Goal: Task Accomplishment & Management: Complete application form

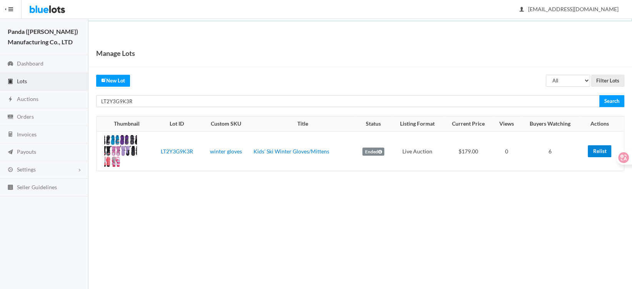
click at [602, 151] on link "Relist" at bounding box center [599, 151] width 23 height 12
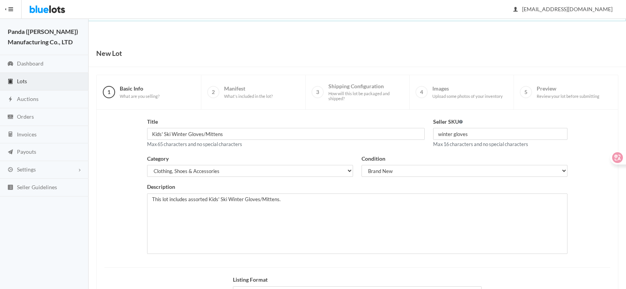
scroll to position [77, 0]
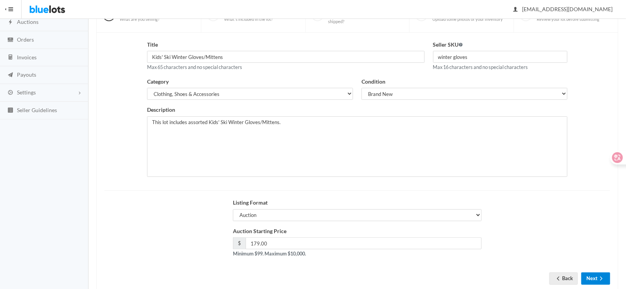
click at [595, 274] on button "Next" at bounding box center [595, 278] width 29 height 12
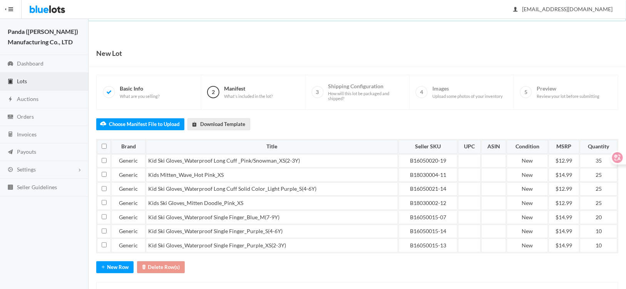
scroll to position [34, 0]
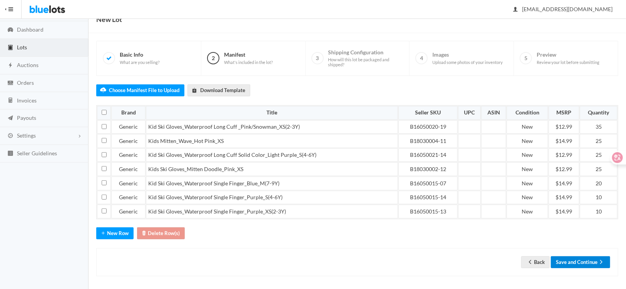
click at [581, 256] on button "Save and Continue" at bounding box center [580, 262] width 59 height 12
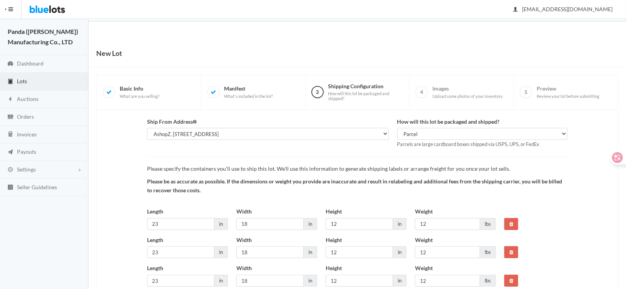
scroll to position [59, 0]
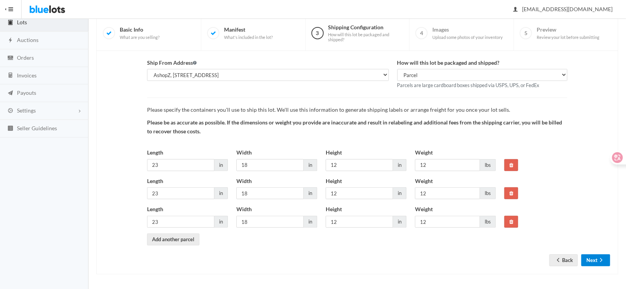
click at [595, 254] on button "Next" at bounding box center [595, 260] width 29 height 12
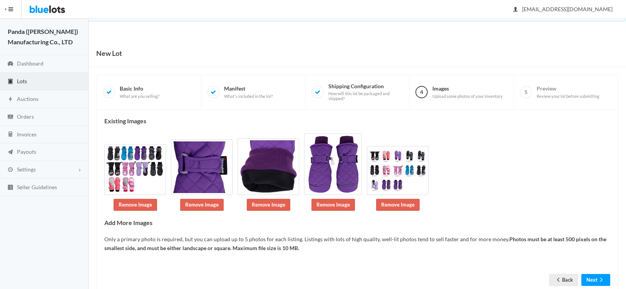
scroll to position [9, 0]
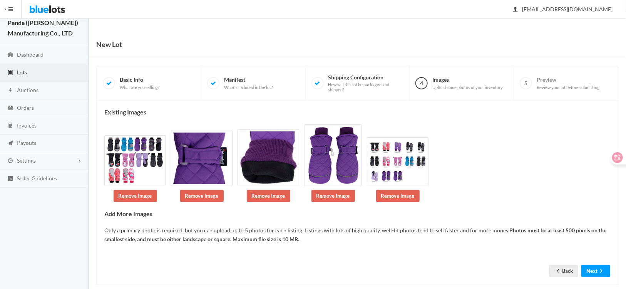
click at [593, 256] on form "Back Next" at bounding box center [357, 260] width 506 height 9
click at [593, 265] on button "Next" at bounding box center [595, 271] width 29 height 12
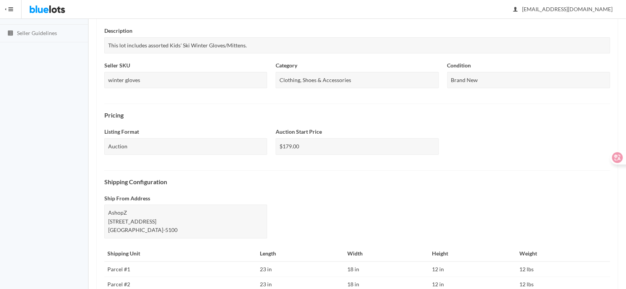
scroll to position [299, 0]
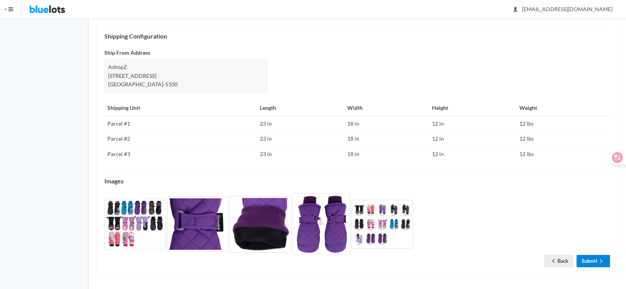
click at [591, 262] on link "Submit" at bounding box center [592, 261] width 33 height 12
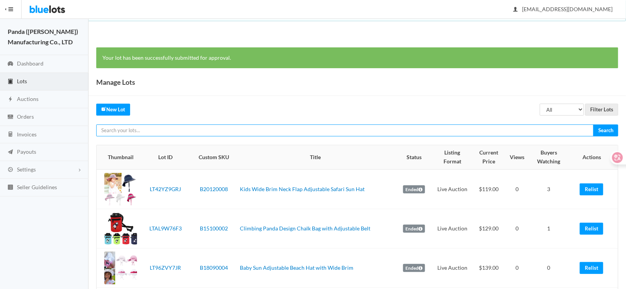
click at [246, 134] on input "text" at bounding box center [344, 130] width 497 height 12
paste input "LTFVTK2FYK"
type input "LTFVTK2FYK"
click at [593, 124] on input "Search" at bounding box center [605, 130] width 25 height 12
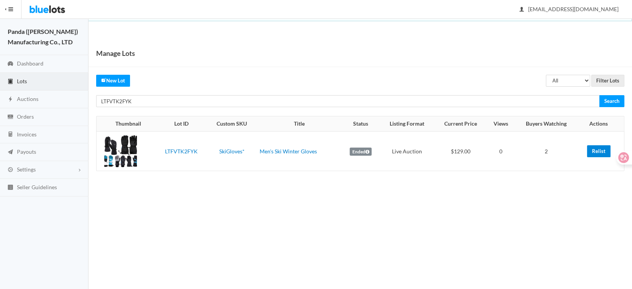
click at [591, 150] on link "Relist" at bounding box center [598, 151] width 23 height 12
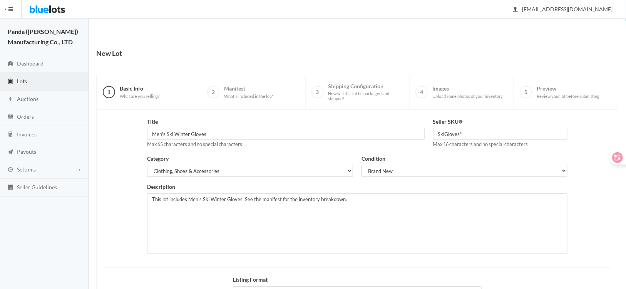
scroll to position [95, 0]
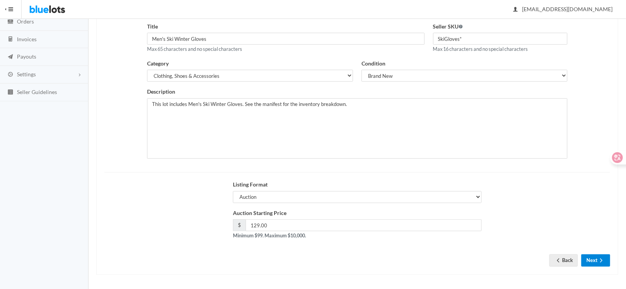
click at [589, 256] on button "Next" at bounding box center [595, 260] width 29 height 12
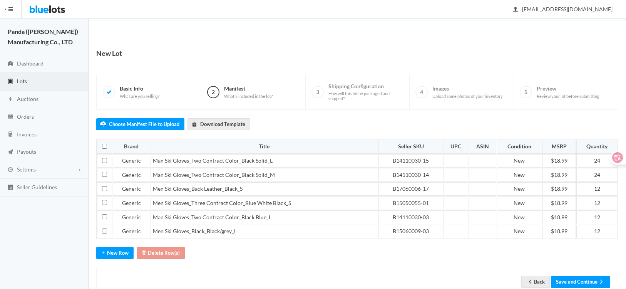
scroll to position [20, 0]
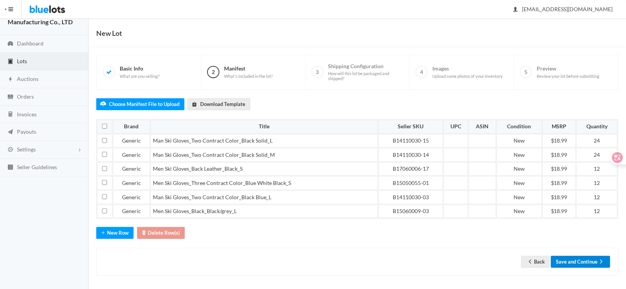
click at [574, 258] on button "Save and Continue" at bounding box center [580, 261] width 59 height 12
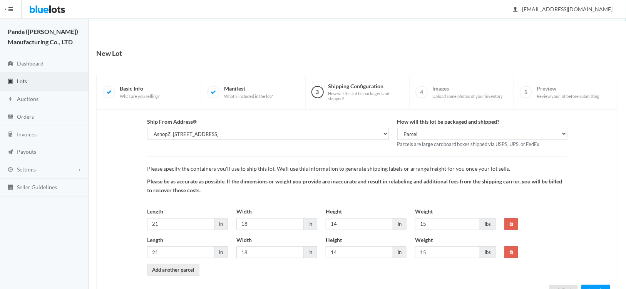
scroll to position [30, 0]
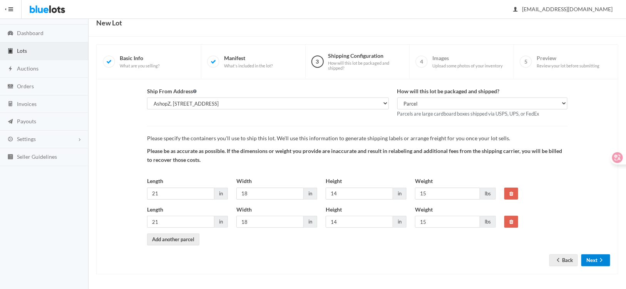
click at [591, 259] on button "Next" at bounding box center [595, 260] width 29 height 12
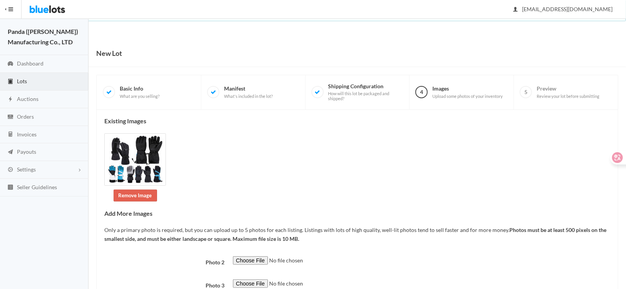
scroll to position [103, 0]
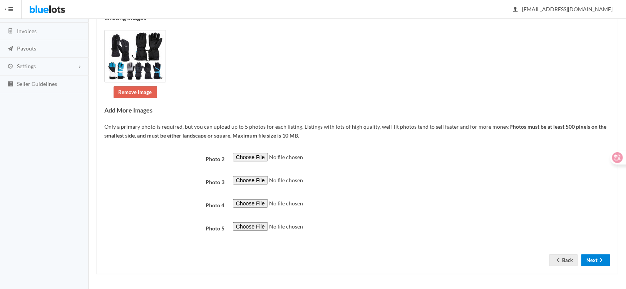
click at [588, 259] on button "Next" at bounding box center [595, 260] width 29 height 12
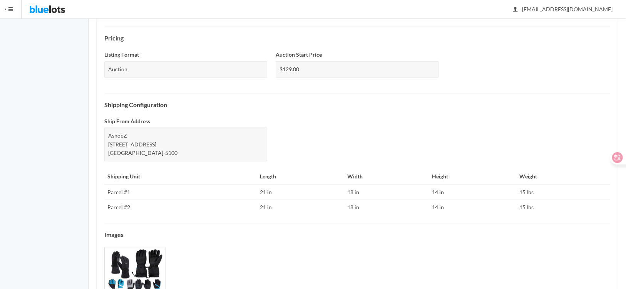
scroll to position [275, 0]
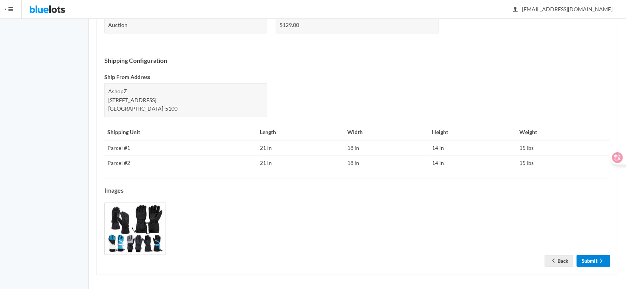
click at [599, 258] on icon "arrow forward" at bounding box center [601, 260] width 8 height 6
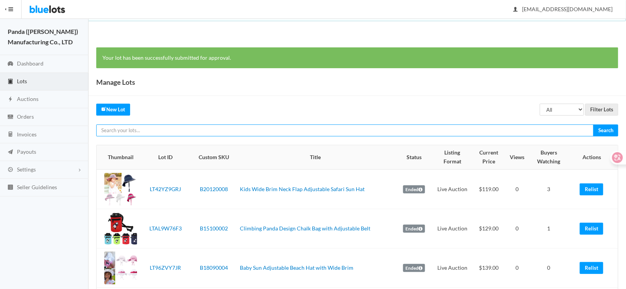
paste input "LT369HHHCL"
click at [203, 134] on input "LT369HHHCL" at bounding box center [344, 130] width 497 height 12
type input "LT369HHHCL"
click at [593, 124] on input "Search" at bounding box center [605, 130] width 25 height 12
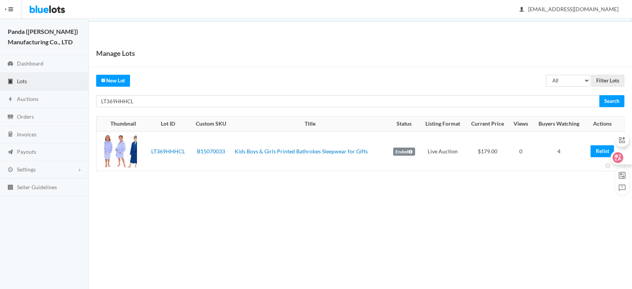
click at [606, 150] on div at bounding box center [618, 161] width 27 height 65
drag, startPoint x: 599, startPoint y: 148, endPoint x: 109, endPoint y: 68, distance: 497.3
click at [599, 148] on link "Relist" at bounding box center [602, 151] width 23 height 12
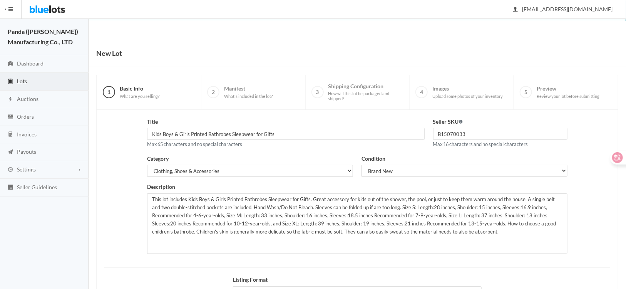
scroll to position [95, 0]
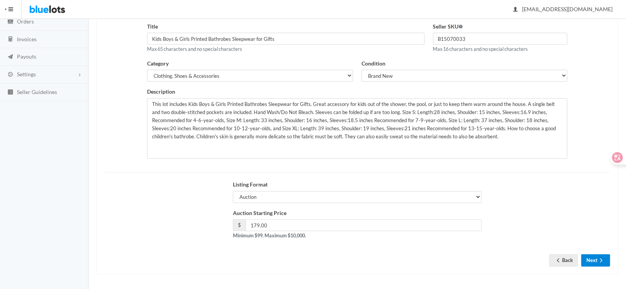
click at [598, 257] on icon "arrow forward" at bounding box center [601, 260] width 8 height 6
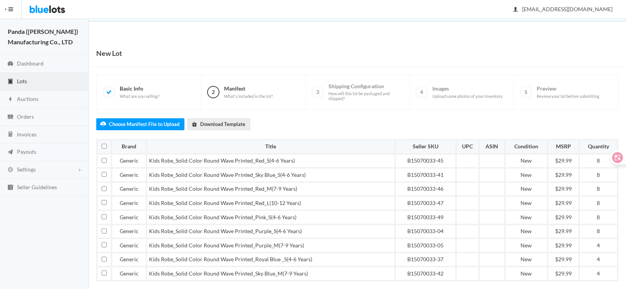
scroll to position [61, 0]
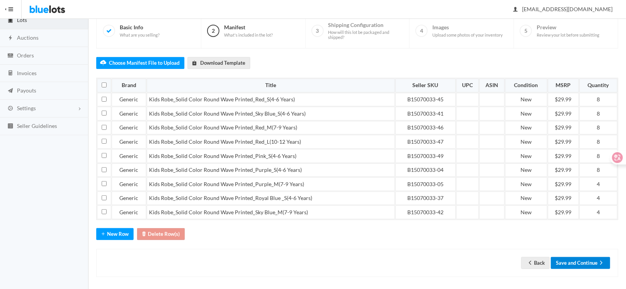
click at [566, 258] on button "Save and Continue" at bounding box center [580, 263] width 59 height 12
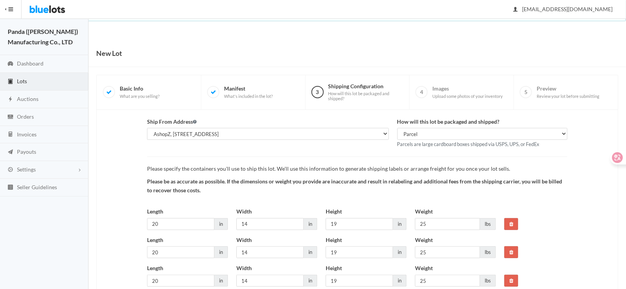
scroll to position [59, 0]
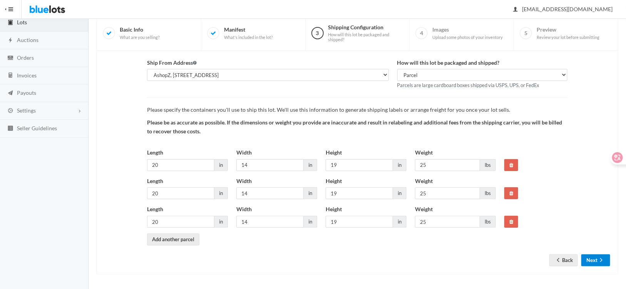
click at [584, 256] on button "Next" at bounding box center [595, 260] width 29 height 12
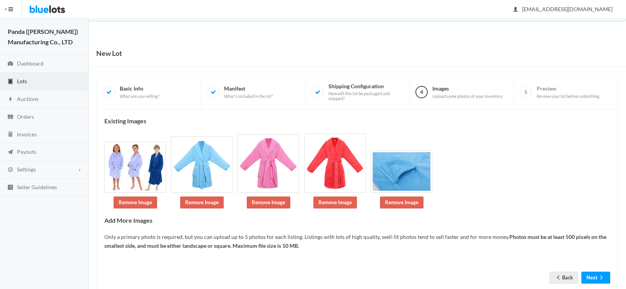
scroll to position [9, 0]
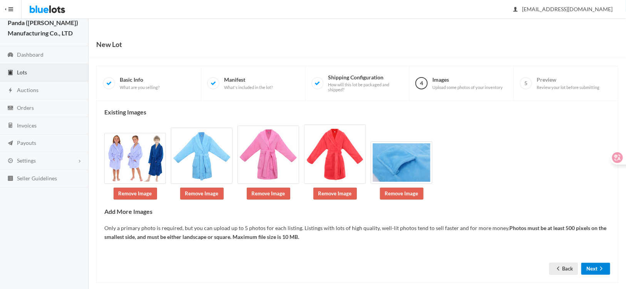
click at [608, 262] on button "Next" at bounding box center [595, 268] width 29 height 12
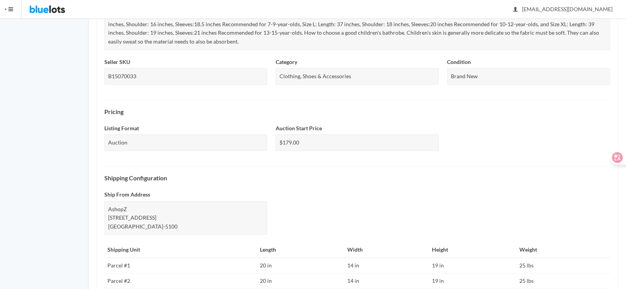
scroll to position [324, 0]
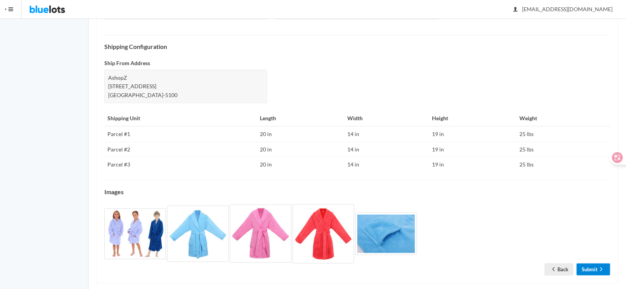
click at [593, 263] on link "Submit" at bounding box center [592, 269] width 33 height 12
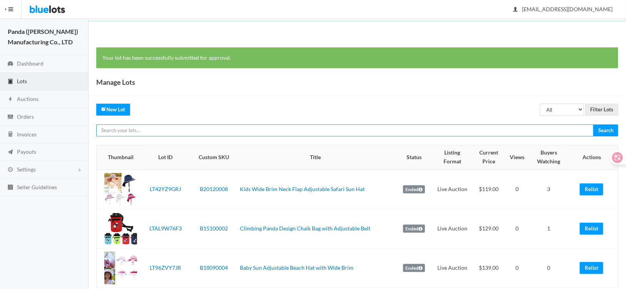
click at [188, 127] on input "text" at bounding box center [344, 130] width 497 height 12
paste input "LT27TKLTWA"
type input "LT27TKLTWA"
click at [593, 124] on input "Search" at bounding box center [605, 130] width 25 height 12
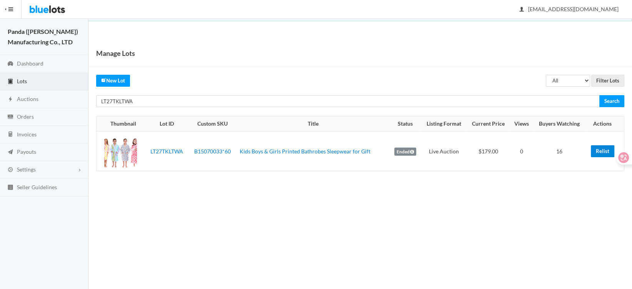
click at [598, 152] on link "Relist" at bounding box center [602, 151] width 23 height 12
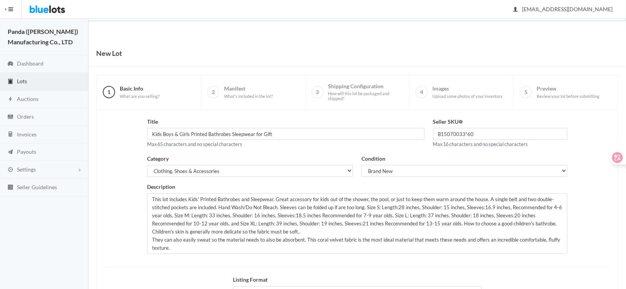
scroll to position [95, 0]
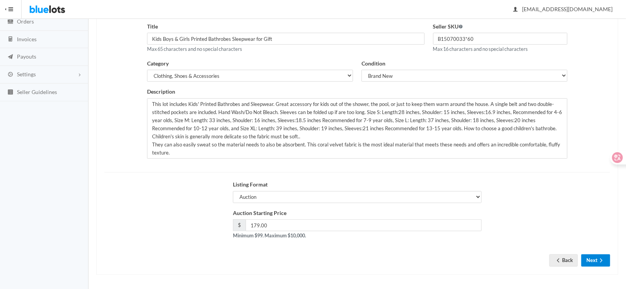
click at [591, 259] on button "Next" at bounding box center [595, 260] width 29 height 12
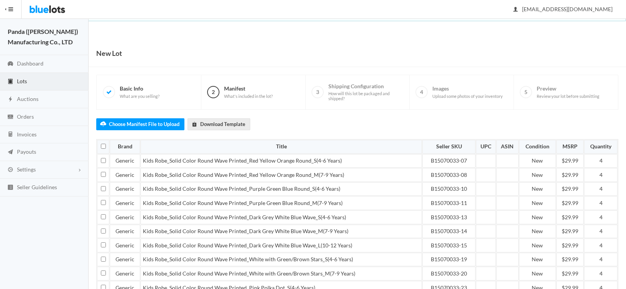
scroll to position [144, 0]
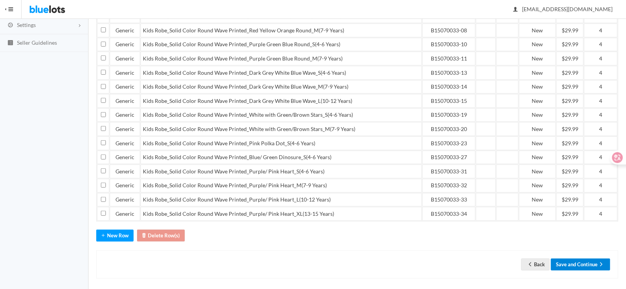
click at [573, 262] on button "Save and Continue" at bounding box center [580, 264] width 59 height 12
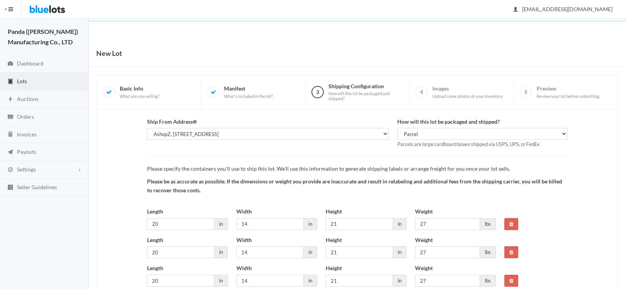
scroll to position [59, 0]
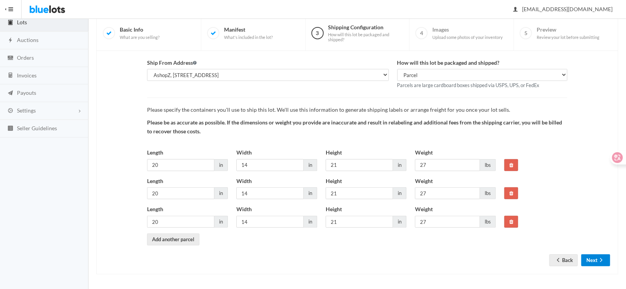
click at [586, 264] on button "Next" at bounding box center [595, 260] width 29 height 12
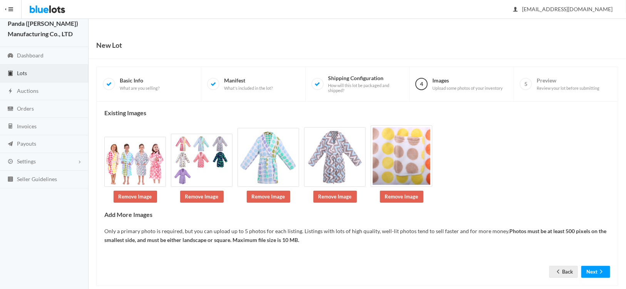
scroll to position [8, 0]
click at [593, 265] on button "Next" at bounding box center [595, 271] width 29 height 12
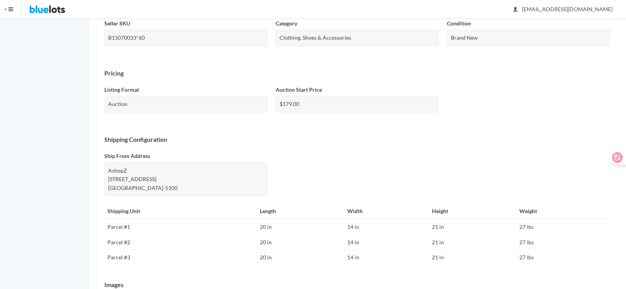
scroll to position [334, 0]
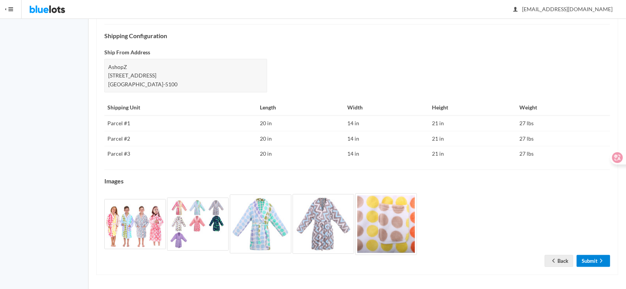
click at [596, 259] on link "Submit" at bounding box center [592, 261] width 33 height 12
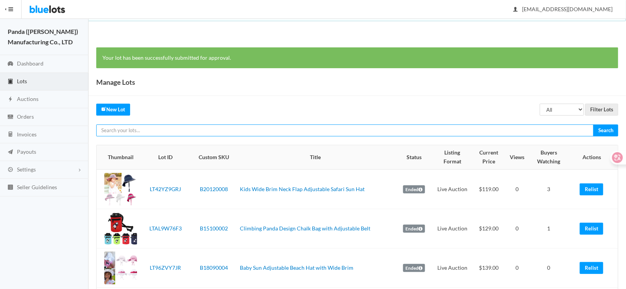
click at [202, 133] on input "text" at bounding box center [344, 130] width 497 height 12
paste input "LT9AGK9GGR"
type input "LT9AGK9GGR"
click at [593, 124] on input "Search" at bounding box center [605, 130] width 25 height 12
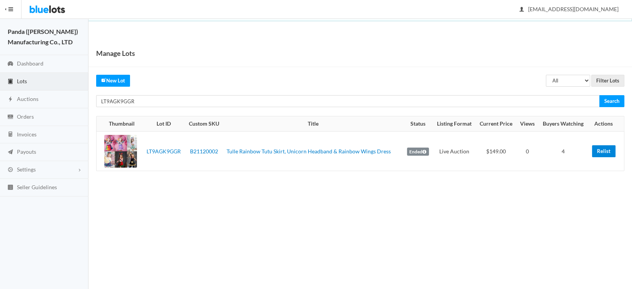
click at [600, 152] on link "Relist" at bounding box center [603, 151] width 23 height 12
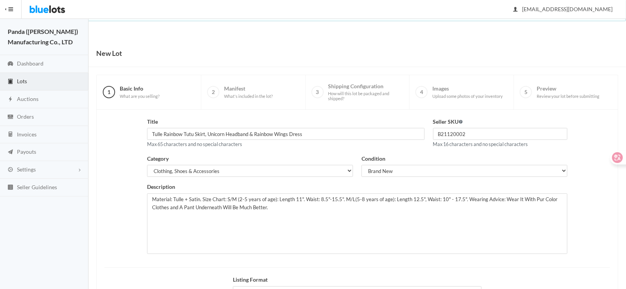
scroll to position [95, 0]
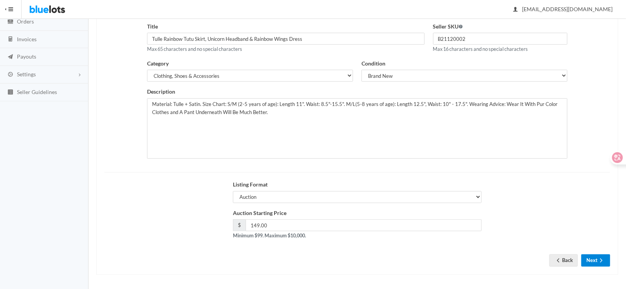
click at [595, 261] on button "Next" at bounding box center [595, 260] width 29 height 12
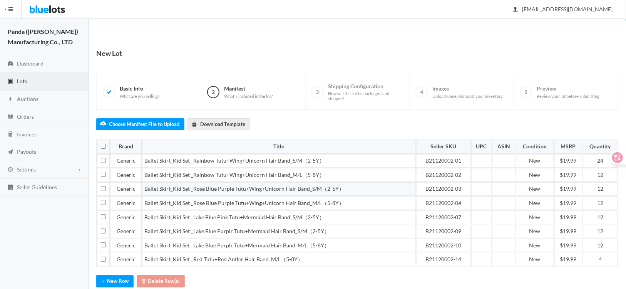
scroll to position [47, 0]
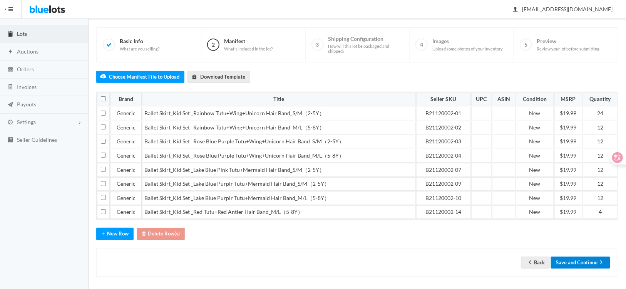
click at [574, 260] on button "Save and Continue" at bounding box center [580, 262] width 59 height 12
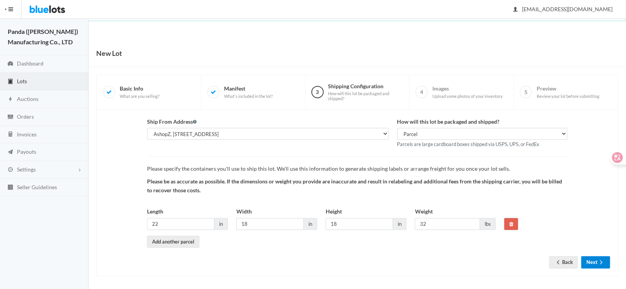
click at [593, 262] on button "Next" at bounding box center [595, 262] width 29 height 12
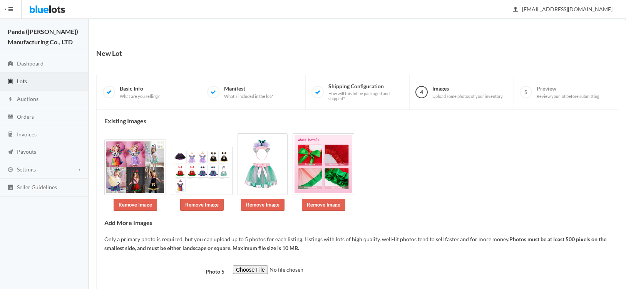
scroll to position [37, 0]
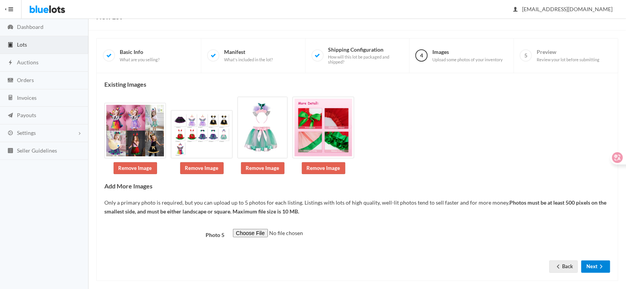
click at [594, 260] on button "Next" at bounding box center [595, 266] width 29 height 12
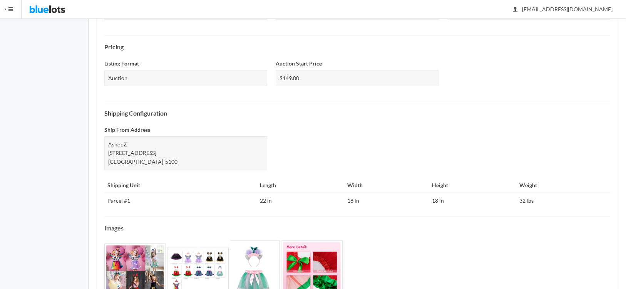
scroll to position [271, 0]
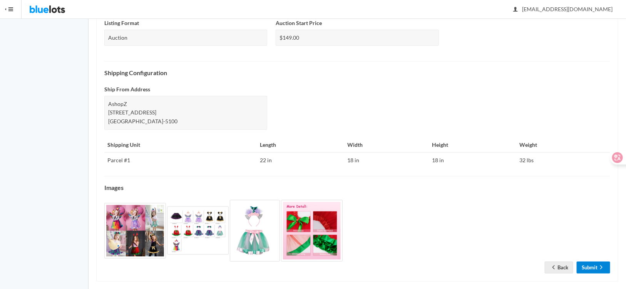
click at [591, 261] on link "Submit" at bounding box center [592, 267] width 33 height 12
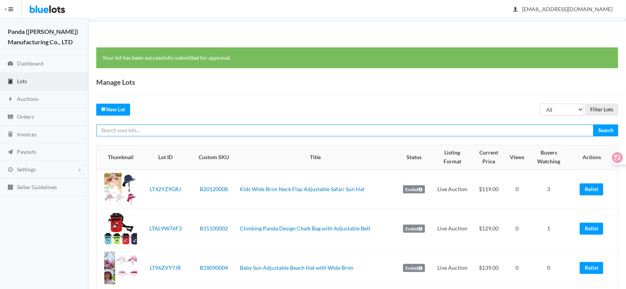
click at [183, 126] on input "text" at bounding box center [344, 130] width 497 height 12
paste input "LTC3XWP7R6"
type input "LTC3XWP7R6"
click at [593, 124] on input "Search" at bounding box center [605, 130] width 25 height 12
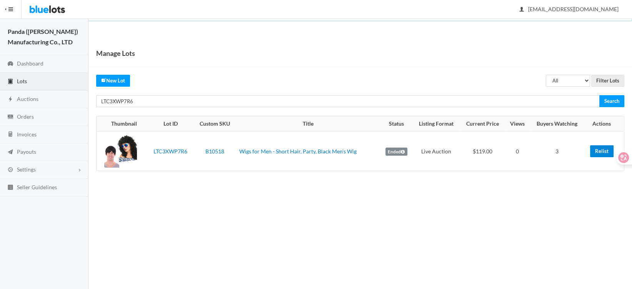
drag, startPoint x: 594, startPoint y: 151, endPoint x: 348, endPoint y: 24, distance: 277.4
click at [594, 151] on link "Relist" at bounding box center [601, 151] width 23 height 12
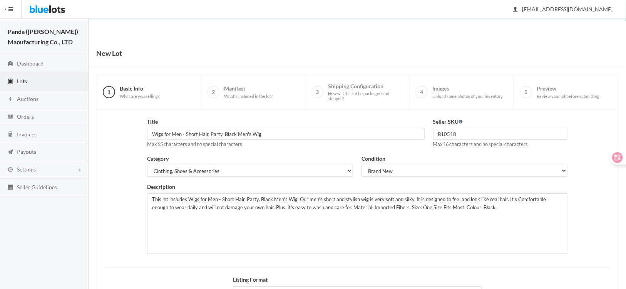
scroll to position [95, 0]
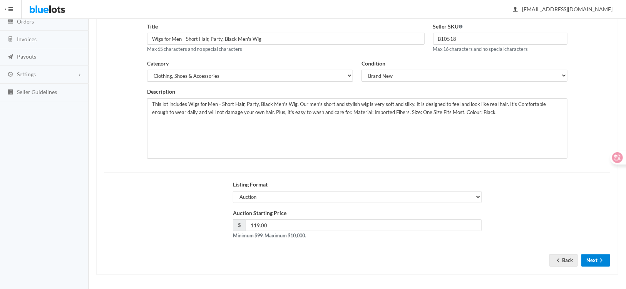
click at [593, 256] on button "Next" at bounding box center [595, 260] width 29 height 12
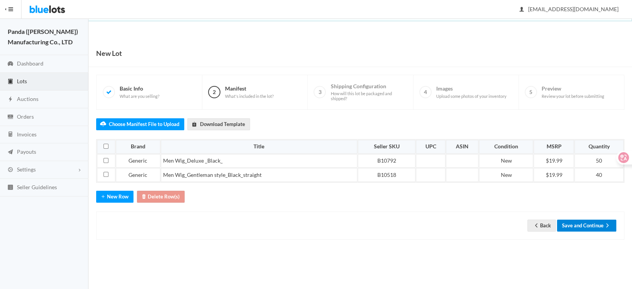
click at [585, 227] on button "Save and Continue" at bounding box center [586, 225] width 59 height 12
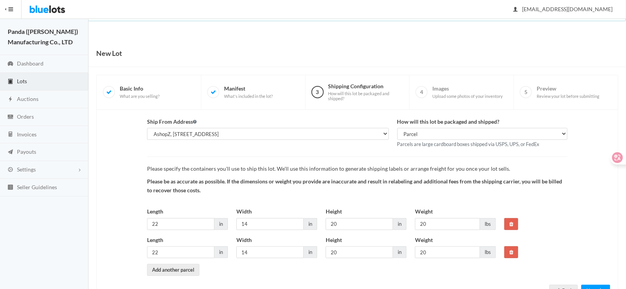
scroll to position [30, 0]
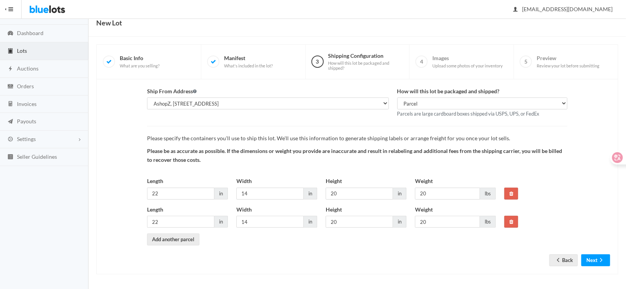
click at [597, 251] on form "Ship From Address AshopZ, 801 W Walnut St Ste 18, Compton, CA, 90220-5100 How w…" at bounding box center [357, 170] width 506 height 167
click at [595, 254] on button "Next" at bounding box center [595, 260] width 29 height 12
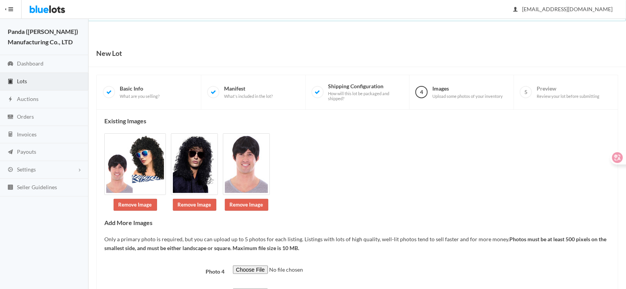
scroll to position [66, 0]
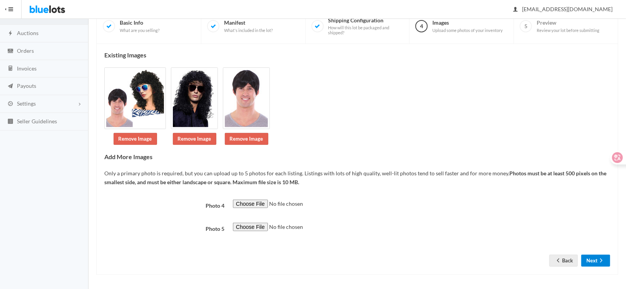
click at [597, 258] on button "Next" at bounding box center [595, 260] width 29 height 12
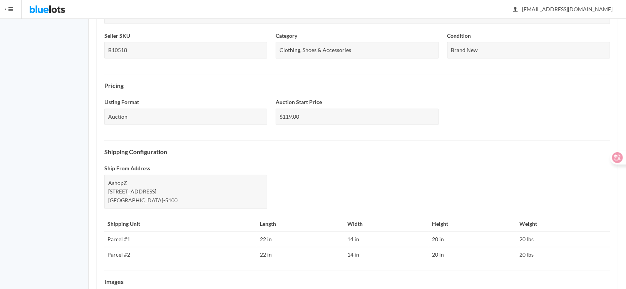
scroll to position [293, 0]
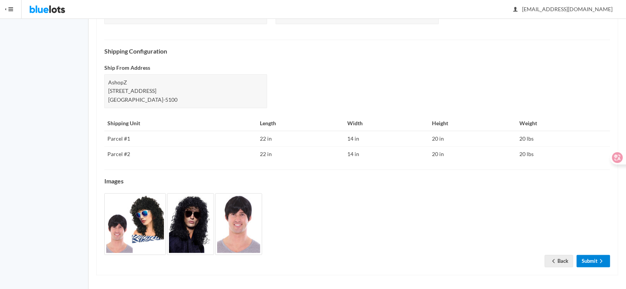
click at [583, 257] on link "Submit" at bounding box center [592, 261] width 33 height 12
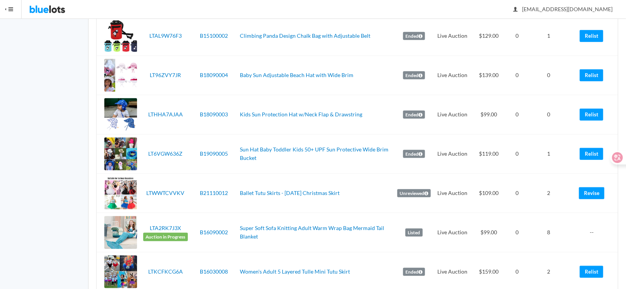
scroll to position [38, 0]
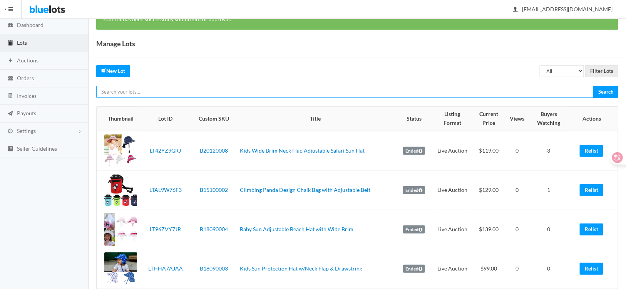
click at [138, 90] on input "text" at bounding box center [344, 92] width 497 height 12
paste input "LTP7G79KFG"
type input "LTP7G79KFG"
click at [593, 86] on input "Search" at bounding box center [605, 92] width 25 height 12
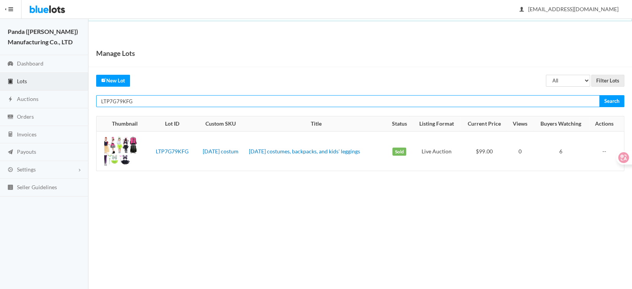
click at [152, 104] on input "LTP7G79KFG" at bounding box center [348, 101] width 504 height 12
paste input "AL9W76F3"
type input "LTAL9W76F3"
click at [599, 95] on input "Search" at bounding box center [611, 101] width 25 height 12
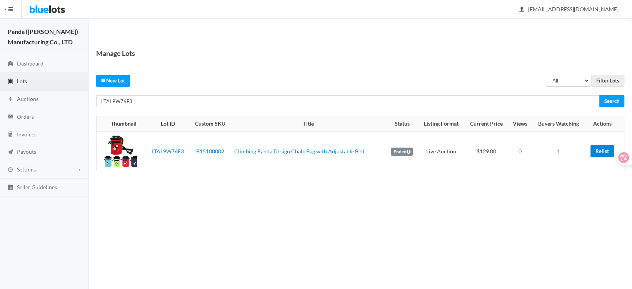
click at [601, 154] on link "Relist" at bounding box center [602, 151] width 23 height 12
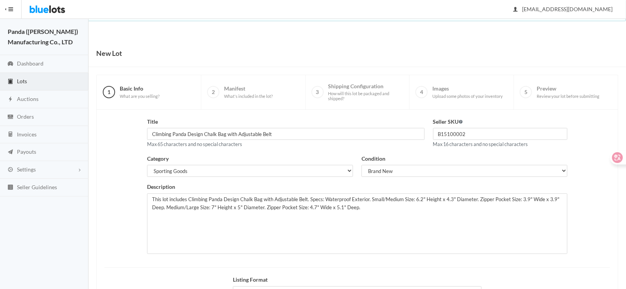
scroll to position [95, 0]
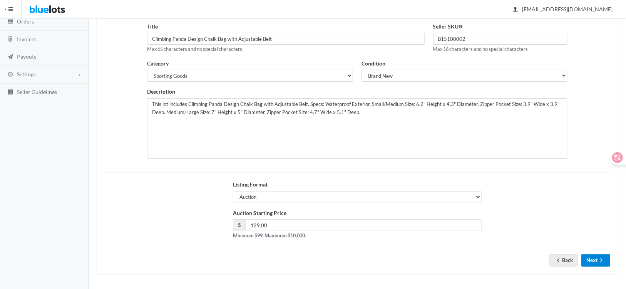
click at [591, 261] on button "Next" at bounding box center [595, 260] width 29 height 12
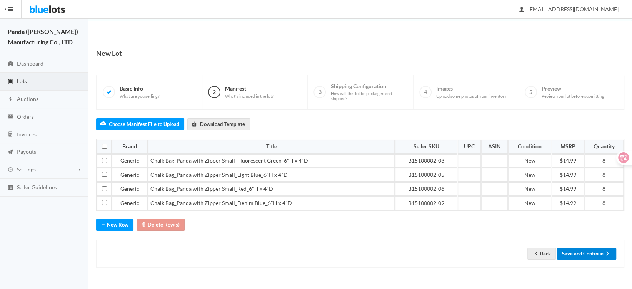
click at [576, 251] on button "Save and Continue" at bounding box center [586, 253] width 59 height 12
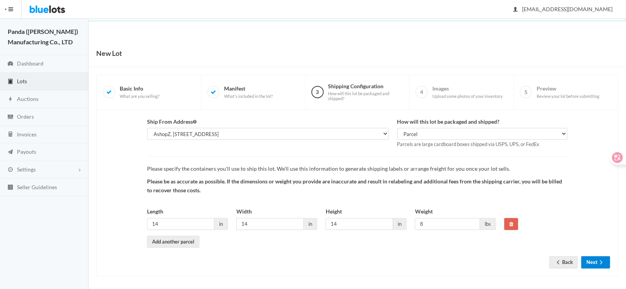
click at [601, 262] on icon "arrow forward" at bounding box center [601, 262] width 8 height 6
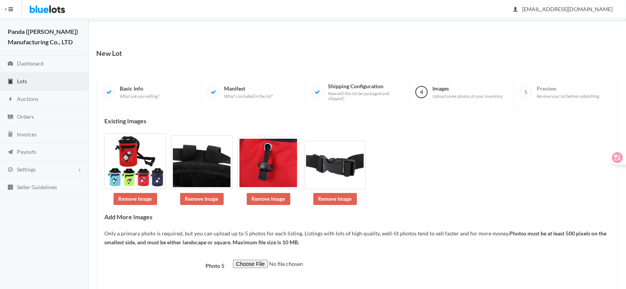
scroll to position [37, 0]
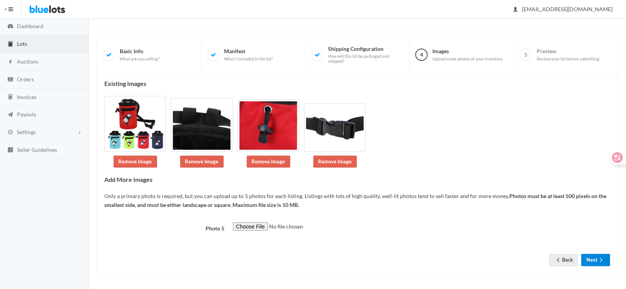
click at [602, 264] on button "Next" at bounding box center [595, 260] width 29 height 12
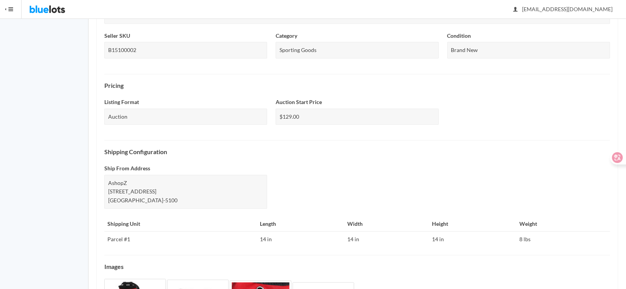
scroll to position [272, 0]
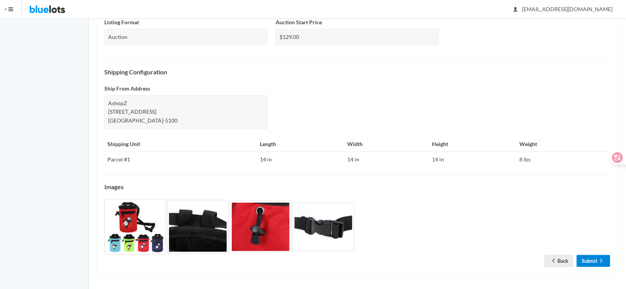
click at [592, 259] on link "Submit" at bounding box center [592, 261] width 33 height 12
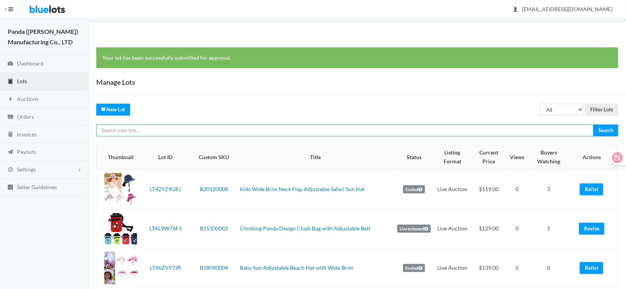
paste input "LT62ZARXLA"
click at [180, 130] on input "LT62ZARXLA" at bounding box center [344, 130] width 497 height 12
type input "LT62ZARXLA"
click at [593, 124] on input "Search" at bounding box center [605, 130] width 25 height 12
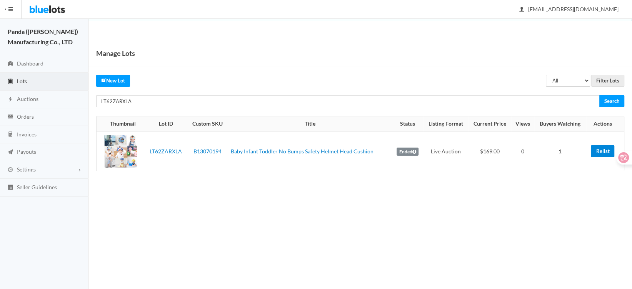
click at [600, 149] on link "Relist" at bounding box center [602, 151] width 23 height 12
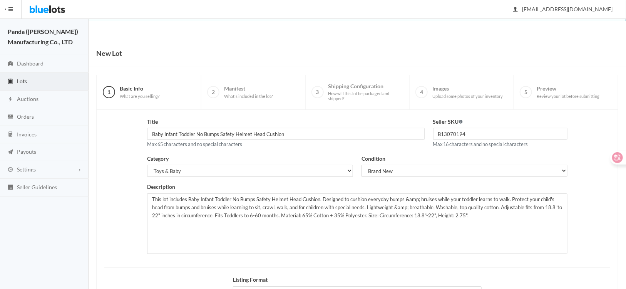
scroll to position [95, 0]
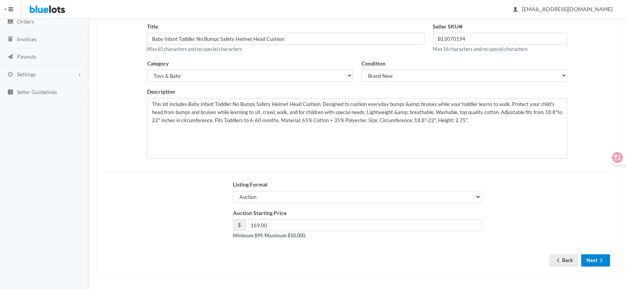
click at [587, 254] on button "Next" at bounding box center [595, 260] width 29 height 12
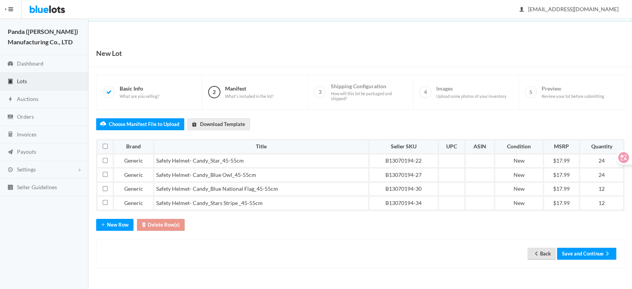
click at [545, 253] on link "Back" at bounding box center [542, 253] width 28 height 12
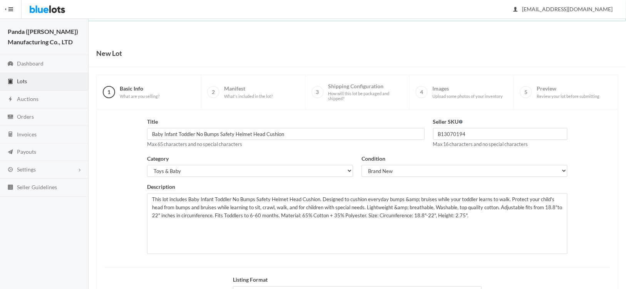
scroll to position [95, 0]
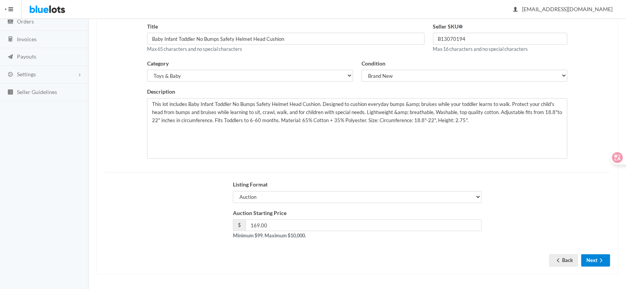
click at [609, 261] on button "Next" at bounding box center [595, 260] width 29 height 12
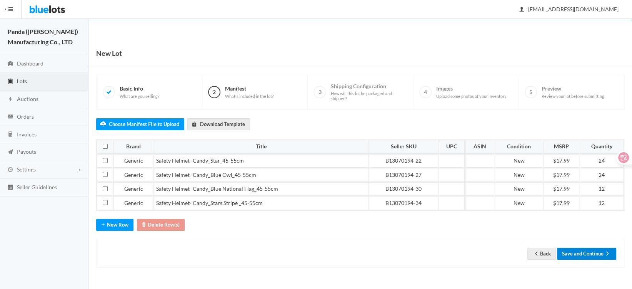
click at [607, 252] on icon "arrow forward" at bounding box center [608, 253] width 8 height 6
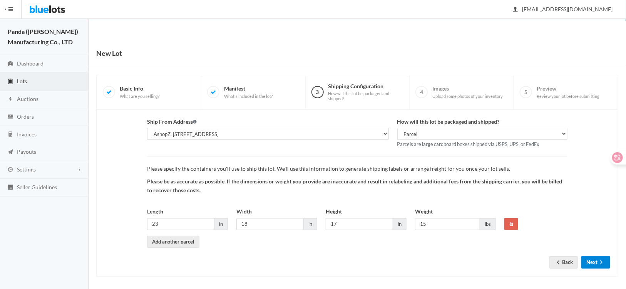
click at [591, 260] on button "Next" at bounding box center [595, 262] width 29 height 12
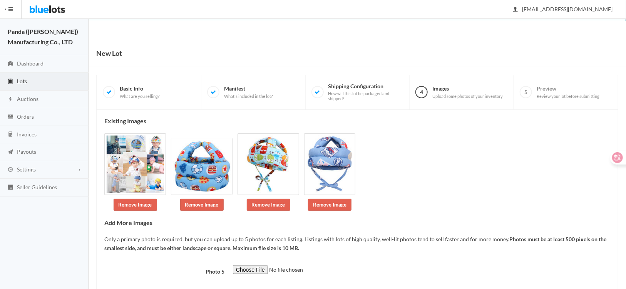
scroll to position [43, 0]
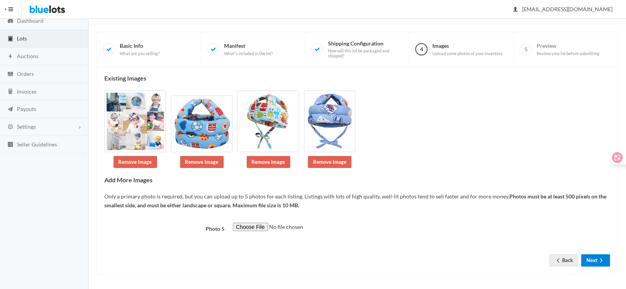
click at [598, 259] on icon "arrow forward" at bounding box center [601, 260] width 8 height 6
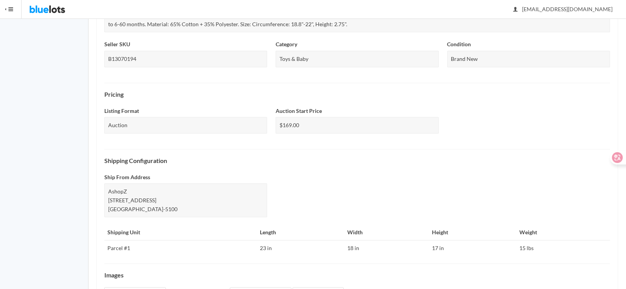
scroll to position [287, 0]
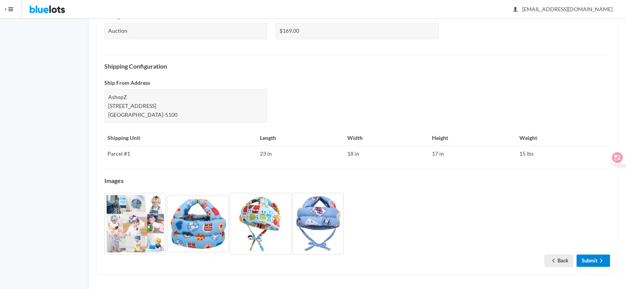
click at [590, 261] on link "Submit" at bounding box center [592, 260] width 33 height 12
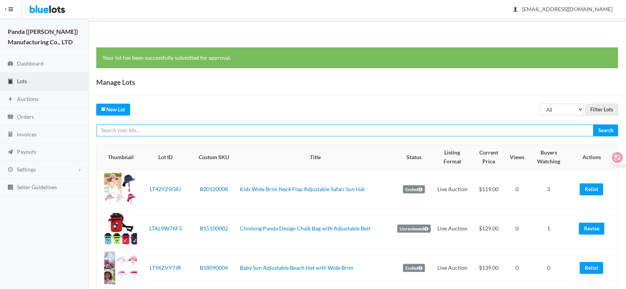
click at [188, 134] on input "text" at bounding box center [344, 130] width 497 height 12
paste input "LT42YZ9GRJ"
type input "LT42YZ9GRJ"
click at [593, 124] on input "Search" at bounding box center [605, 130] width 25 height 12
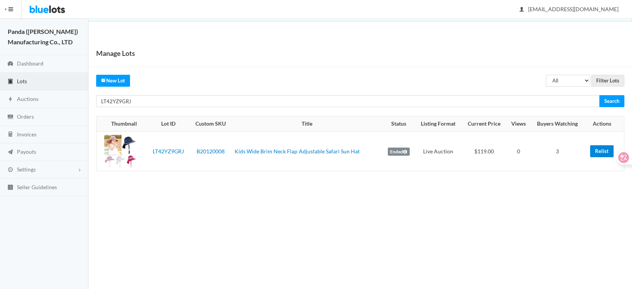
click at [601, 152] on link "Relist" at bounding box center [601, 151] width 23 height 12
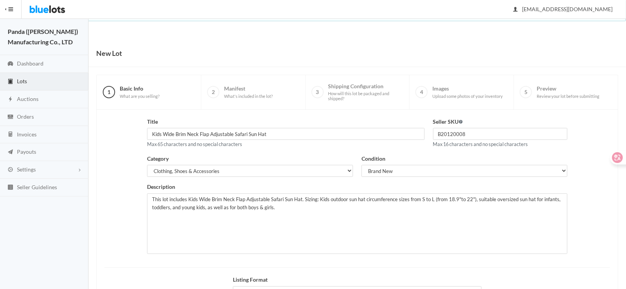
scroll to position [95, 0]
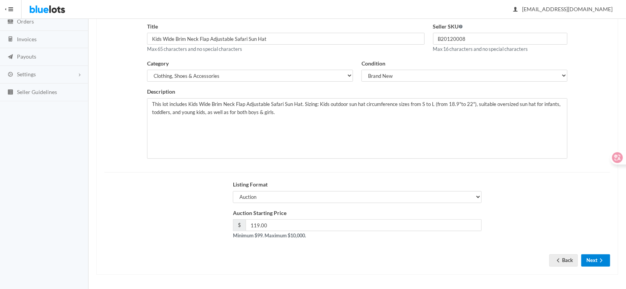
click at [601, 259] on icon "arrow forward" at bounding box center [601, 260] width 8 height 6
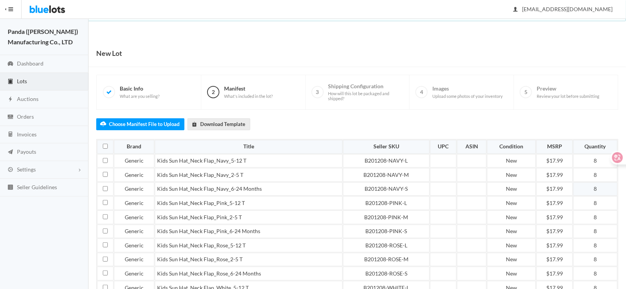
scroll to position [75, 0]
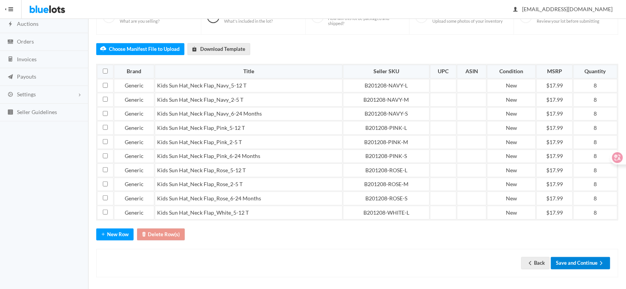
click at [586, 257] on button "Save and Continue" at bounding box center [580, 263] width 59 height 12
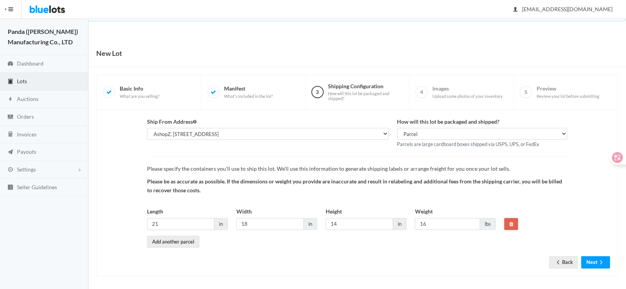
scroll to position [2, 0]
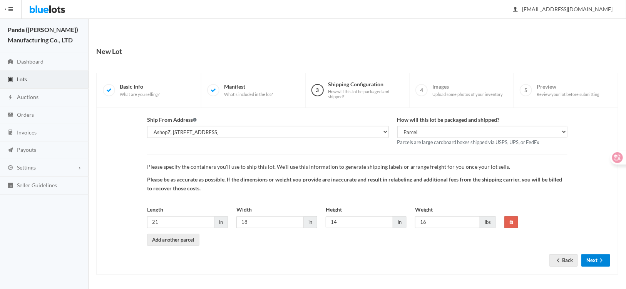
click at [591, 259] on button "Next" at bounding box center [595, 260] width 29 height 12
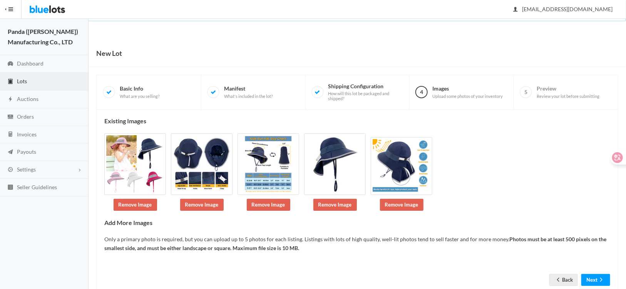
scroll to position [20, 0]
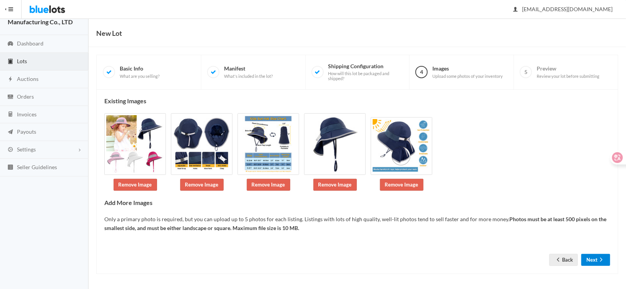
click at [590, 261] on button "Next" at bounding box center [595, 260] width 29 height 12
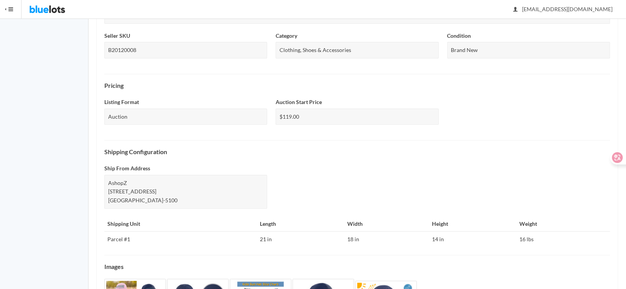
scroll to position [278, 0]
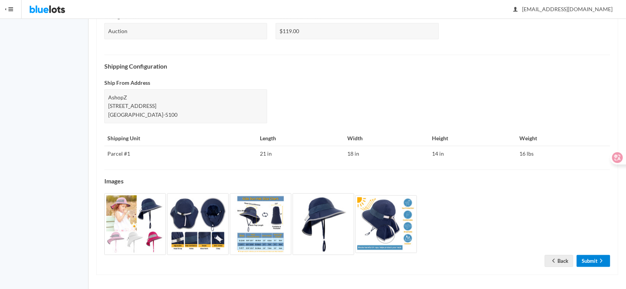
click at [594, 257] on link "Submit" at bounding box center [592, 261] width 33 height 12
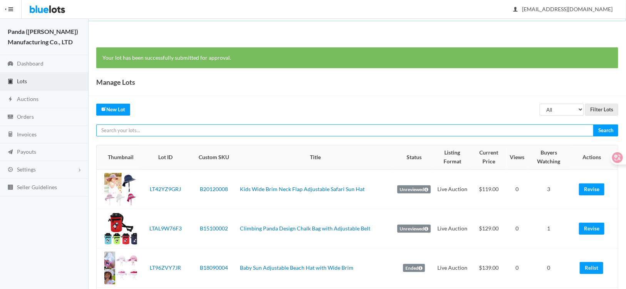
paste input "LT6VGW636Z"
click at [218, 130] on input "LT6VGW636Z" at bounding box center [344, 130] width 497 height 12
type input "LT6VGW636Z"
click at [593, 124] on input "Search" at bounding box center [605, 130] width 25 height 12
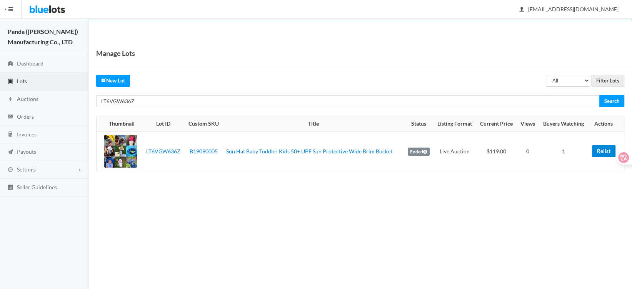
click at [599, 149] on link "Relist" at bounding box center [603, 151] width 23 height 12
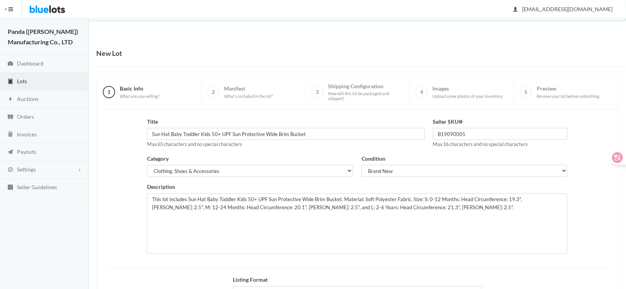
scroll to position [95, 0]
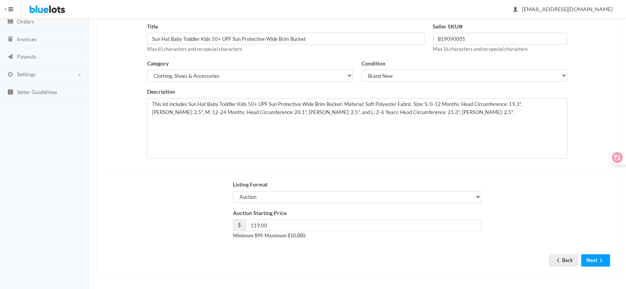
click at [599, 265] on div "Title Sun Hat Baby Toddler Kids 50+ UPF Sun Protective Wide Brim Bucket Max 65 …" at bounding box center [357, 145] width 522 height 260
click at [593, 260] on button "Next" at bounding box center [595, 260] width 29 height 12
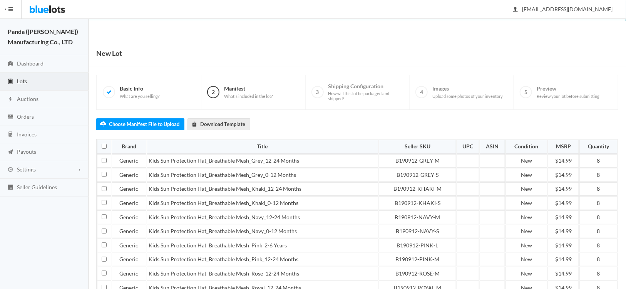
scroll to position [103, 0]
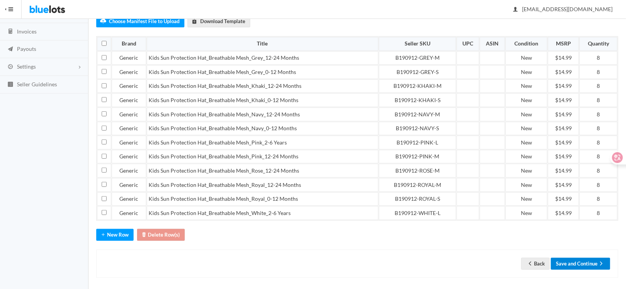
click at [582, 259] on button "Save and Continue" at bounding box center [580, 263] width 59 height 12
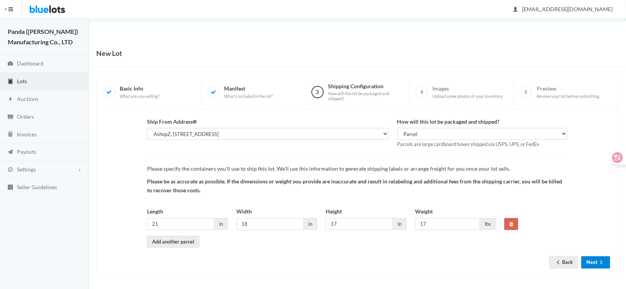
click at [591, 260] on button "Next" at bounding box center [595, 262] width 29 height 12
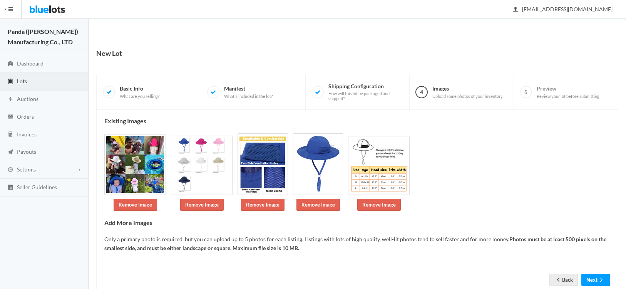
scroll to position [19, 0]
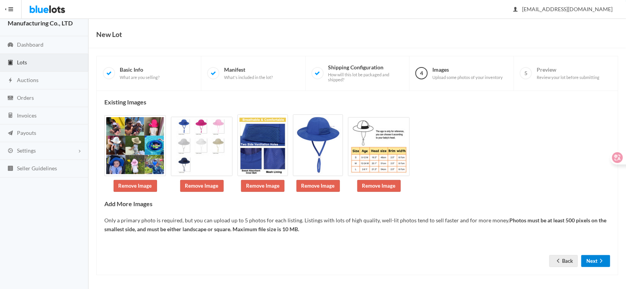
click at [594, 259] on button "Next" at bounding box center [595, 261] width 29 height 12
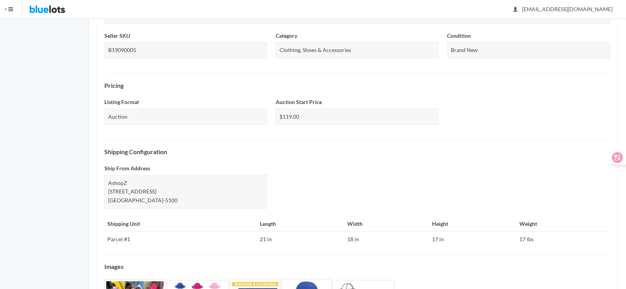
scroll to position [278, 0]
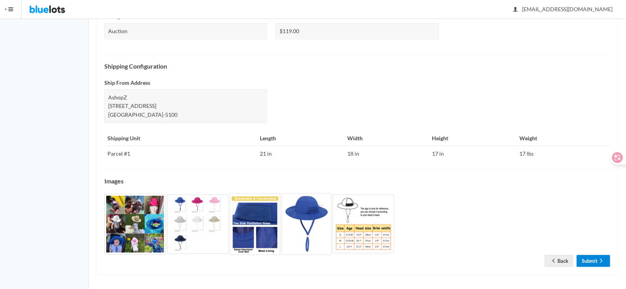
click at [594, 256] on link "Submit" at bounding box center [592, 261] width 33 height 12
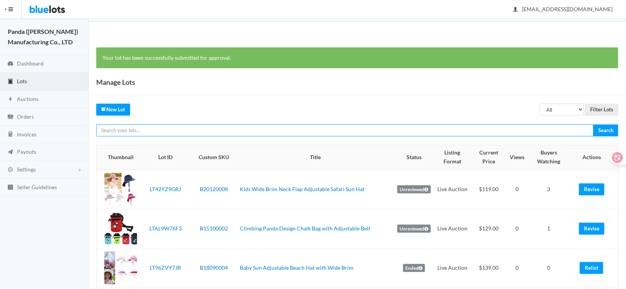
click at [233, 129] on input "text" at bounding box center [344, 130] width 497 height 12
paste input "LT96ZVY7JR"
type input "LT96ZVY7JR"
click at [593, 124] on input "Search" at bounding box center [605, 130] width 25 height 12
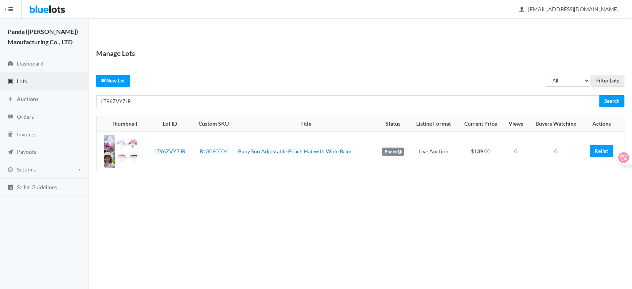
click at [602, 153] on link "Relist" at bounding box center [601, 151] width 23 height 12
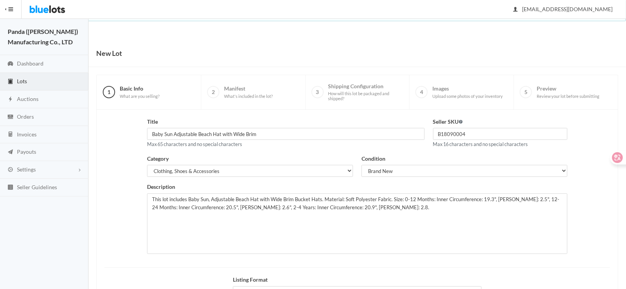
scroll to position [95, 0]
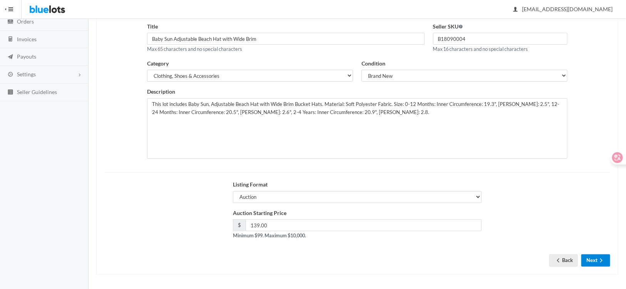
drag, startPoint x: 598, startPoint y: 256, endPoint x: 589, endPoint y: 258, distance: 8.3
click at [598, 257] on icon "arrow forward" at bounding box center [601, 260] width 8 height 6
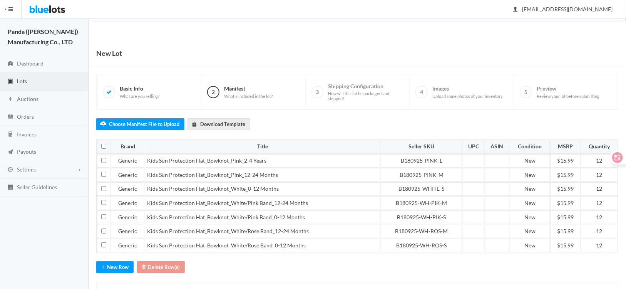
scroll to position [34, 0]
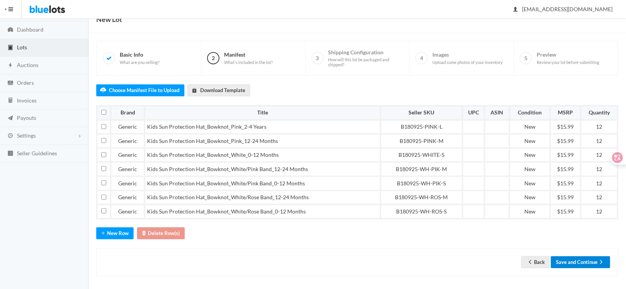
click at [584, 264] on button "Save and Continue" at bounding box center [580, 262] width 59 height 12
click at [583, 261] on button "Save and Continue" at bounding box center [580, 262] width 59 height 12
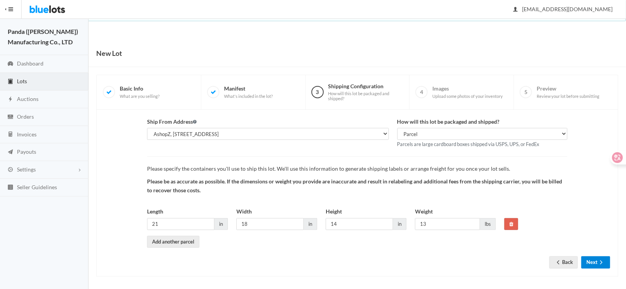
click at [593, 262] on button "Next" at bounding box center [595, 262] width 29 height 12
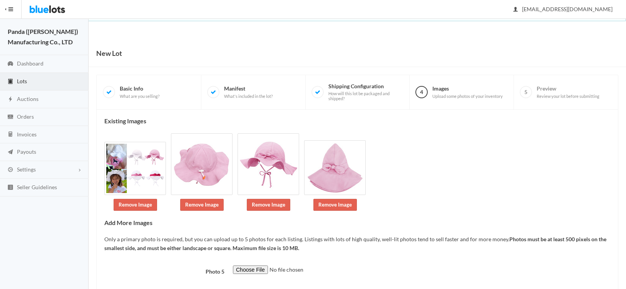
scroll to position [34, 0]
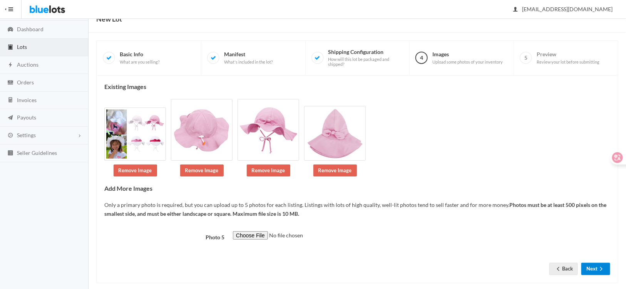
click at [600, 265] on icon "arrow forward" at bounding box center [601, 268] width 8 height 6
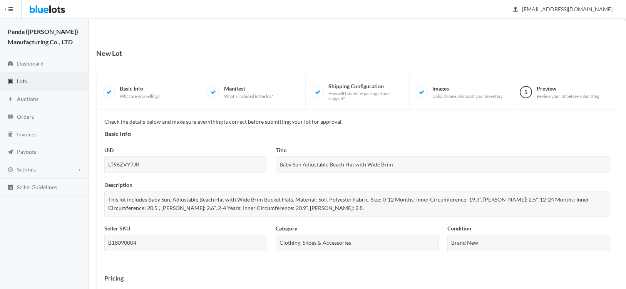
scroll to position [269, 0]
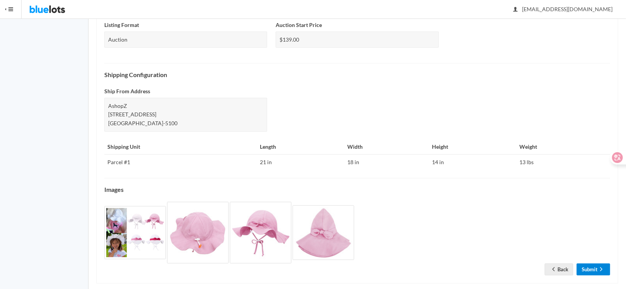
click at [588, 263] on link "Submit" at bounding box center [592, 269] width 33 height 12
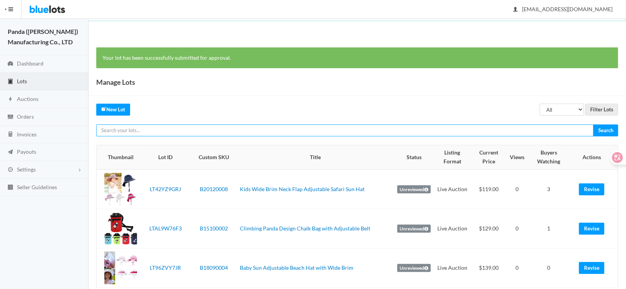
click at [210, 126] on input "text" at bounding box center [344, 130] width 497 height 12
paste input "LTTCCYXALP"
type input "LTTCCYXALP"
click at [593, 124] on input "Search" at bounding box center [605, 130] width 25 height 12
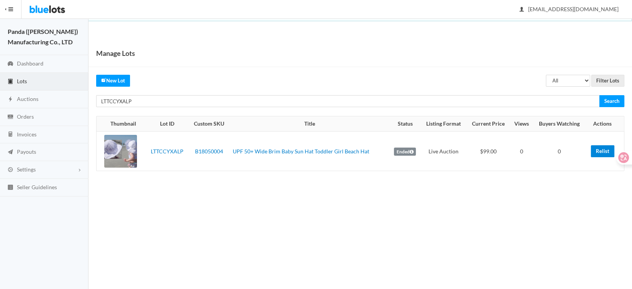
click at [598, 149] on link "Relist" at bounding box center [602, 151] width 23 height 12
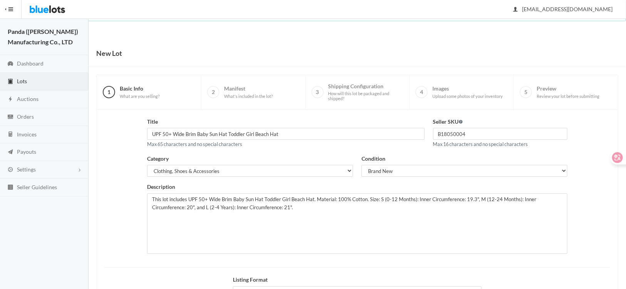
scroll to position [95, 0]
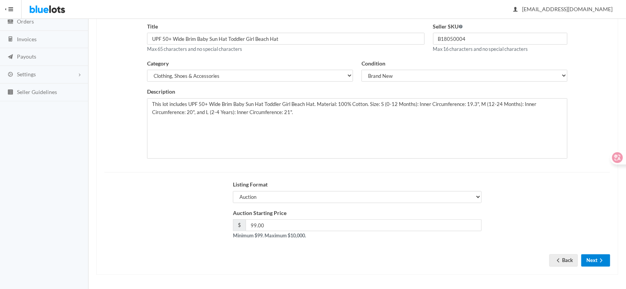
click at [599, 260] on icon "arrow forward" at bounding box center [601, 260] width 8 height 6
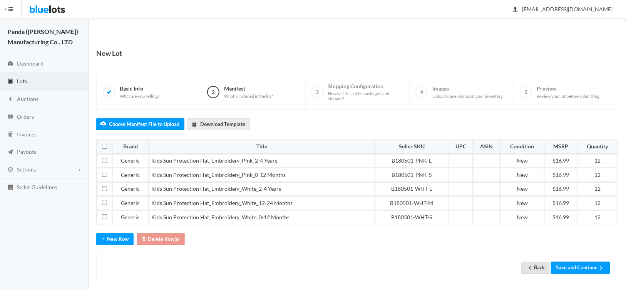
scroll to position [6, 0]
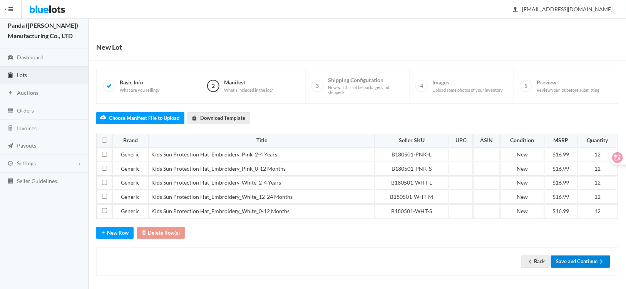
click at [571, 256] on button "Save and Continue" at bounding box center [580, 261] width 59 height 12
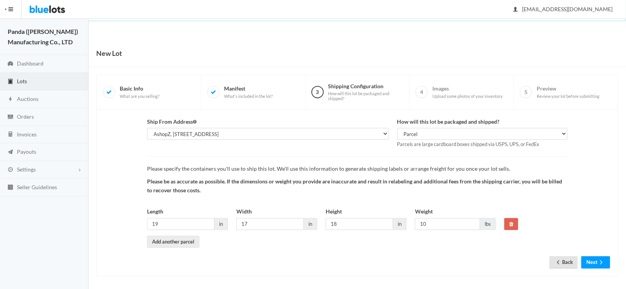
scroll to position [2, 0]
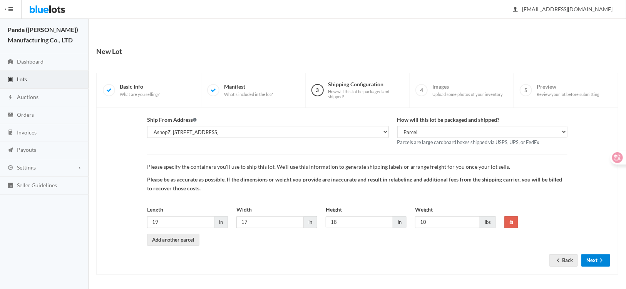
click at [586, 259] on button "Next" at bounding box center [595, 260] width 29 height 12
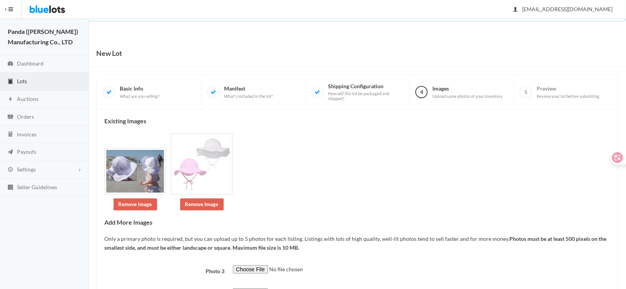
scroll to position [74, 0]
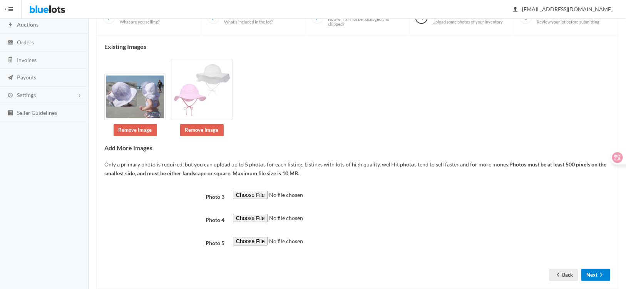
click at [591, 269] on button "Next" at bounding box center [595, 275] width 29 height 12
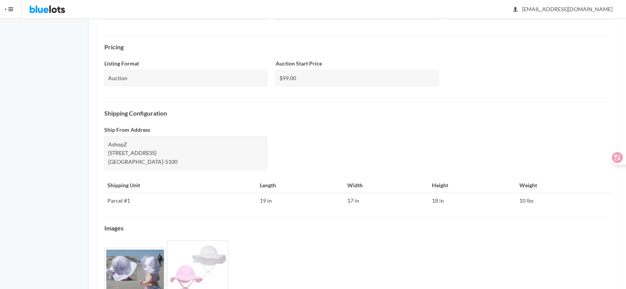
scroll to position [262, 0]
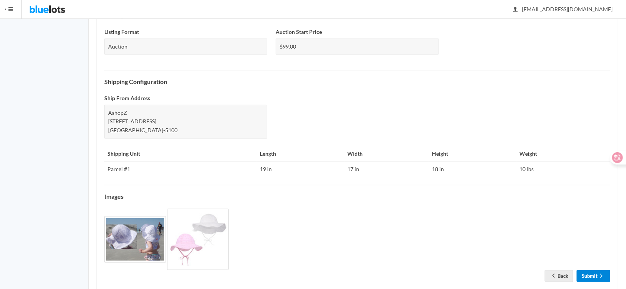
click at [590, 270] on link "Submit" at bounding box center [592, 276] width 33 height 12
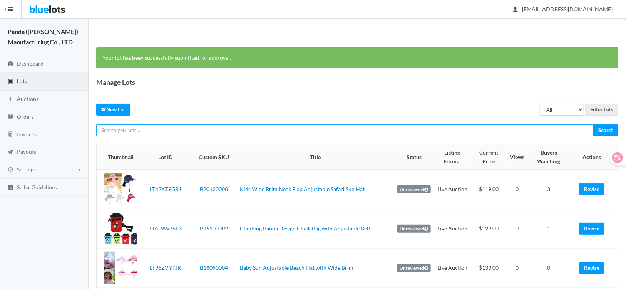
click at [191, 127] on input "text" at bounding box center [344, 130] width 497 height 12
paste input "LTGPW264KT"
type input "LTGPW264KT"
click at [593, 124] on input "Search" at bounding box center [605, 130] width 25 height 12
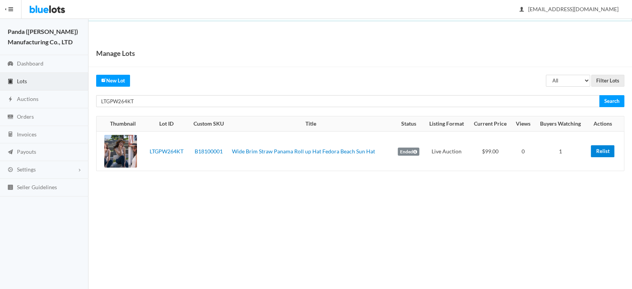
click at [600, 154] on link "Relist" at bounding box center [602, 151] width 23 height 12
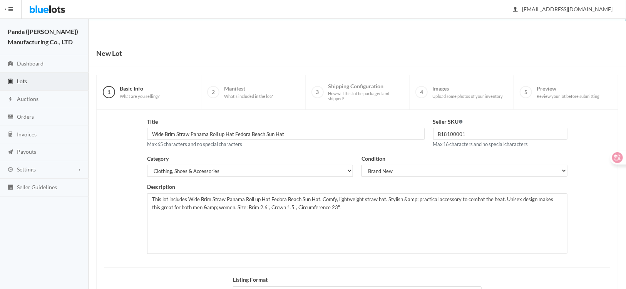
scroll to position [95, 0]
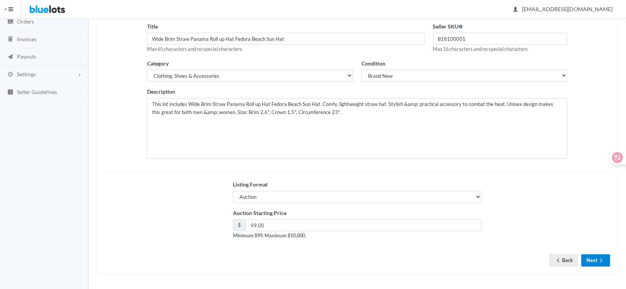
click at [599, 261] on icon "arrow forward" at bounding box center [601, 260] width 8 height 6
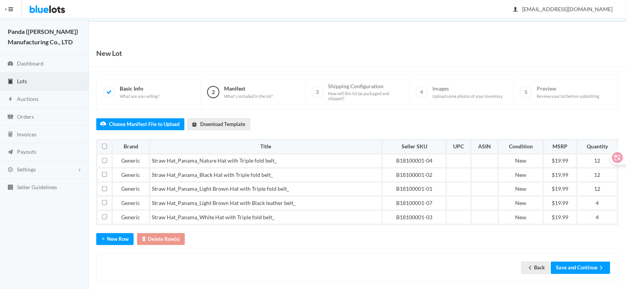
scroll to position [6, 0]
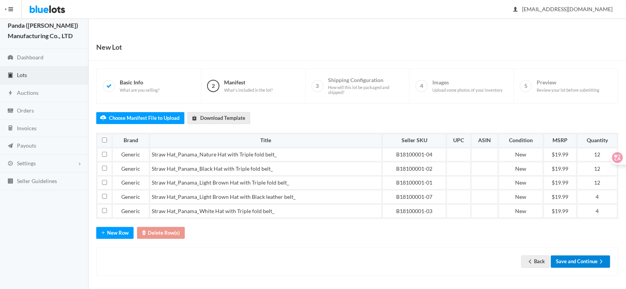
click at [601, 262] on ion-icon "arrow forward" at bounding box center [601, 261] width 8 height 7
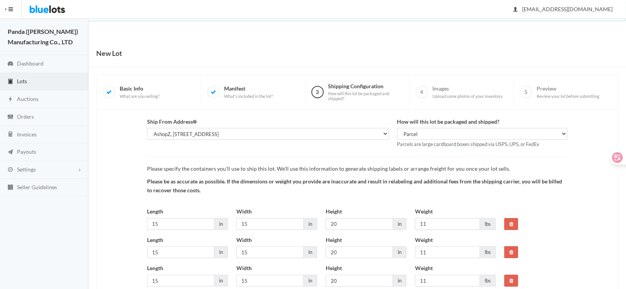
scroll to position [59, 0]
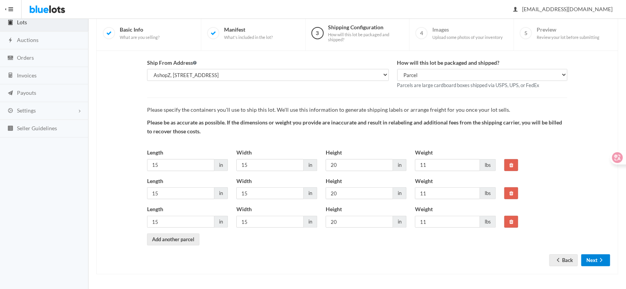
click at [597, 259] on button "Next" at bounding box center [595, 260] width 29 height 12
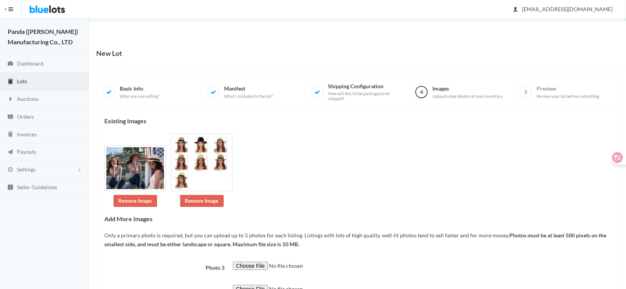
scroll to position [73, 0]
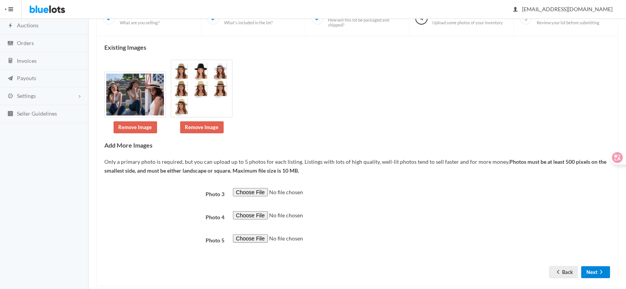
click at [594, 266] on button "Next" at bounding box center [595, 272] width 29 height 12
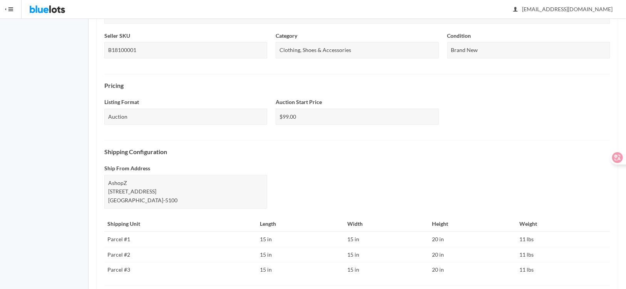
scroll to position [304, 0]
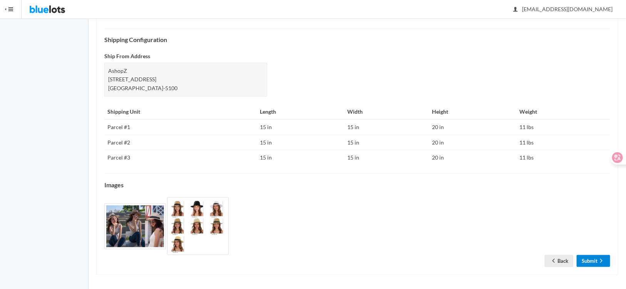
click at [589, 260] on link "Submit" at bounding box center [592, 261] width 33 height 12
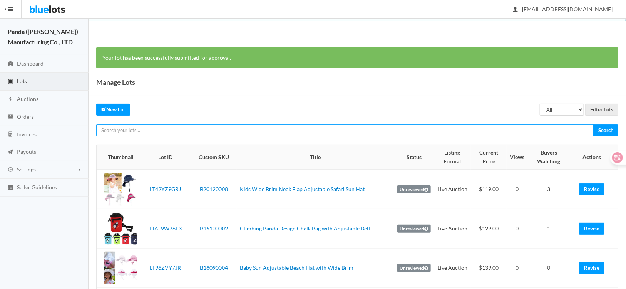
click at [237, 131] on input "text" at bounding box center [344, 130] width 497 height 12
paste input "LTHHA7AJAA"
type input "LTHHA7AJAA"
click at [593, 124] on input "Search" at bounding box center [605, 130] width 25 height 12
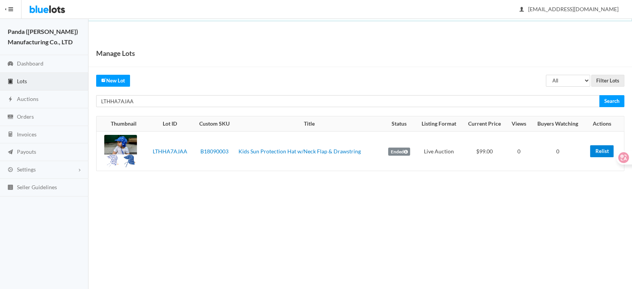
drag, startPoint x: 604, startPoint y: 153, endPoint x: 346, endPoint y: 24, distance: 288.2
click at [604, 153] on link "Relist" at bounding box center [601, 151] width 23 height 12
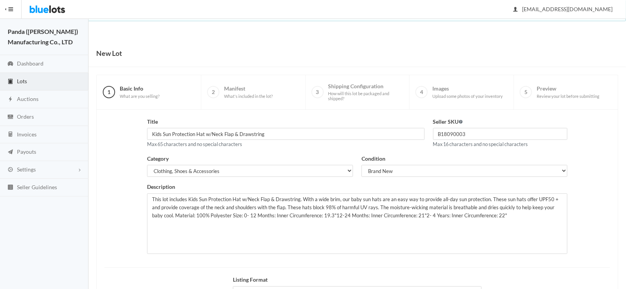
scroll to position [95, 0]
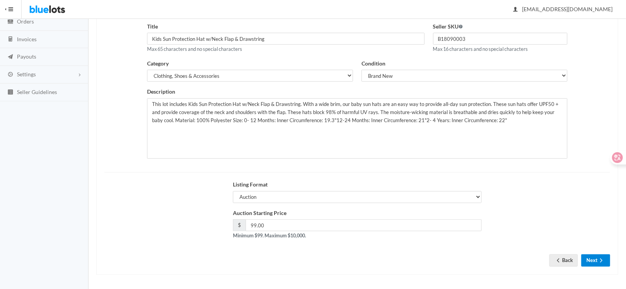
click at [593, 260] on button "Next" at bounding box center [595, 260] width 29 height 12
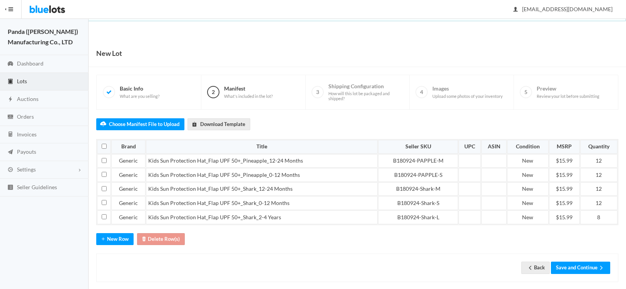
scroll to position [6, 0]
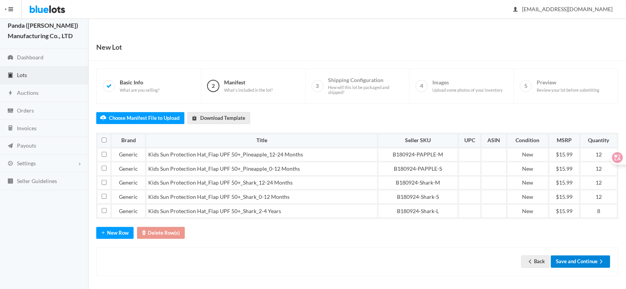
click at [583, 260] on button "Save and Continue" at bounding box center [580, 261] width 59 height 12
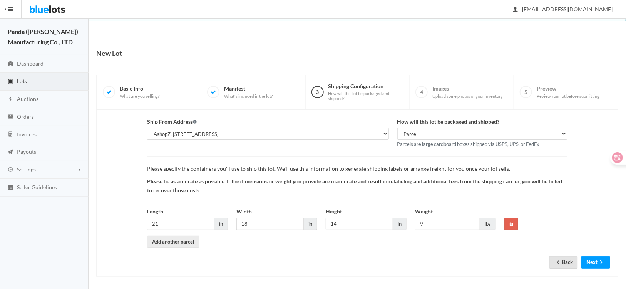
click at [567, 263] on link "Back" at bounding box center [563, 262] width 28 height 12
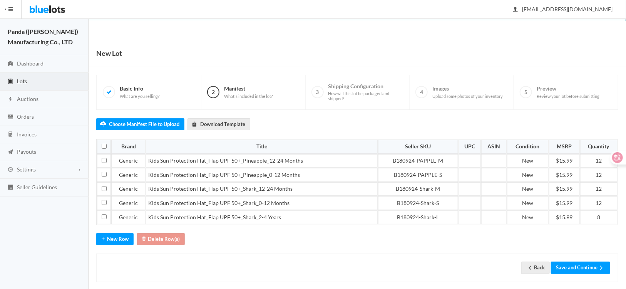
click at [345, 247] on div "Choose Manifest File to Upload Download Template Brand Title Seller SKU UPC ASI…" at bounding box center [357, 196] width 522 height 172
click at [372, 261] on div "Back Save and Continue" at bounding box center [357, 267] width 506 height 12
drag, startPoint x: 608, startPoint y: 186, endPoint x: 526, endPoint y: 181, distance: 82.9
click at [526, 182] on tr "Generic Kids Sun Protection Hat_Flap UPF 50+_Shark_12-24 Months B180924-Shark-M…" at bounding box center [357, 189] width 520 height 14
click at [579, 261] on button "Save and Continue" at bounding box center [580, 267] width 59 height 12
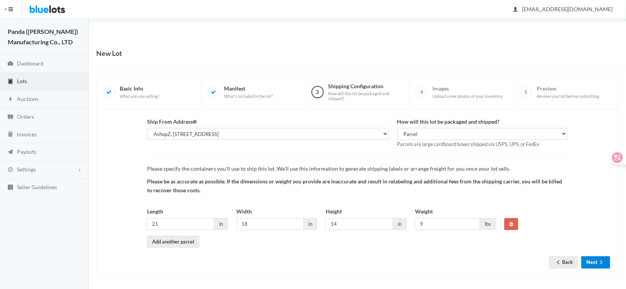
click at [603, 262] on icon "arrow forward" at bounding box center [601, 262] width 8 height 6
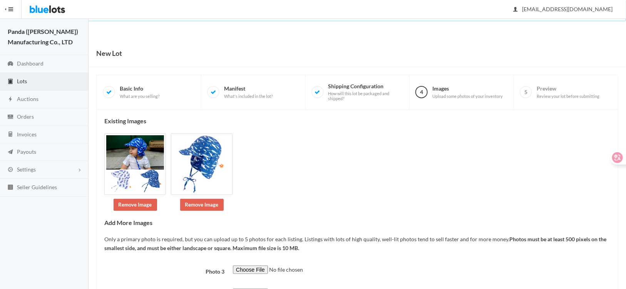
scroll to position [89, 0]
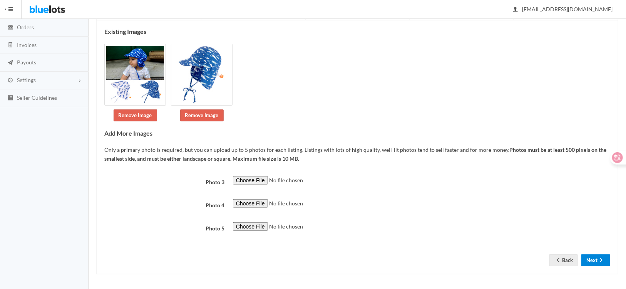
click at [591, 257] on button "Next" at bounding box center [595, 260] width 29 height 12
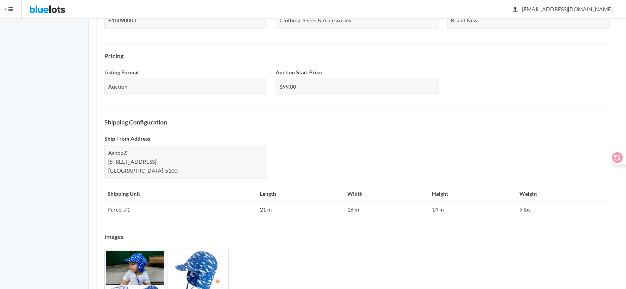
scroll to position [287, 0]
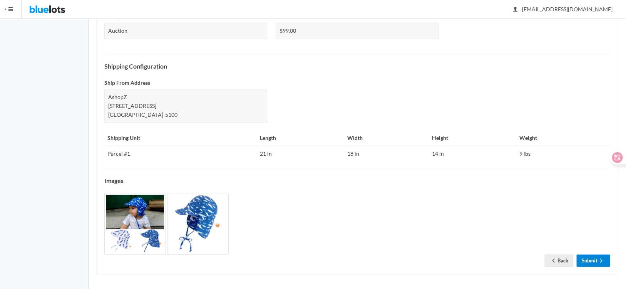
click at [586, 261] on link "Submit" at bounding box center [592, 260] width 33 height 12
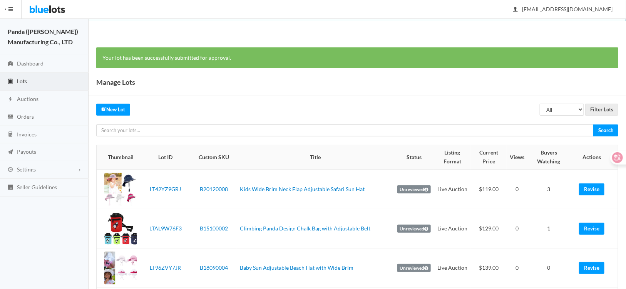
paste input "LT6VCA2R94"
click at [301, 130] on input "text" at bounding box center [344, 130] width 497 height 12
type input "LT6VCA2R94"
click at [593, 124] on input "Search" at bounding box center [605, 130] width 25 height 12
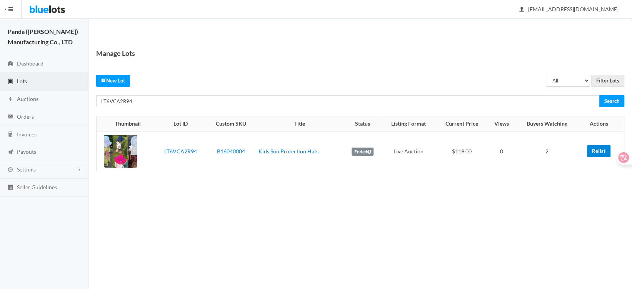
click at [594, 151] on link "Relist" at bounding box center [598, 151] width 23 height 12
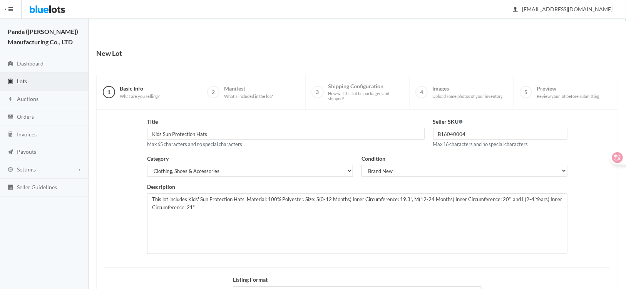
scroll to position [95, 0]
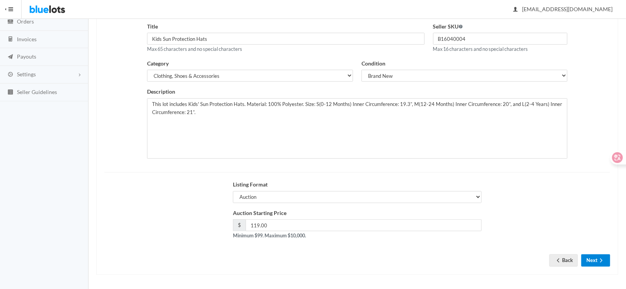
click at [598, 260] on icon "arrow forward" at bounding box center [601, 260] width 8 height 6
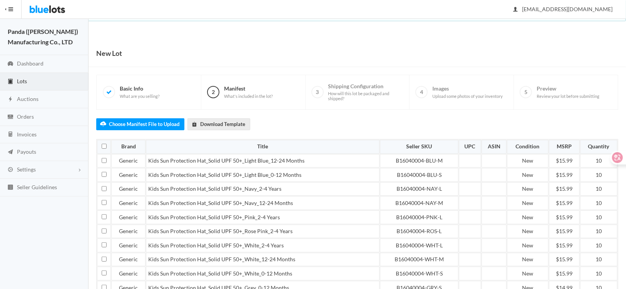
scroll to position [75, 0]
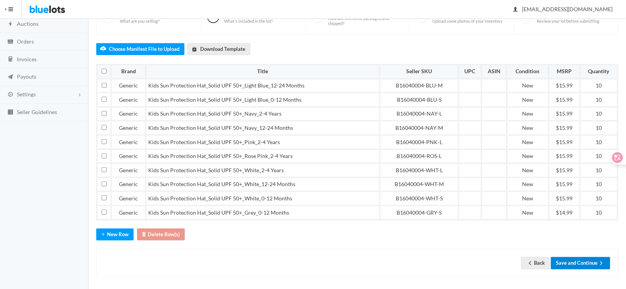
click at [599, 261] on icon "arrow forward" at bounding box center [601, 263] width 8 height 6
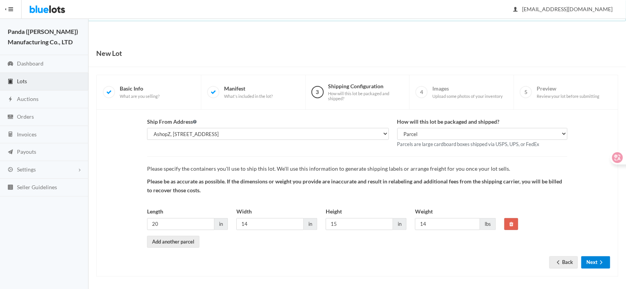
click at [595, 261] on button "Next" at bounding box center [595, 262] width 29 height 12
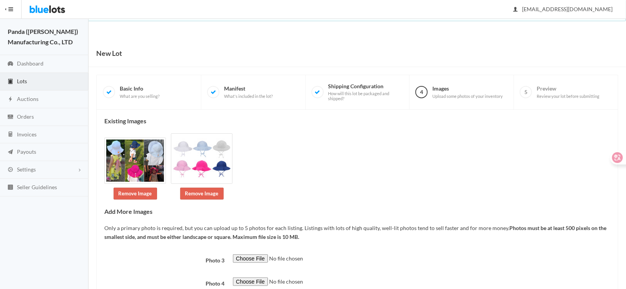
scroll to position [74, 0]
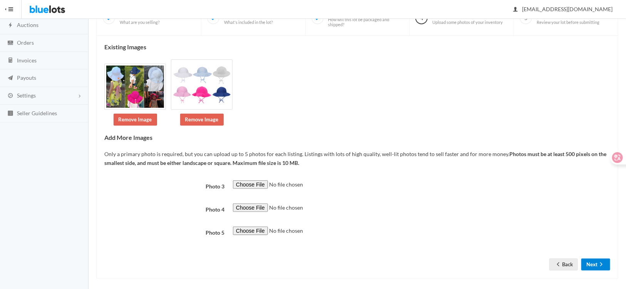
click at [594, 259] on button "Next" at bounding box center [595, 264] width 29 height 12
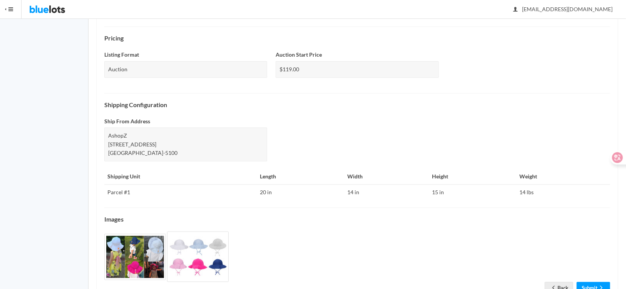
scroll to position [258, 0]
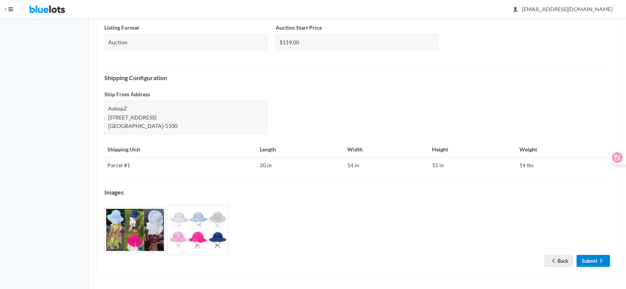
click at [594, 262] on link "Submit" at bounding box center [592, 261] width 33 height 12
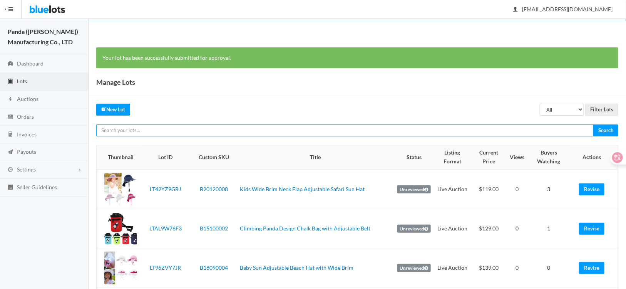
click at [310, 129] on input "text" at bounding box center [344, 130] width 497 height 12
paste input "LTPJT3476G"
type input "LTPJT3476G"
click at [593, 124] on input "Search" at bounding box center [605, 130] width 25 height 12
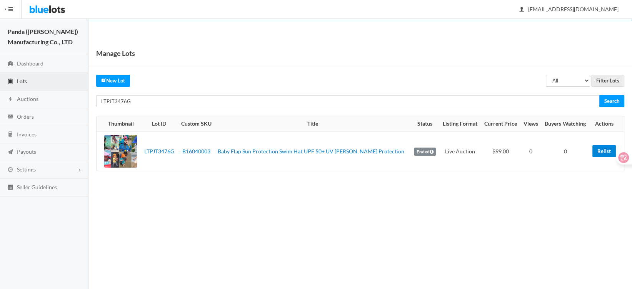
click at [600, 149] on link "Relist" at bounding box center [604, 151] width 23 height 12
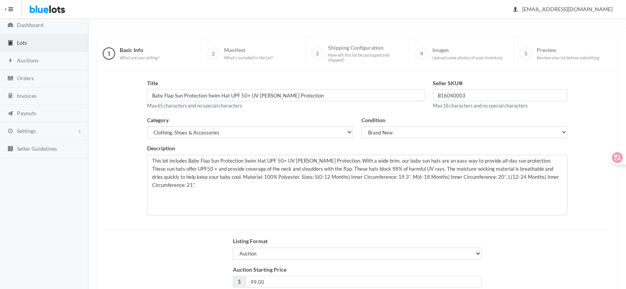
scroll to position [95, 0]
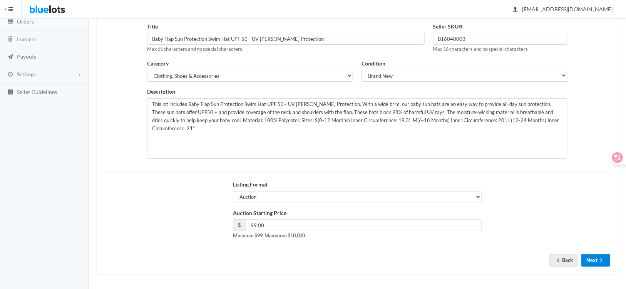
drag, startPoint x: 589, startPoint y: 259, endPoint x: 43, endPoint y: 219, distance: 547.1
click at [589, 259] on button "Next" at bounding box center [595, 260] width 29 height 12
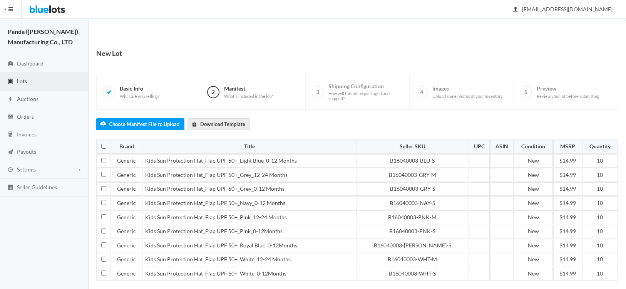
scroll to position [61, 0]
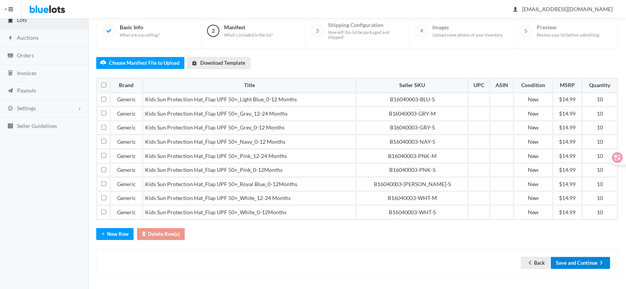
click at [586, 257] on button "Save and Continue" at bounding box center [580, 263] width 59 height 12
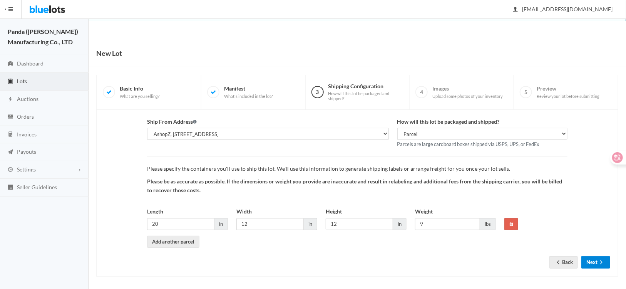
click at [598, 260] on icon "arrow forward" at bounding box center [601, 262] width 8 height 6
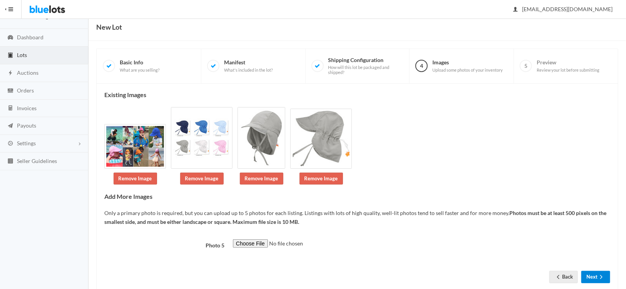
scroll to position [26, 0]
click at [598, 274] on icon "arrow forward" at bounding box center [601, 277] width 8 height 6
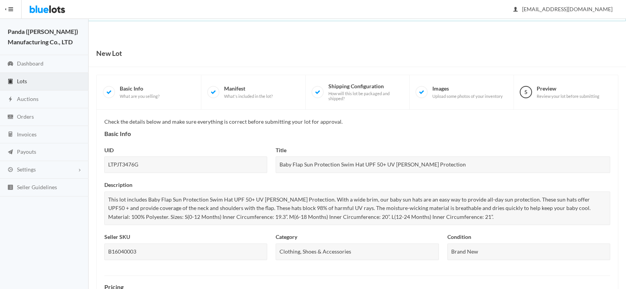
scroll to position [269, 0]
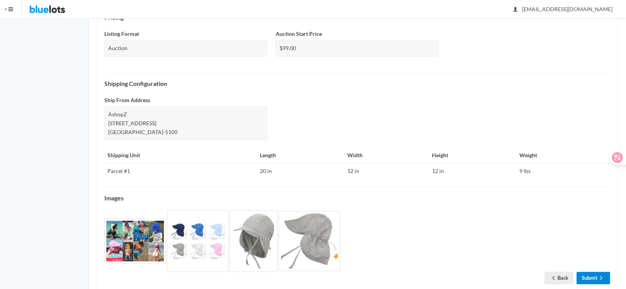
click at [597, 257] on div "Check the details below and make sure everything is correct before submitting y…" at bounding box center [357, 66] width 506 height 436
click at [598, 275] on icon "arrow forward" at bounding box center [601, 278] width 8 height 6
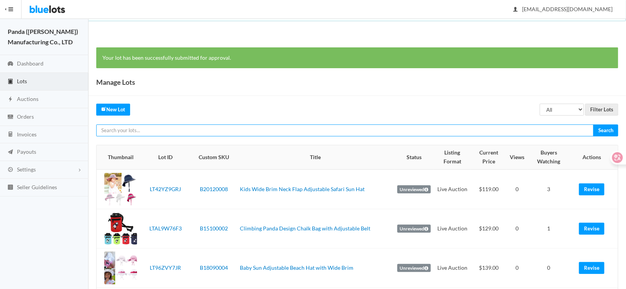
paste input "LTPJT3476G"
click at [250, 132] on input "text" at bounding box center [344, 130] width 497 height 12
type input "LTPJT3476G"
click at [593, 124] on input "Search" at bounding box center [605, 130] width 25 height 12
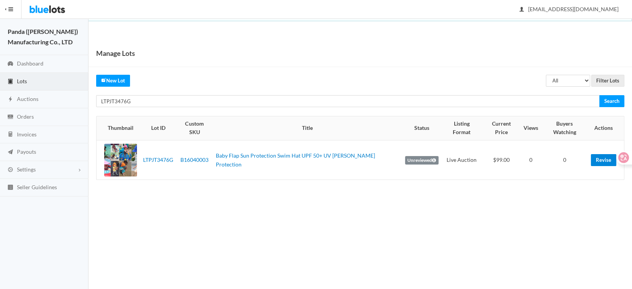
click at [594, 154] on link "Revise" at bounding box center [603, 160] width 25 height 12
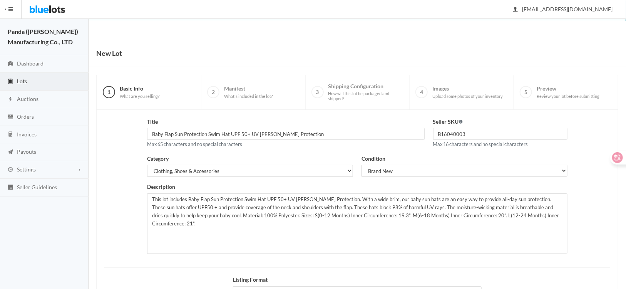
scroll to position [95, 0]
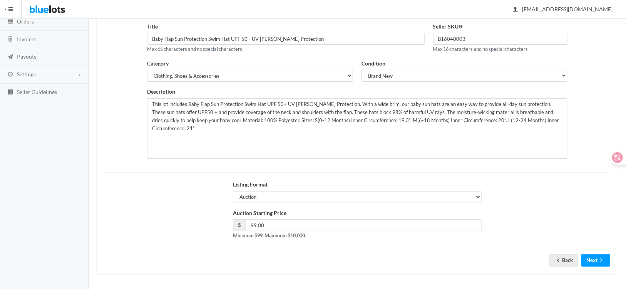
click at [598, 266] on div "Title Baby Flap Sun Protection Swim Hat UPF 50+ UV Ray Sun Protection Max 65 ch…" at bounding box center [357, 145] width 522 height 260
click at [595, 261] on button "Next" at bounding box center [595, 260] width 29 height 12
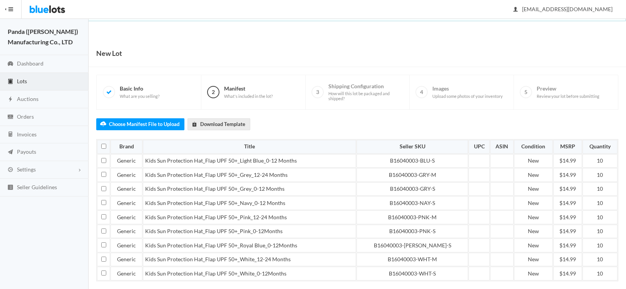
scroll to position [61, 0]
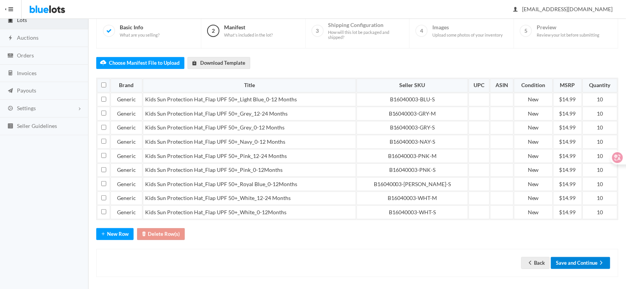
click at [579, 257] on button "Save and Continue" at bounding box center [580, 263] width 59 height 12
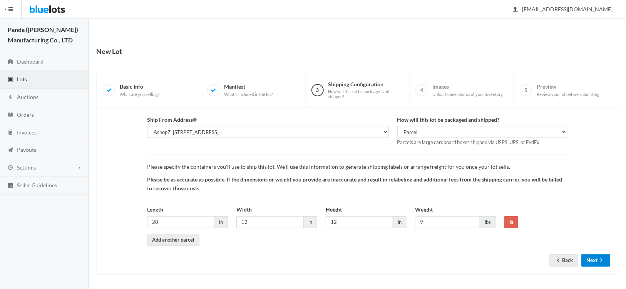
scroll to position [2, 0]
click at [595, 264] on button "Next" at bounding box center [595, 260] width 29 height 12
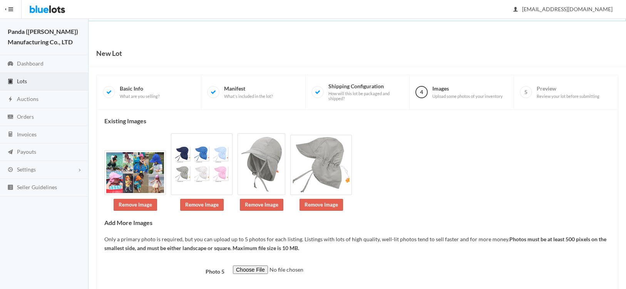
scroll to position [43, 0]
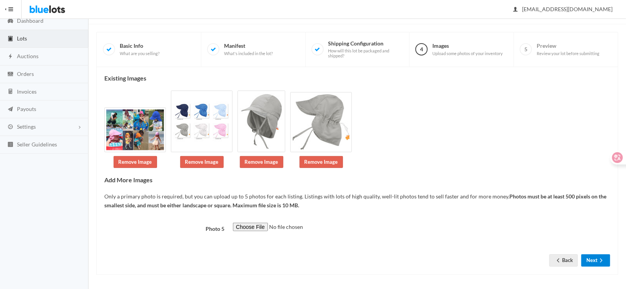
click at [596, 261] on button "Next" at bounding box center [595, 260] width 29 height 12
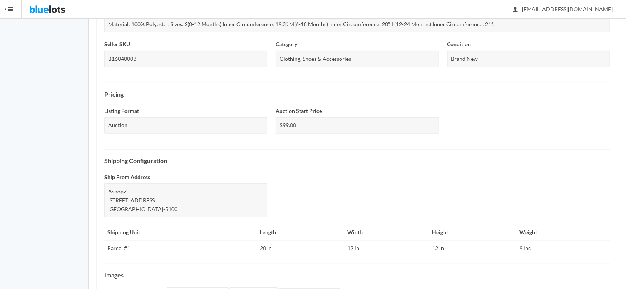
scroll to position [287, 0]
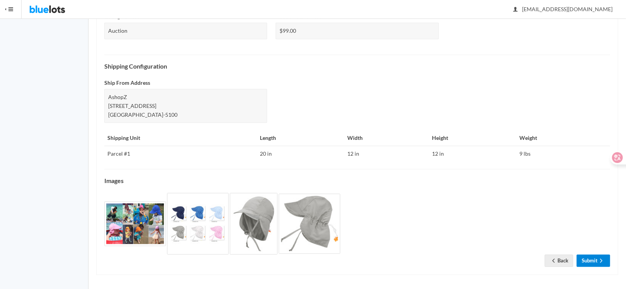
click at [598, 261] on icon "arrow forward" at bounding box center [601, 260] width 8 height 6
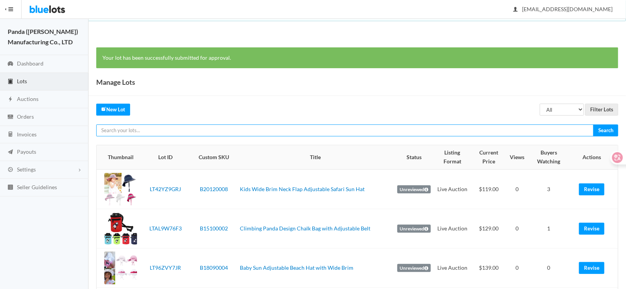
click at [164, 131] on input "text" at bounding box center [344, 130] width 497 height 12
paste input "LTF2CRFHV9"
type input "LTF2CRFHV9"
click at [593, 124] on input "Search" at bounding box center [605, 130] width 25 height 12
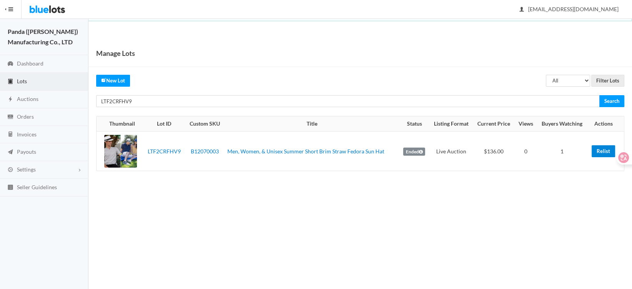
click at [598, 150] on link "Relist" at bounding box center [603, 151] width 23 height 12
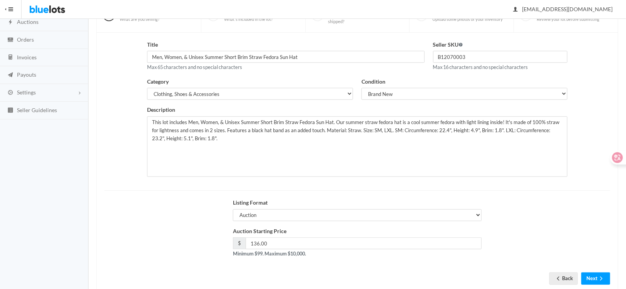
scroll to position [95, 0]
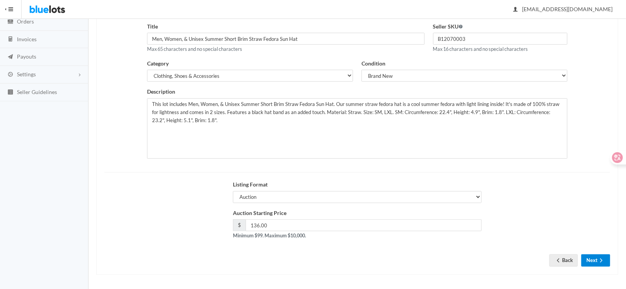
click at [593, 259] on button "Next" at bounding box center [595, 260] width 29 height 12
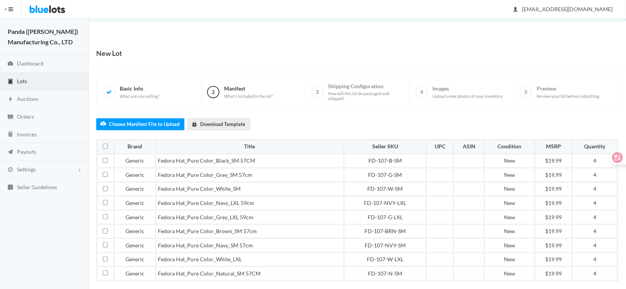
scroll to position [61, 0]
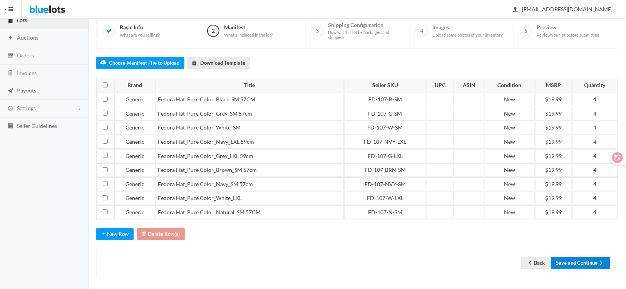
drag, startPoint x: 584, startPoint y: 260, endPoint x: 222, endPoint y: 230, distance: 363.3
click at [584, 260] on button "Save and Continue" at bounding box center [580, 263] width 59 height 12
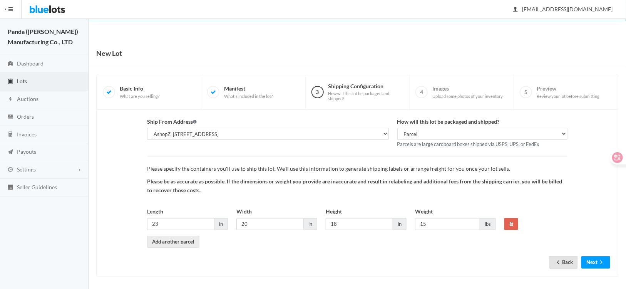
click at [549, 258] on link "Back" at bounding box center [563, 262] width 28 height 12
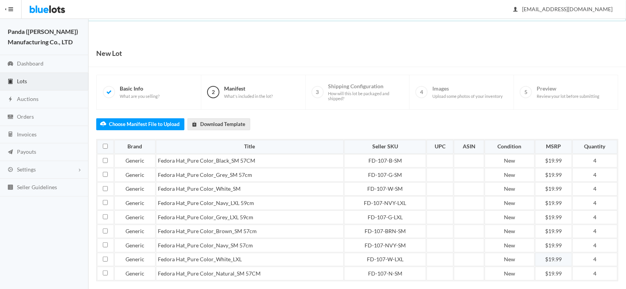
scroll to position [61, 0]
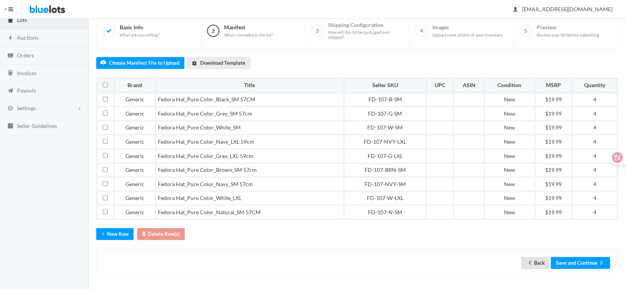
click at [536, 257] on link "Back" at bounding box center [535, 263] width 28 height 12
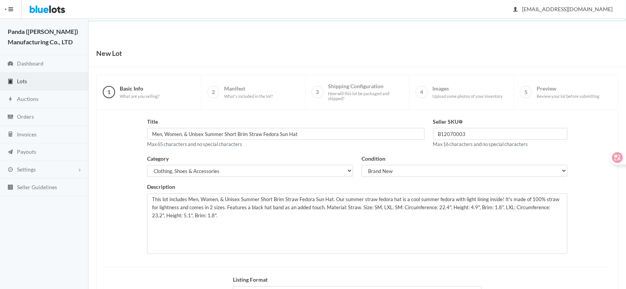
scroll to position [95, 0]
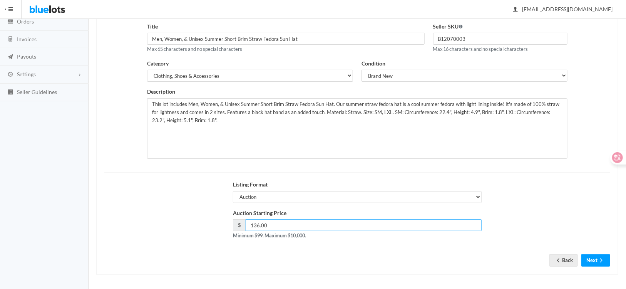
click at [253, 223] on input "136.00" at bounding box center [363, 225] width 236 height 12
drag, startPoint x: 258, startPoint y: 222, endPoint x: 254, endPoint y: 223, distance: 3.9
click at [254, 223] on input "136.00" at bounding box center [363, 225] width 236 height 12
type input "119.00"
click at [601, 258] on icon "arrow forward" at bounding box center [601, 260] width 2 height 4
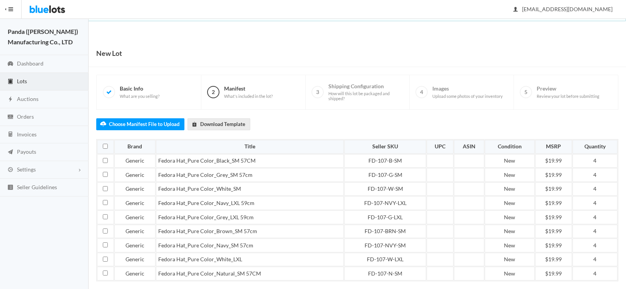
scroll to position [61, 0]
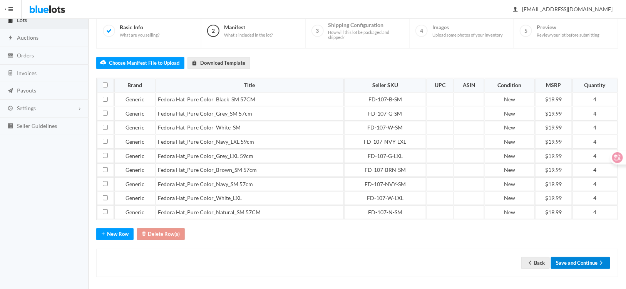
click at [582, 259] on button "Save and Continue" at bounding box center [580, 263] width 59 height 12
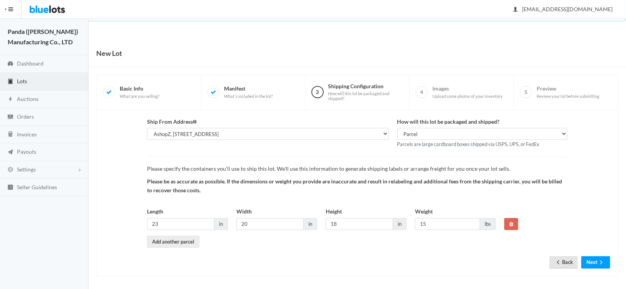
scroll to position [2, 0]
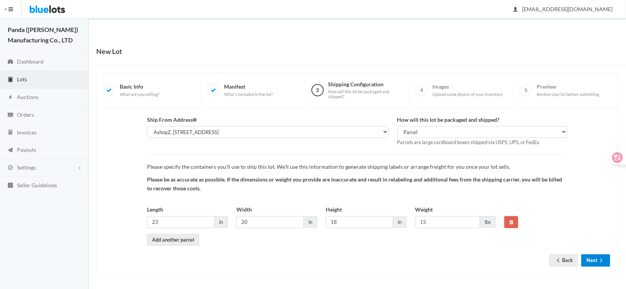
click at [595, 261] on button "Next" at bounding box center [595, 260] width 29 height 12
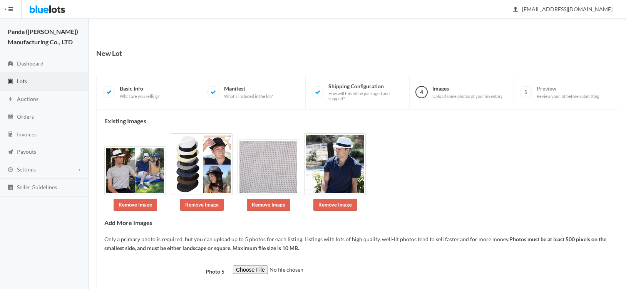
scroll to position [30, 0]
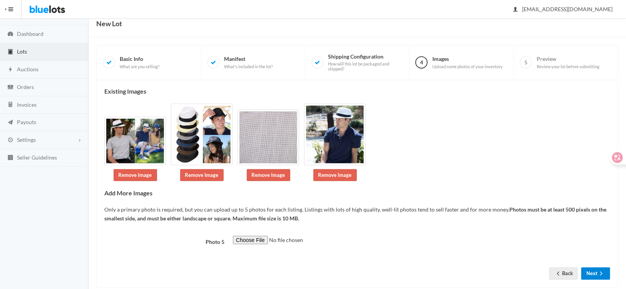
click at [595, 267] on button "Next" at bounding box center [595, 273] width 29 height 12
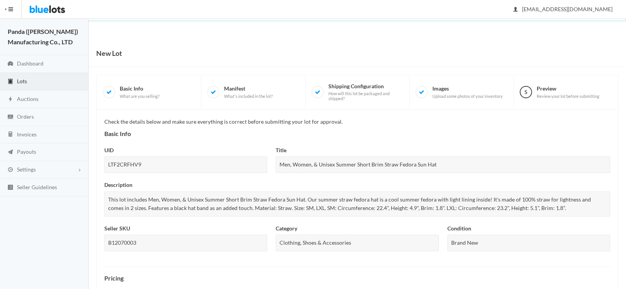
scroll to position [265, 0]
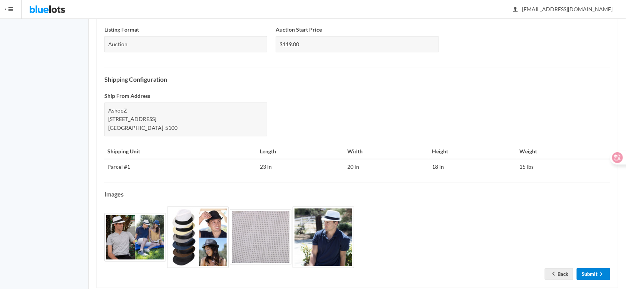
click at [595, 268] on link "Submit" at bounding box center [592, 274] width 33 height 12
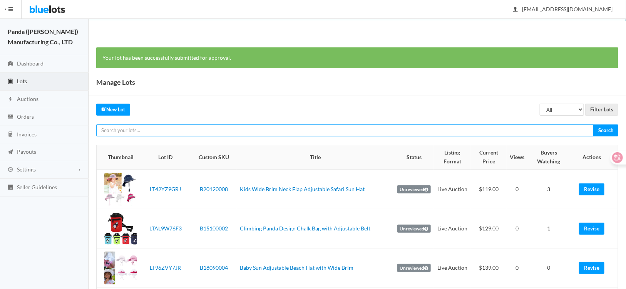
paste input "LTZAHWCZV7"
click at [155, 130] on input "text" at bounding box center [344, 130] width 497 height 12
type input "LTZAHWCZV7"
click at [593, 124] on input "Search" at bounding box center [605, 130] width 25 height 12
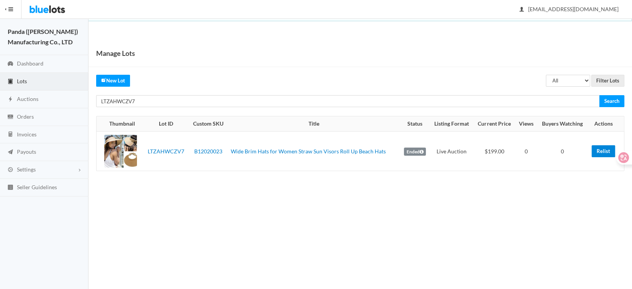
click at [601, 150] on link "Relist" at bounding box center [603, 151] width 23 height 12
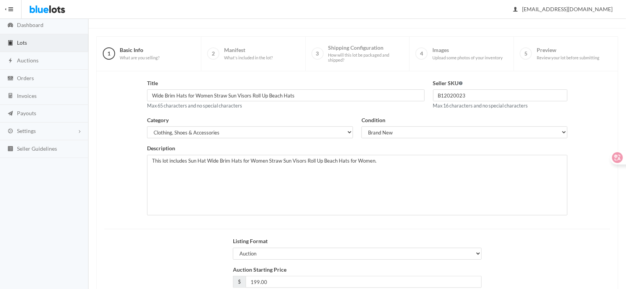
scroll to position [95, 0]
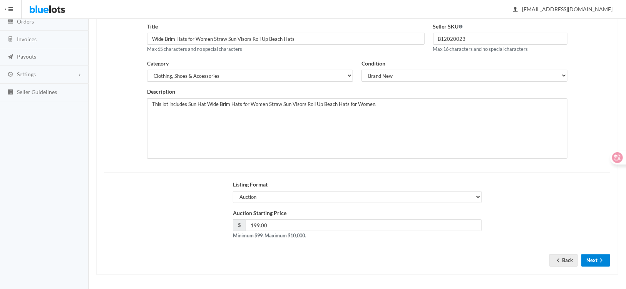
click at [592, 259] on button "Next" at bounding box center [595, 260] width 29 height 12
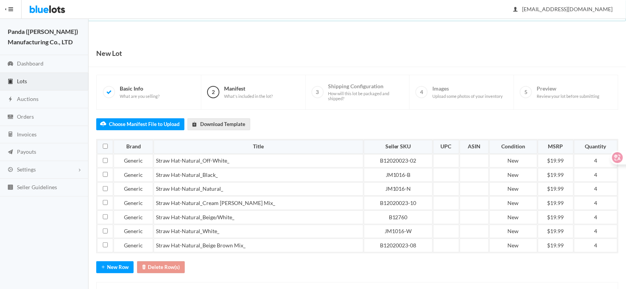
scroll to position [34, 0]
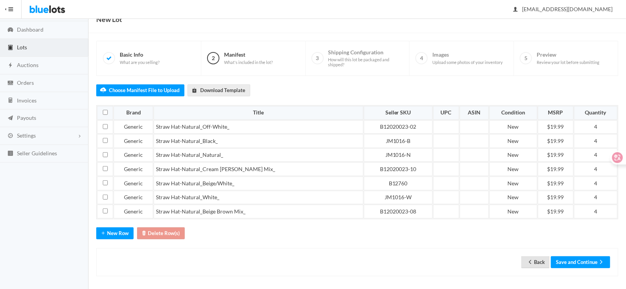
drag, startPoint x: 535, startPoint y: 258, endPoint x: 352, endPoint y: 25, distance: 296.0
click at [536, 258] on link "Back" at bounding box center [535, 262] width 28 height 12
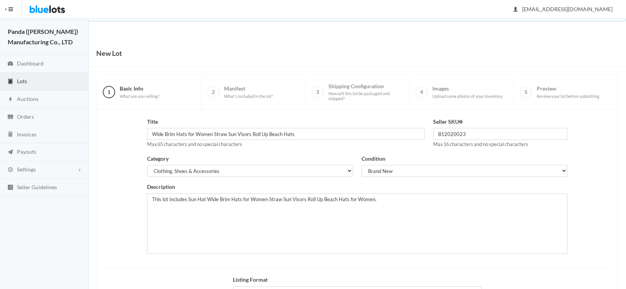
scroll to position [95, 0]
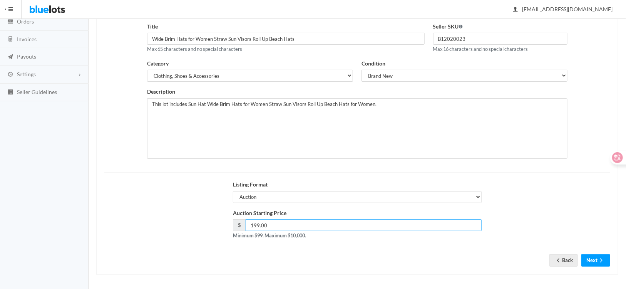
click at [255, 224] on input "199.00" at bounding box center [363, 225] width 236 height 12
type input "169.00"
click at [594, 260] on button "Next" at bounding box center [595, 260] width 29 height 12
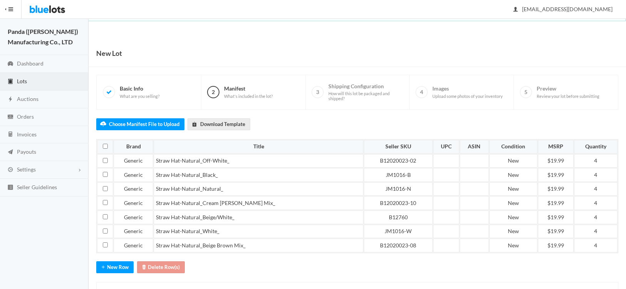
scroll to position [34, 0]
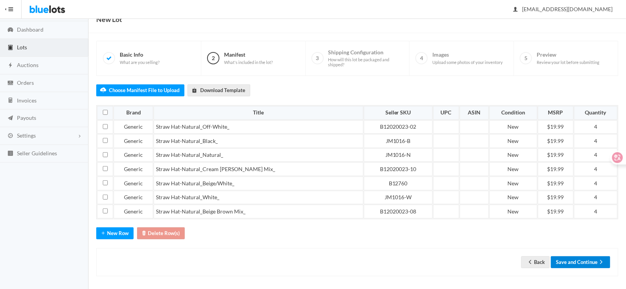
click at [580, 261] on button "Save and Continue" at bounding box center [580, 262] width 59 height 12
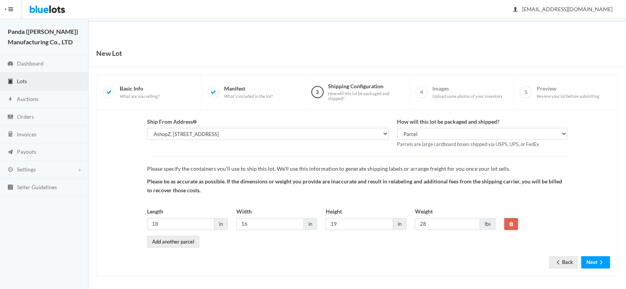
scroll to position [2, 0]
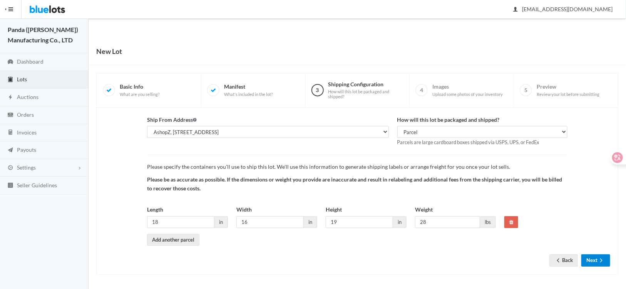
click at [595, 254] on button "Next" at bounding box center [595, 260] width 29 height 12
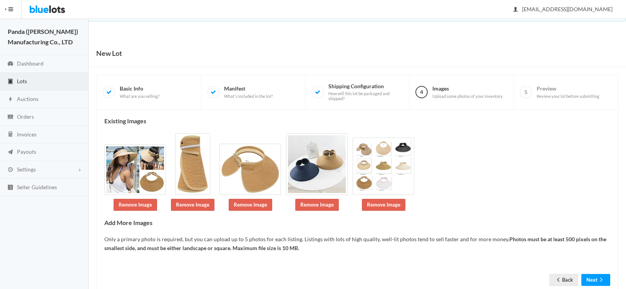
scroll to position [9, 0]
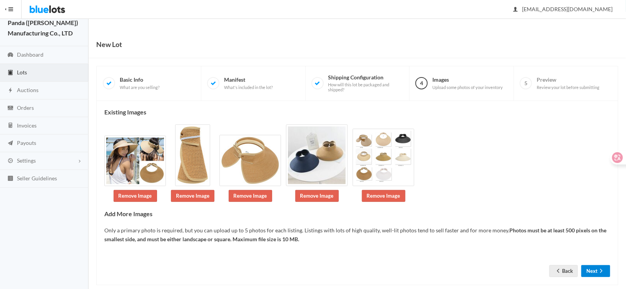
click at [591, 265] on button "Next" at bounding box center [595, 271] width 29 height 12
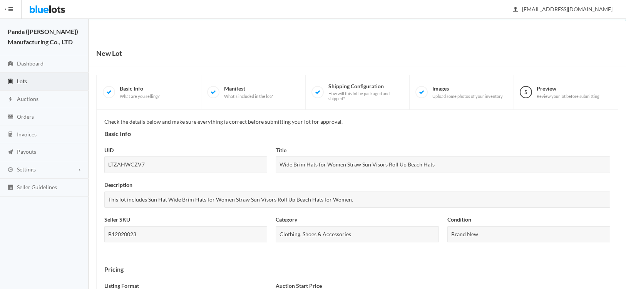
scroll to position [269, 0]
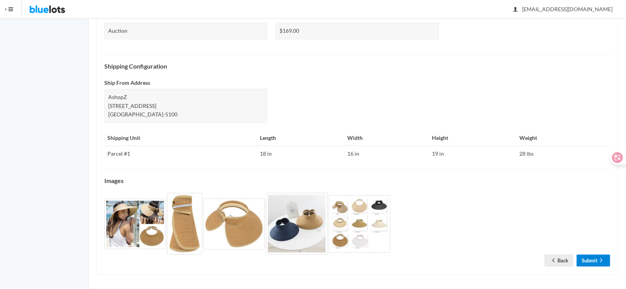
click at [590, 259] on link "Submit" at bounding box center [592, 260] width 33 height 12
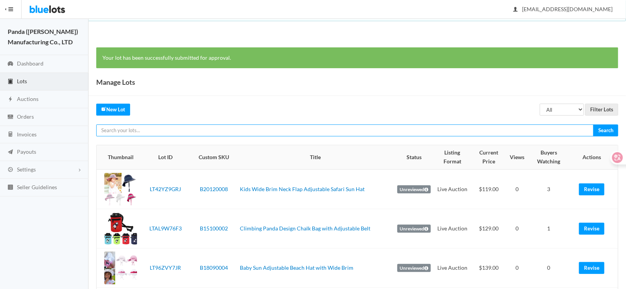
click at [181, 126] on input "text" at bounding box center [344, 130] width 497 height 12
paste input "LTZAHWCZV7"
type input "LTZAHWCZV7"
click at [593, 124] on input "Search" at bounding box center [605, 130] width 25 height 12
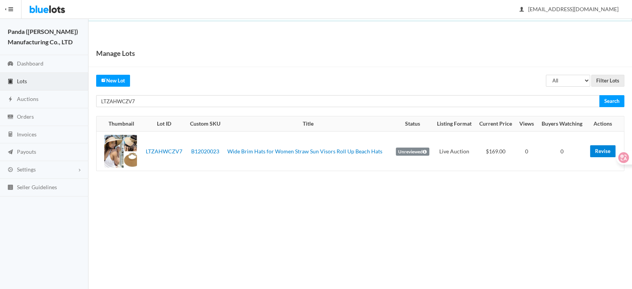
click at [599, 152] on link "Revise" at bounding box center [602, 151] width 25 height 12
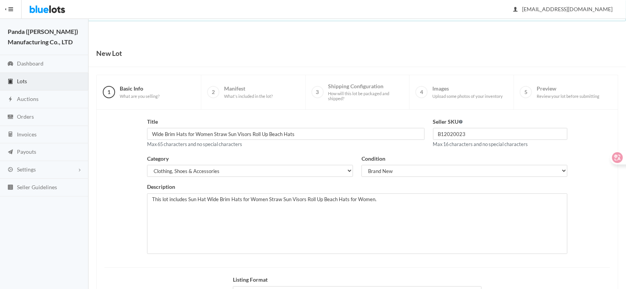
scroll to position [95, 0]
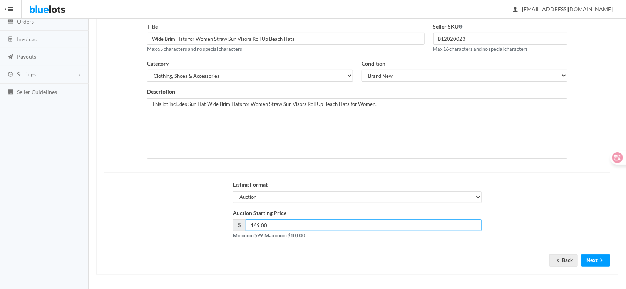
click at [255, 225] on input "169.00" at bounding box center [363, 225] width 236 height 12
type input "179.00"
click at [593, 256] on button "Next" at bounding box center [595, 260] width 29 height 12
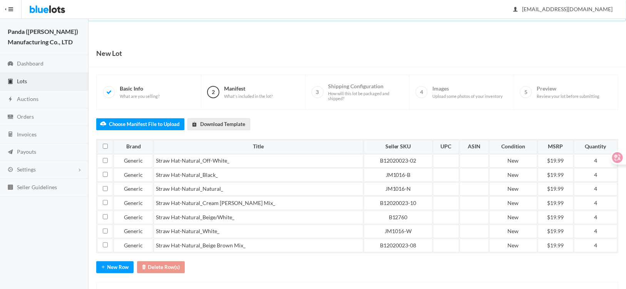
scroll to position [34, 0]
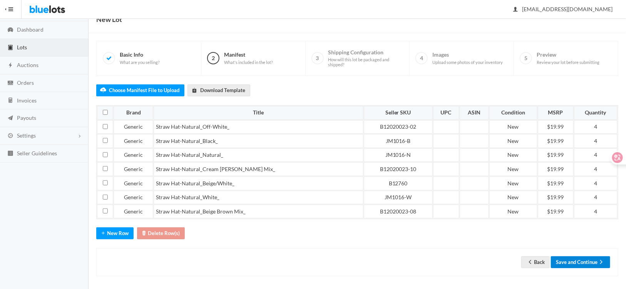
click at [594, 258] on button "Save and Continue" at bounding box center [580, 262] width 59 height 12
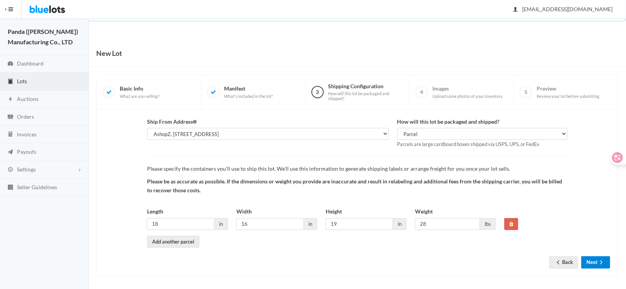
click at [591, 263] on button "Next" at bounding box center [595, 262] width 29 height 12
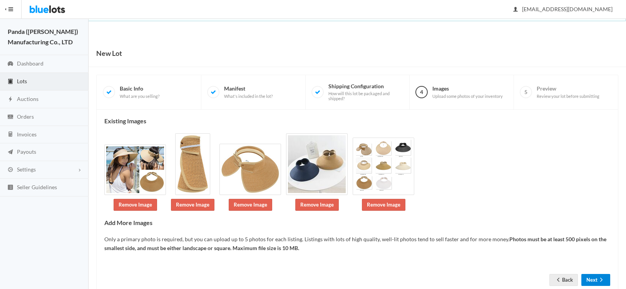
scroll to position [20, 0]
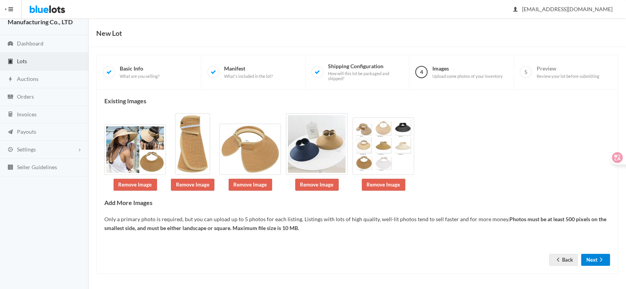
click at [594, 261] on button "Next" at bounding box center [595, 260] width 29 height 12
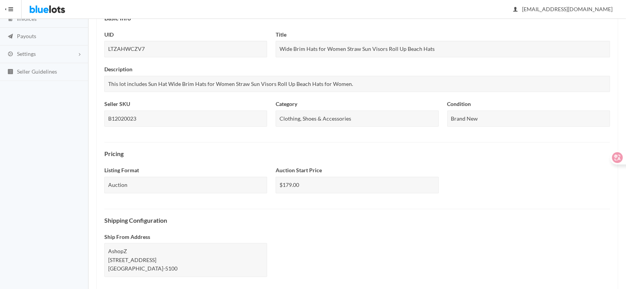
scroll to position [269, 0]
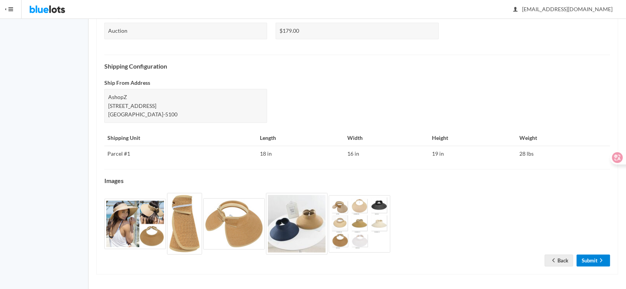
click at [590, 263] on link "Submit" at bounding box center [592, 260] width 33 height 12
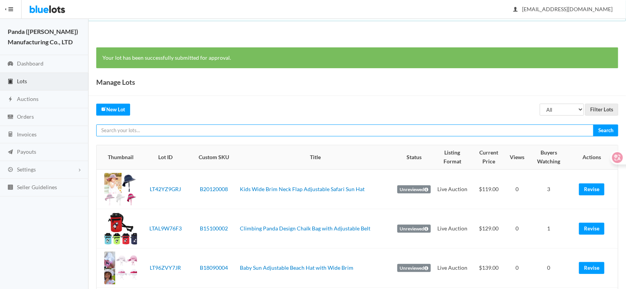
click at [223, 130] on input "text" at bounding box center [344, 130] width 497 height 12
paste input "LTLK9ATTCZ"
type input "LTLK9ATTCZ"
click at [593, 124] on input "Search" at bounding box center [605, 130] width 25 height 12
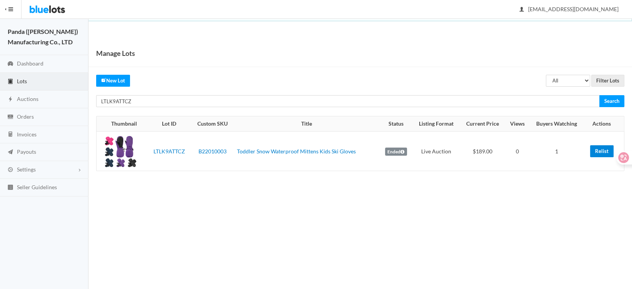
click at [597, 145] on link "Relist" at bounding box center [601, 151] width 23 height 12
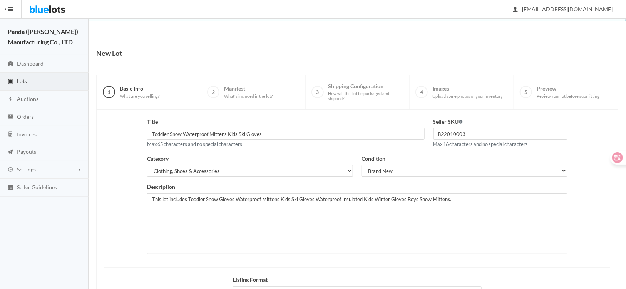
scroll to position [95, 0]
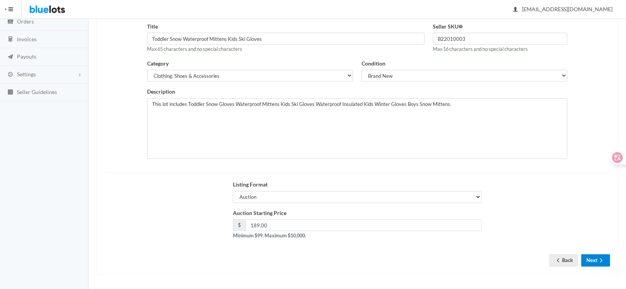
drag, startPoint x: 589, startPoint y: 258, endPoint x: 266, endPoint y: 250, distance: 323.7
click at [589, 258] on button "Next" at bounding box center [595, 260] width 29 height 12
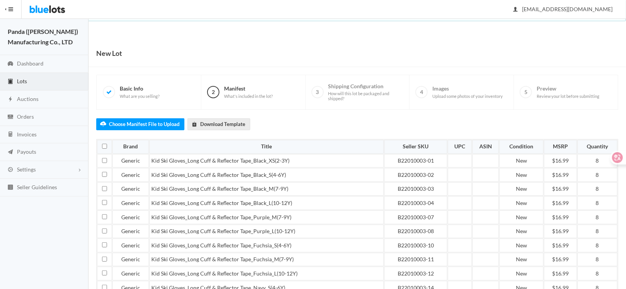
scroll to position [117, 0]
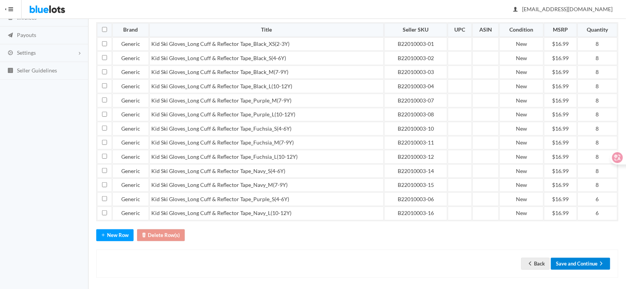
click at [579, 257] on button "Save and Continue" at bounding box center [580, 263] width 59 height 12
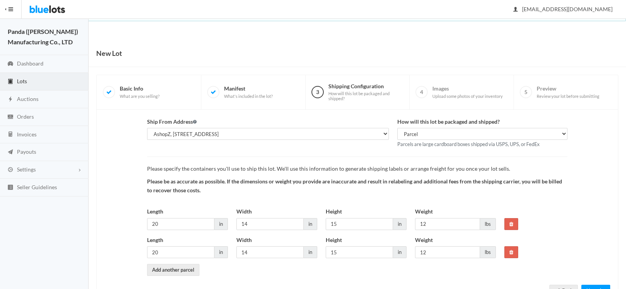
scroll to position [30, 0]
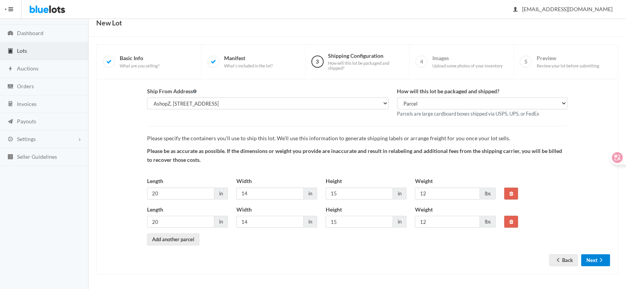
click at [598, 261] on icon "arrow forward" at bounding box center [601, 260] width 8 height 6
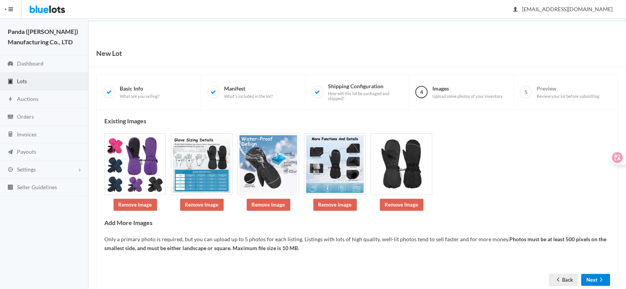
click at [599, 280] on icon "arrow forward" at bounding box center [601, 279] width 8 height 6
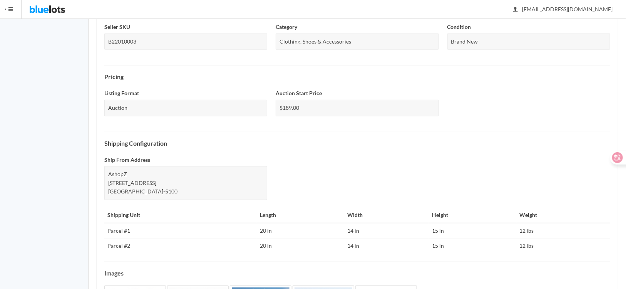
scroll to position [284, 0]
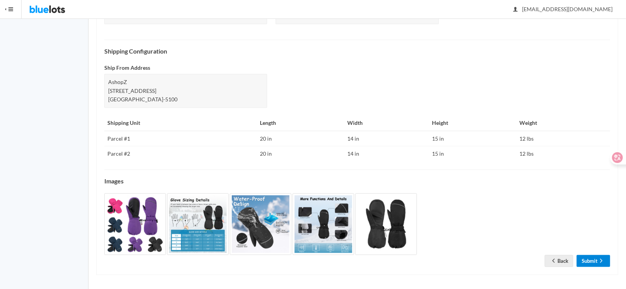
click at [589, 261] on link "Submit" at bounding box center [592, 261] width 33 height 12
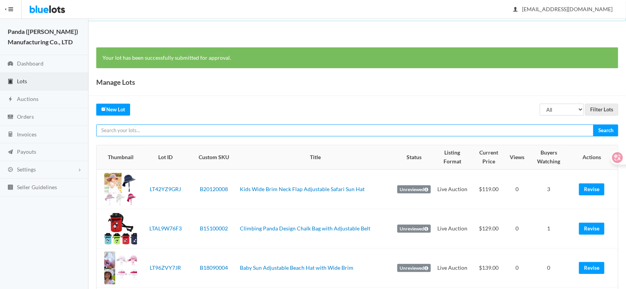
paste input "LTW3H9A9YJ"
click at [154, 130] on input "text" at bounding box center [344, 130] width 497 height 12
type input "LTW3H9A9YJ"
click at [593, 124] on input "Search" at bounding box center [605, 130] width 25 height 12
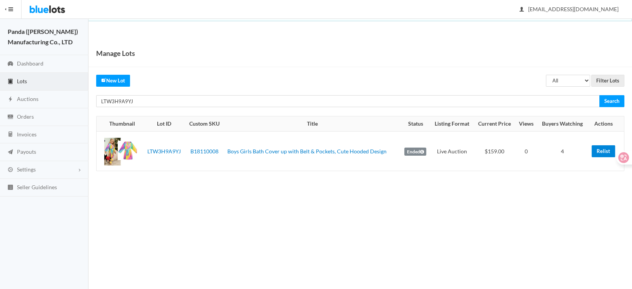
click at [597, 152] on link "Relist" at bounding box center [603, 151] width 23 height 12
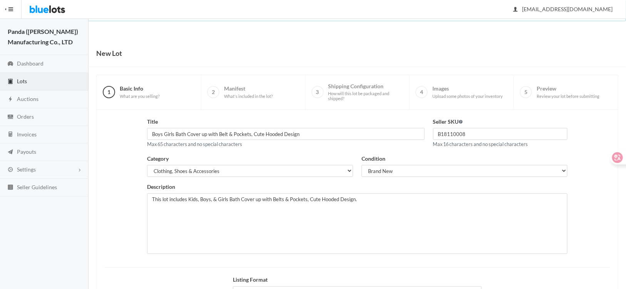
scroll to position [95, 0]
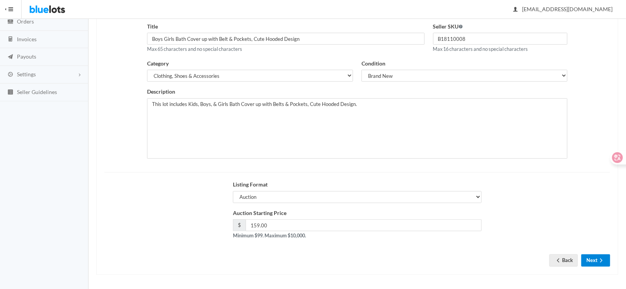
click at [590, 260] on button "Next" at bounding box center [595, 260] width 29 height 12
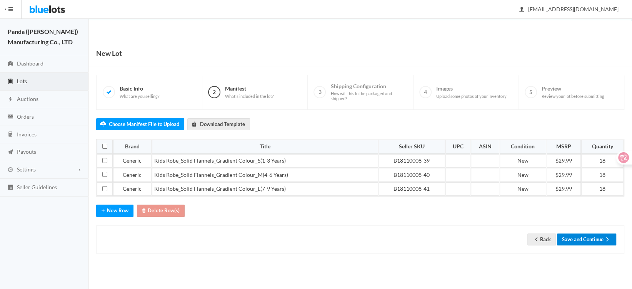
click at [578, 242] on button "Save and Continue" at bounding box center [586, 239] width 59 height 12
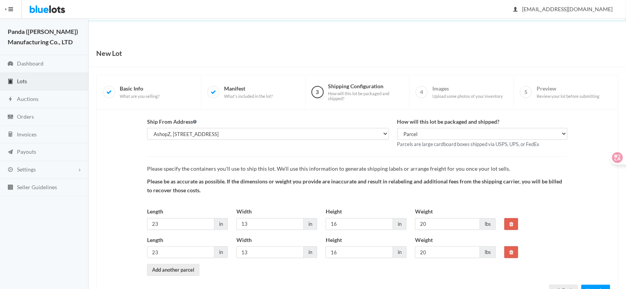
scroll to position [30, 0]
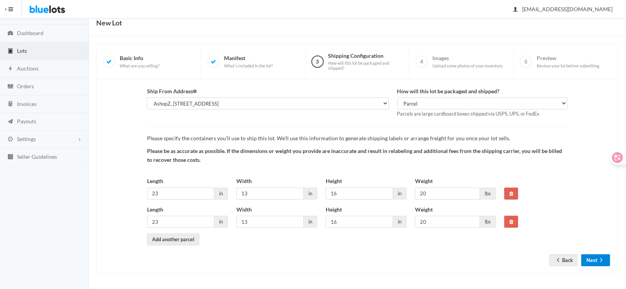
click at [586, 257] on button "Next" at bounding box center [595, 260] width 29 height 12
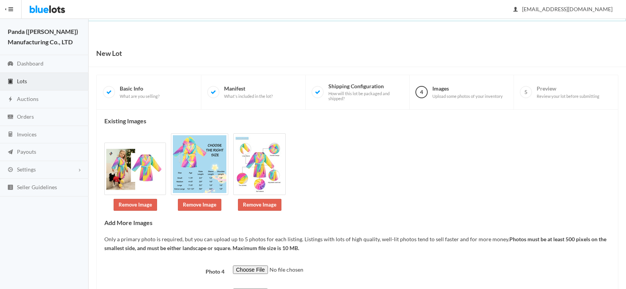
scroll to position [57, 0]
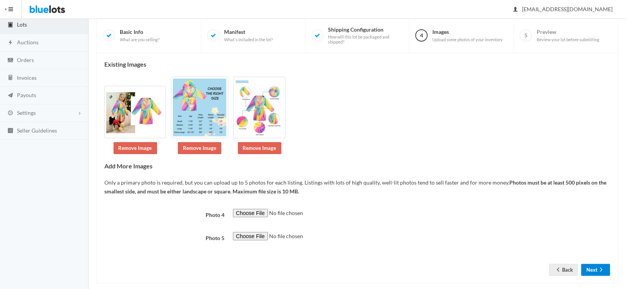
click at [586, 264] on button "Next" at bounding box center [595, 270] width 29 height 12
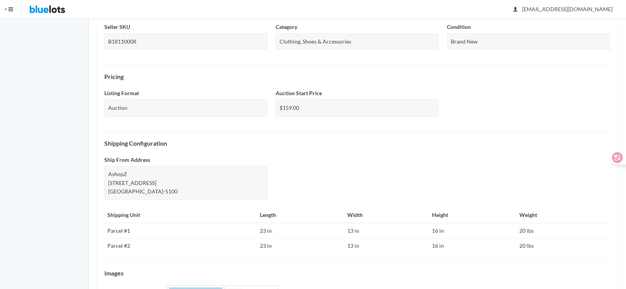
scroll to position [275, 0]
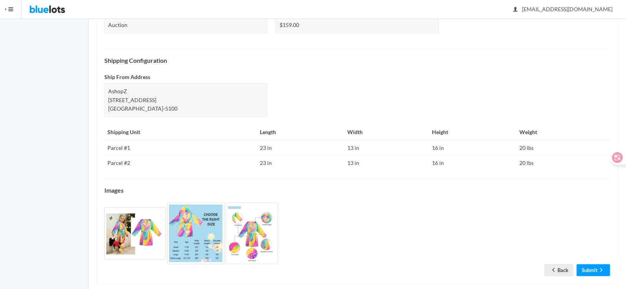
click at [586, 258] on div "Check the details below and make sure everything is correct before submitting y…" at bounding box center [357, 59] width 506 height 434
click at [588, 264] on link "Submit" at bounding box center [592, 270] width 33 height 12
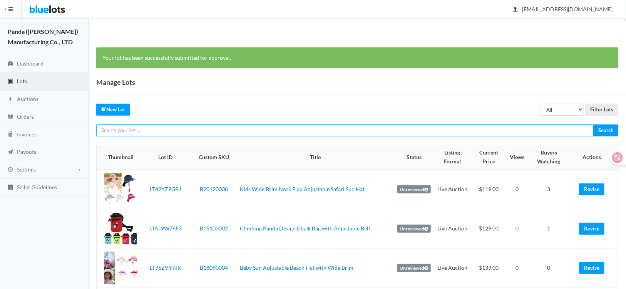
click at [179, 126] on input "text" at bounding box center [344, 130] width 497 height 12
paste input "LTFGR323KF"
type input "LTFGR323KF"
click at [593, 124] on input "Search" at bounding box center [605, 130] width 25 height 12
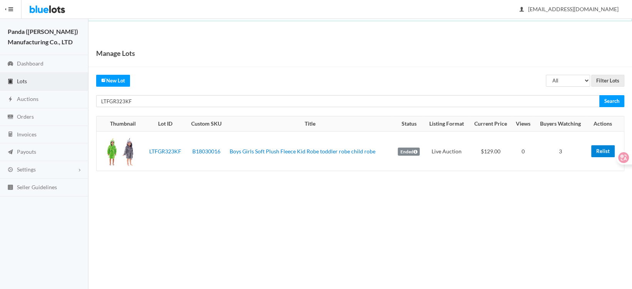
click at [597, 152] on link "Relist" at bounding box center [602, 151] width 23 height 12
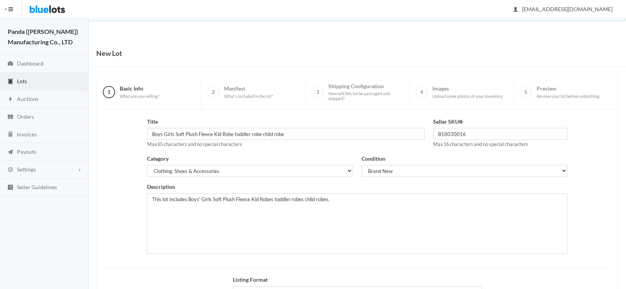
scroll to position [95, 0]
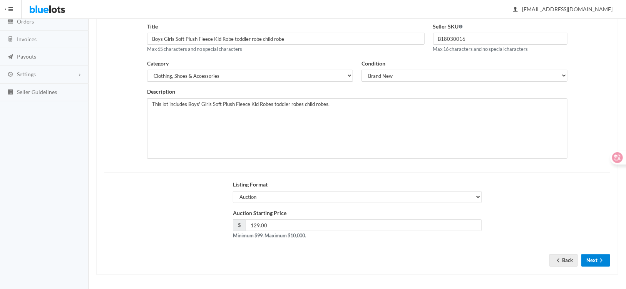
click at [586, 254] on button "Next" at bounding box center [595, 260] width 29 height 12
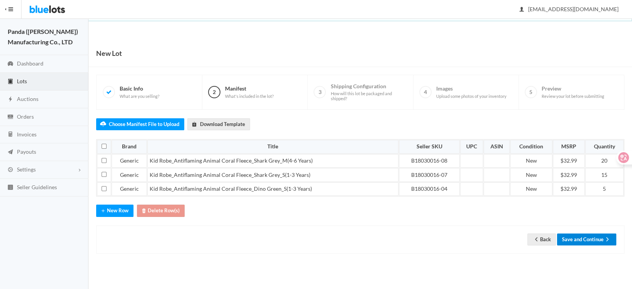
click at [579, 240] on button "Save and Continue" at bounding box center [586, 239] width 59 height 12
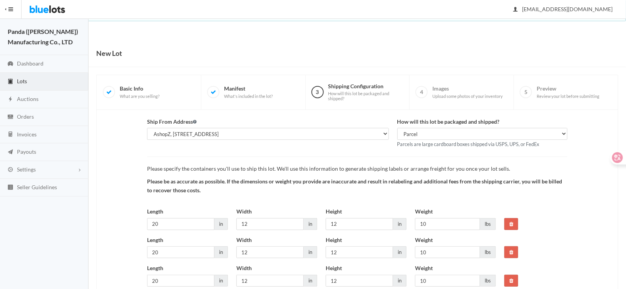
scroll to position [59, 0]
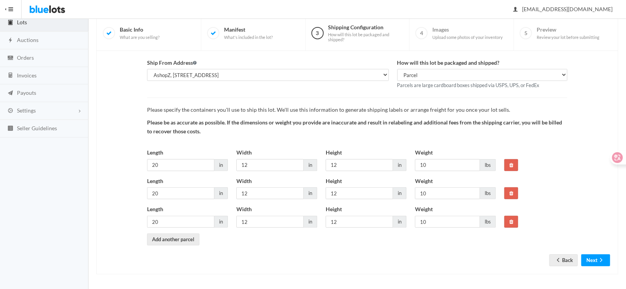
click at [587, 251] on form "Ship From Address AshopZ, 801 W Walnut St Ste 18, Compton, CA, 90220-5100 How w…" at bounding box center [357, 155] width 506 height 195
click at [590, 258] on button "Next" at bounding box center [595, 260] width 29 height 12
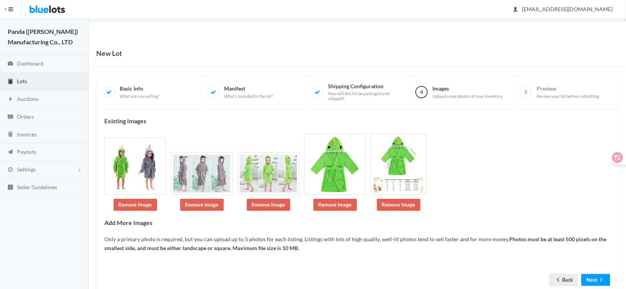
scroll to position [16, 0]
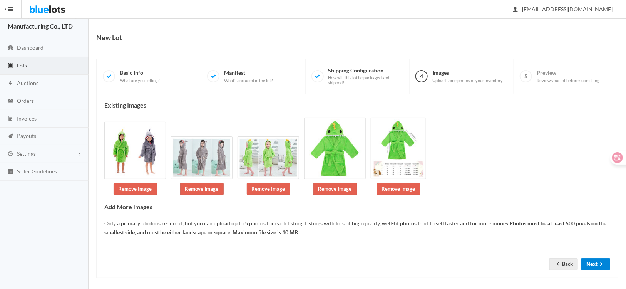
click at [591, 261] on button "Next" at bounding box center [595, 264] width 29 height 12
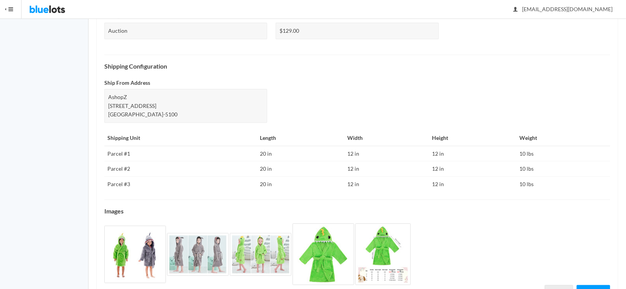
scroll to position [299, 0]
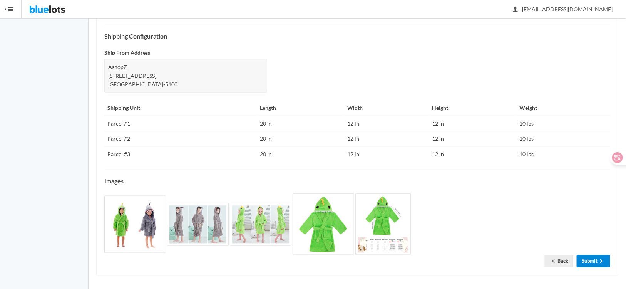
click at [590, 261] on link "Submit" at bounding box center [592, 261] width 33 height 12
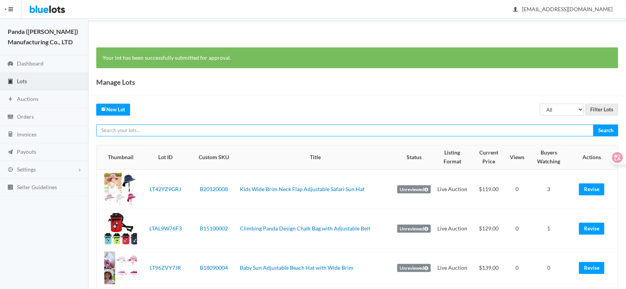
click at [259, 134] on input "text" at bounding box center [344, 130] width 497 height 12
paste input "LT6L3CRYCJ"
type input "LT6L3CRYCJ"
click at [593, 124] on input "Search" at bounding box center [605, 130] width 25 height 12
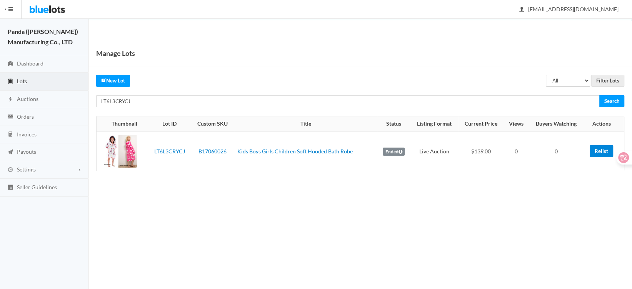
click at [603, 150] on link "Relist" at bounding box center [601, 151] width 23 height 12
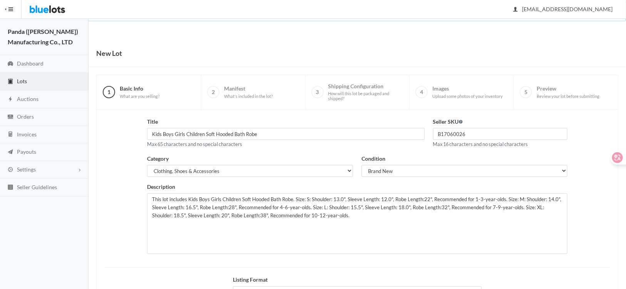
scroll to position [95, 0]
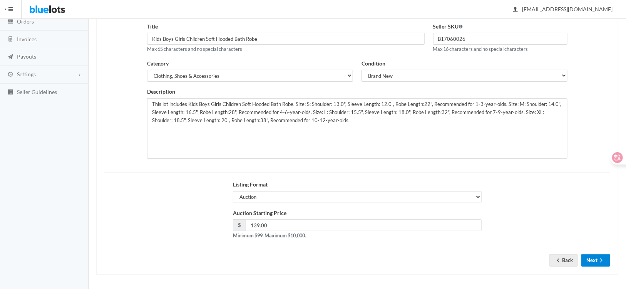
click at [594, 262] on button "Next" at bounding box center [595, 260] width 29 height 12
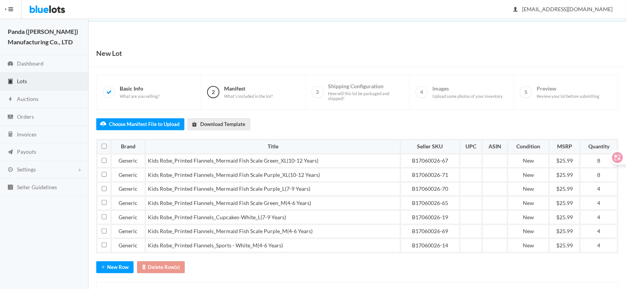
click at [374, 110] on div "Choose Manifest File to Upload Download Template Brand Title Seller SKU UPC ASI…" at bounding box center [357, 210] width 522 height 200
click at [103, 202] on input "checkbox" at bounding box center [104, 202] width 5 height 5
checkbox input "true"
click at [172, 264] on button "Delete Row(s)" at bounding box center [161, 267] width 48 height 12
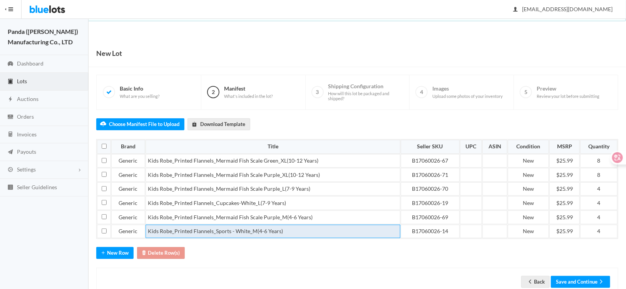
drag, startPoint x: 299, startPoint y: 229, endPoint x: 303, endPoint y: 232, distance: 4.5
click at [303, 232] on td "Kids Robe_Printed Flannels_Sports - White_M(4-6 Years)" at bounding box center [272, 231] width 255 height 14
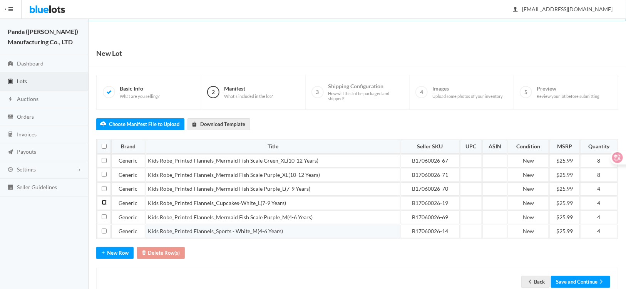
drag, startPoint x: 104, startPoint y: 201, endPoint x: 149, endPoint y: 233, distance: 54.9
click at [105, 202] on input "checkbox" at bounding box center [104, 202] width 5 height 5
checkbox input "true"
click at [165, 252] on button "Delete Row(s)" at bounding box center [161, 253] width 48 height 12
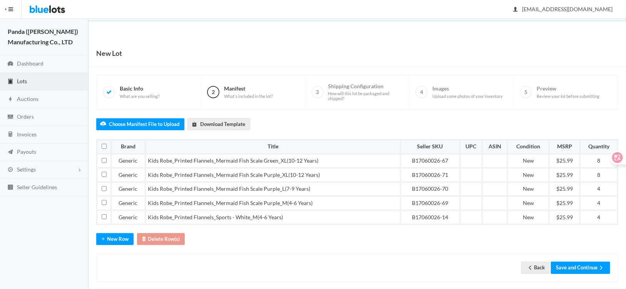
click at [341, 256] on div "Back Save and Continue" at bounding box center [357, 267] width 522 height 28
drag, startPoint x: 598, startPoint y: 162, endPoint x: 603, endPoint y: 160, distance: 5.5
click at [604, 160] on html "Bluelots is for sale. If you are interested in purchasing the business, please …" at bounding box center [313, 144] width 626 height 289
drag, startPoint x: 591, startPoint y: 177, endPoint x: 600, endPoint y: 176, distance: 8.9
click at [603, 176] on td "8" at bounding box center [598, 175] width 37 height 14
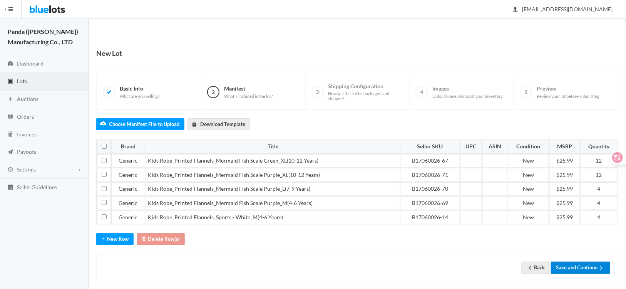
drag, startPoint x: 568, startPoint y: 267, endPoint x: 34, endPoint y: 217, distance: 536.1
click at [568, 267] on button "Save and Continue" at bounding box center [580, 267] width 59 height 12
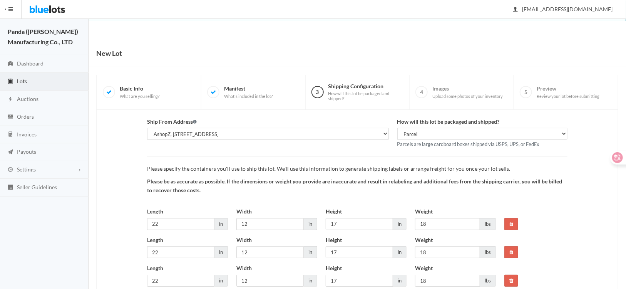
scroll to position [59, 0]
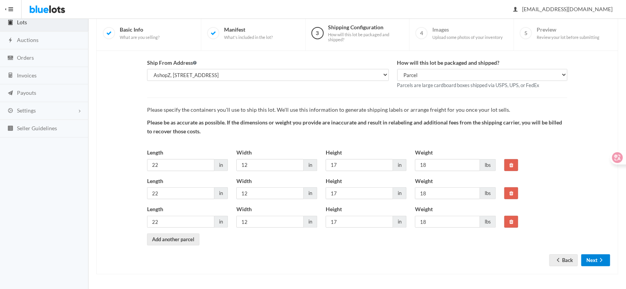
click at [591, 259] on button "Next" at bounding box center [595, 260] width 29 height 12
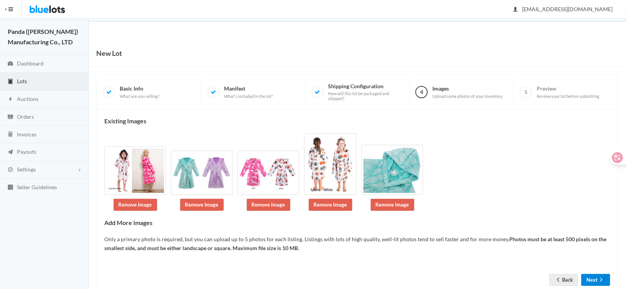
click at [588, 274] on button "Next" at bounding box center [595, 280] width 29 height 12
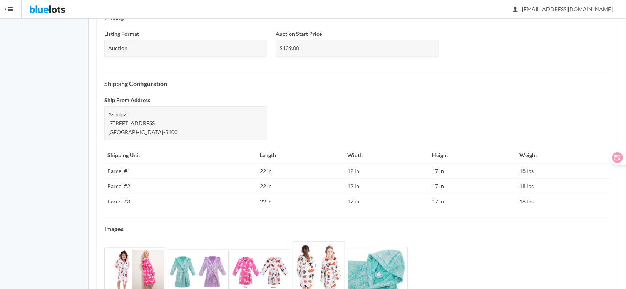
scroll to position [317, 0]
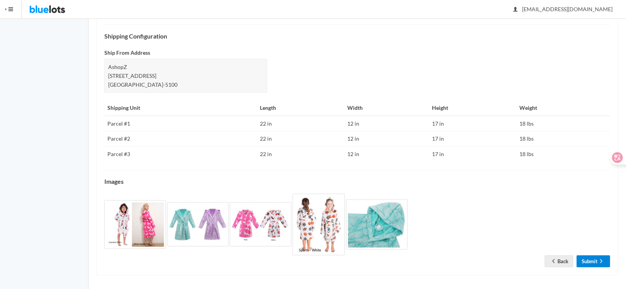
click at [586, 260] on link "Submit" at bounding box center [592, 261] width 33 height 12
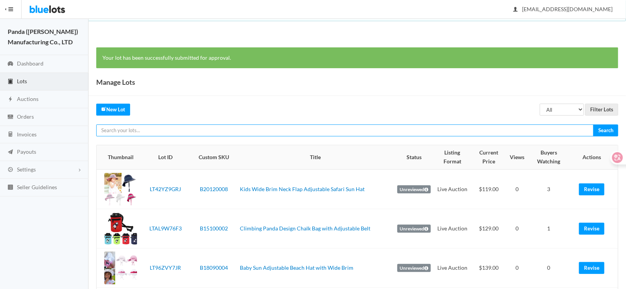
click at [241, 134] on input "text" at bounding box center [344, 130] width 497 height 12
paste input "LTGJAH6RZG"
type input "LTGJAH6RZG"
click at [593, 124] on input "Search" at bounding box center [605, 130] width 25 height 12
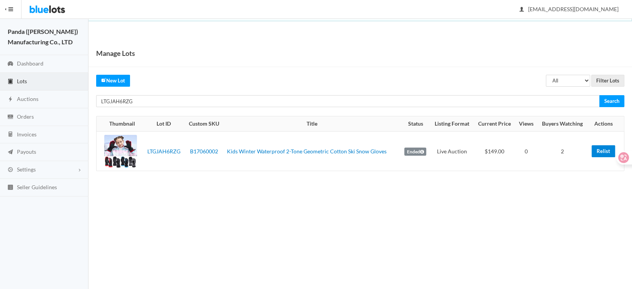
click at [597, 154] on link "Relist" at bounding box center [603, 151] width 23 height 12
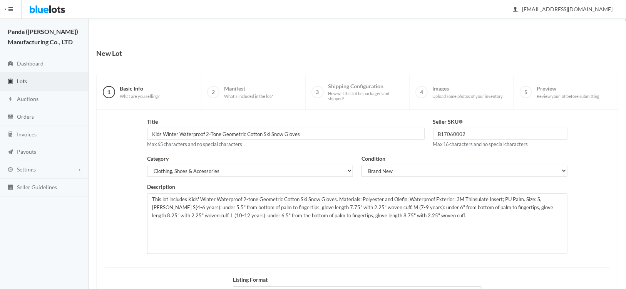
scroll to position [77, 0]
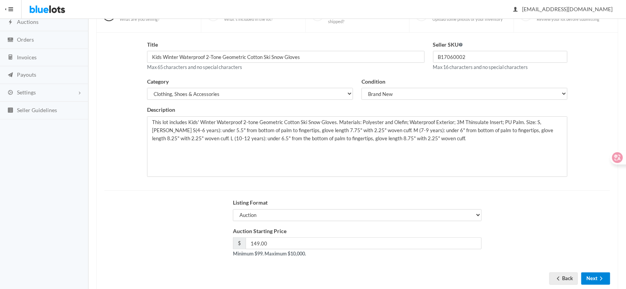
click at [596, 281] on button "Next" at bounding box center [595, 278] width 29 height 12
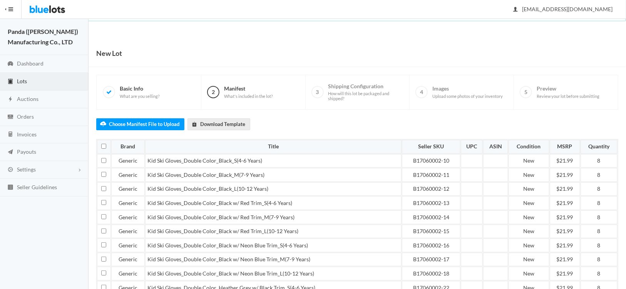
scroll to position [103, 0]
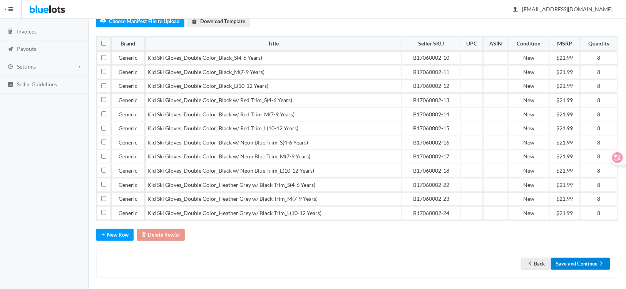
click at [568, 260] on button "Save and Continue" at bounding box center [580, 263] width 59 height 12
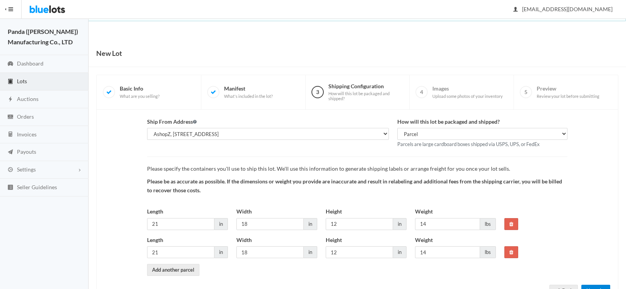
scroll to position [30, 0]
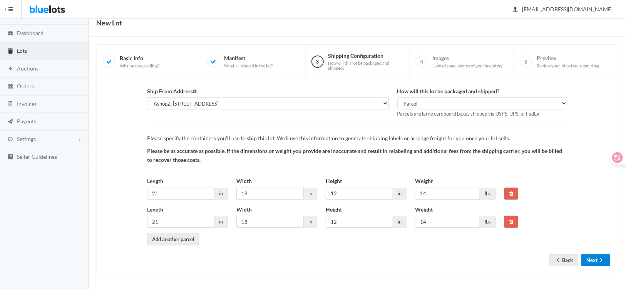
click at [590, 260] on button "Next" at bounding box center [595, 260] width 29 height 12
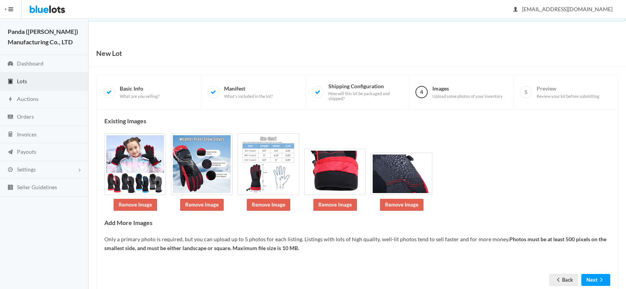
scroll to position [20, 0]
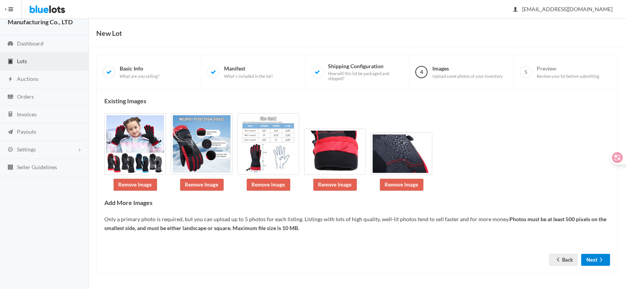
click at [590, 260] on button "Next" at bounding box center [595, 260] width 29 height 12
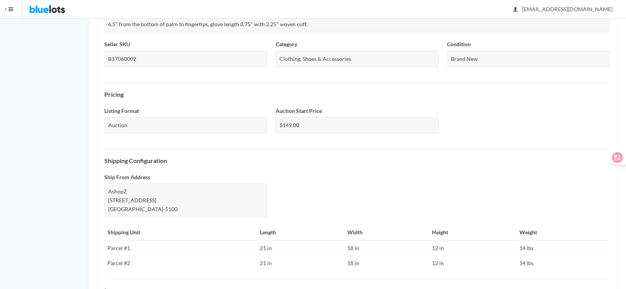
scroll to position [302, 0]
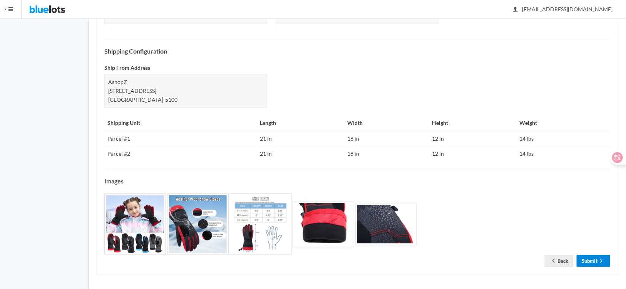
click at [591, 260] on link "Submit" at bounding box center [592, 261] width 33 height 12
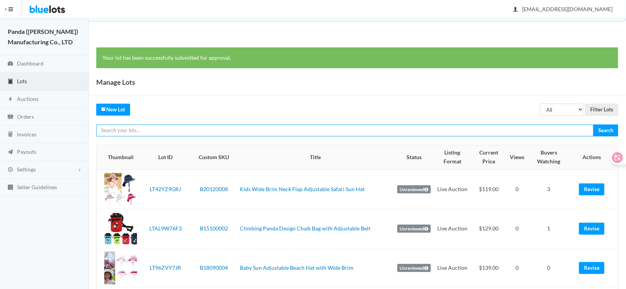
paste input "LTXV6AVT47"
click at [187, 130] on input "LTXV6AVT47" at bounding box center [344, 130] width 497 height 12
type input "LTXV6AVT47"
click at [593, 124] on input "Search" at bounding box center [605, 130] width 25 height 12
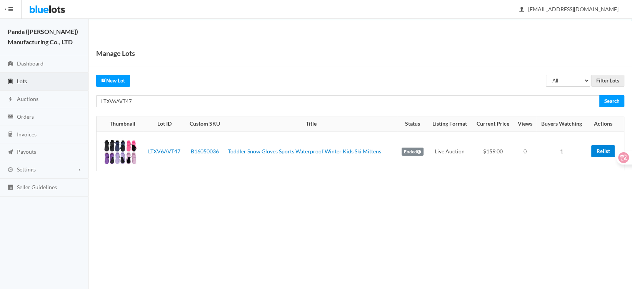
click at [593, 152] on link "Relist" at bounding box center [602, 151] width 23 height 12
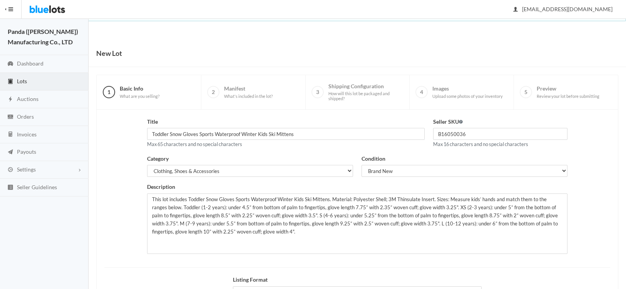
scroll to position [95, 0]
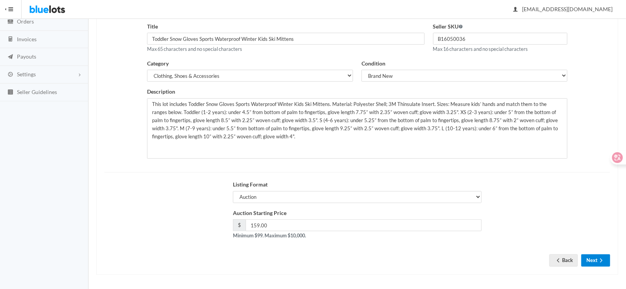
drag, startPoint x: 593, startPoint y: 265, endPoint x: 591, endPoint y: 260, distance: 5.2
click at [592, 262] on button "Next" at bounding box center [595, 260] width 29 height 12
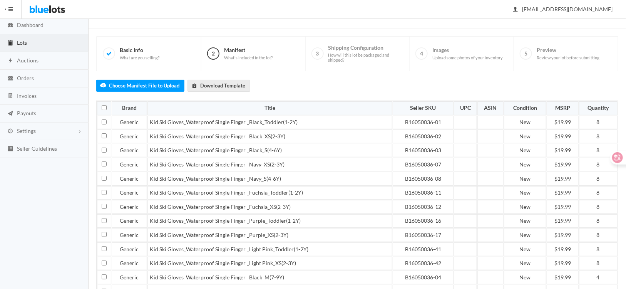
scroll to position [130, 0]
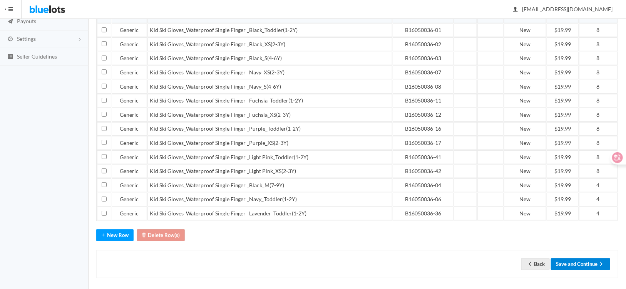
click at [589, 259] on button "Save and Continue" at bounding box center [580, 264] width 59 height 12
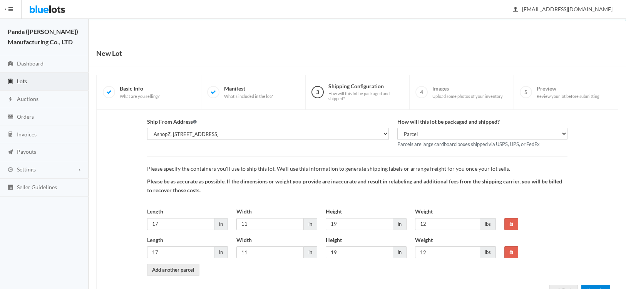
scroll to position [30, 0]
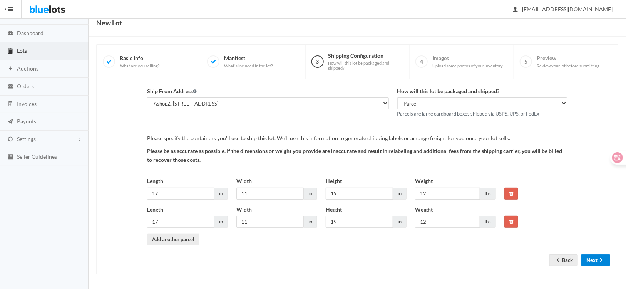
click at [584, 262] on button "Next" at bounding box center [595, 260] width 29 height 12
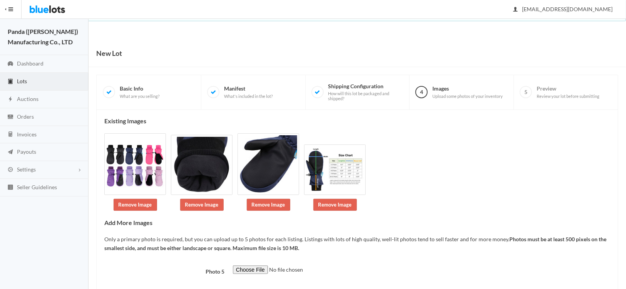
scroll to position [43, 0]
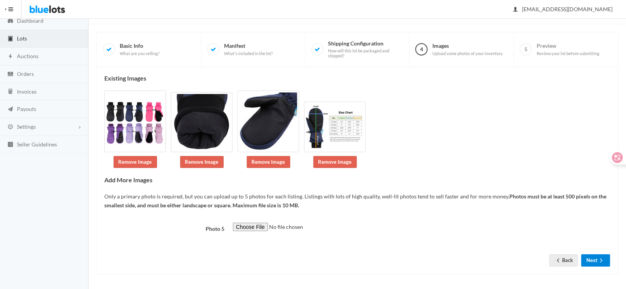
click at [583, 263] on button "Next" at bounding box center [595, 260] width 29 height 12
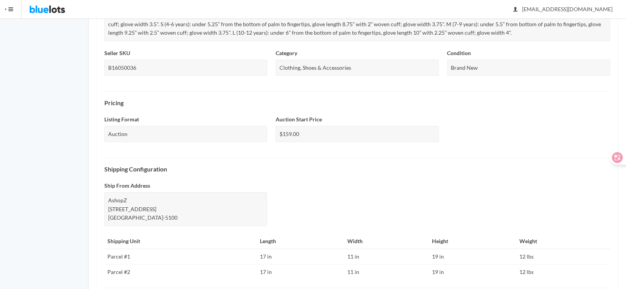
scroll to position [310, 0]
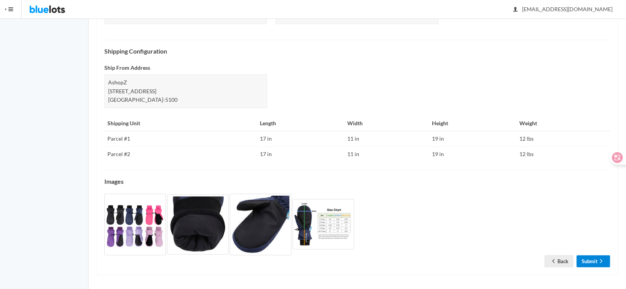
click at [582, 257] on link "Submit" at bounding box center [592, 261] width 33 height 12
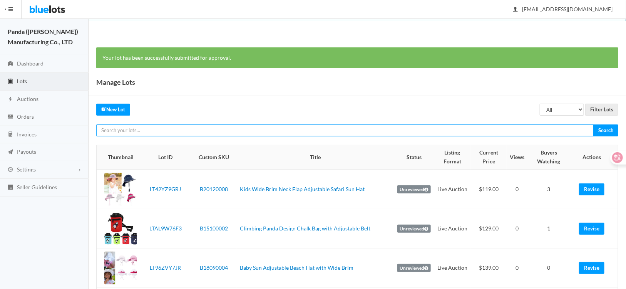
paste input "15"
click at [212, 132] on input "15" at bounding box center [344, 130] width 497 height 12
type input "15"
click at [593, 124] on input "Search" at bounding box center [605, 130] width 25 height 12
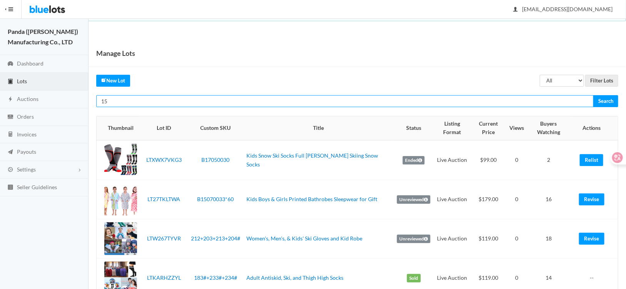
click at [187, 105] on input "15" at bounding box center [344, 101] width 497 height 12
paste input "LT7X2JZVV9"
type input "LT7X2JZVV9"
click at [593, 95] on input "Search" at bounding box center [605, 101] width 25 height 12
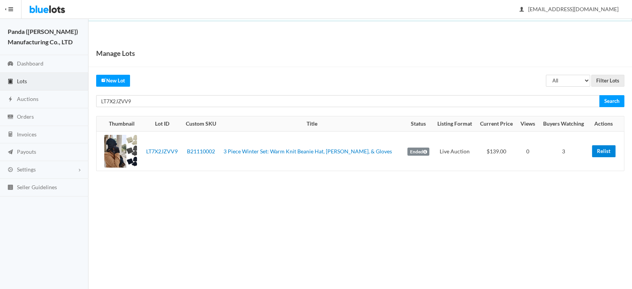
click at [601, 153] on link "Relist" at bounding box center [603, 151] width 23 height 12
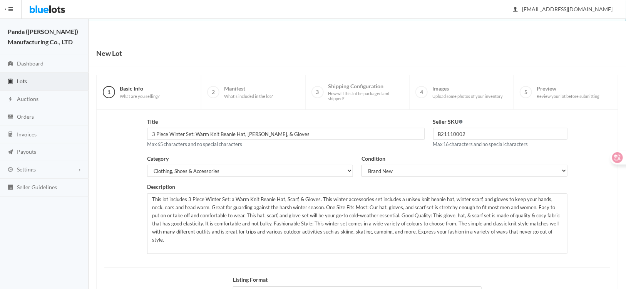
scroll to position [95, 0]
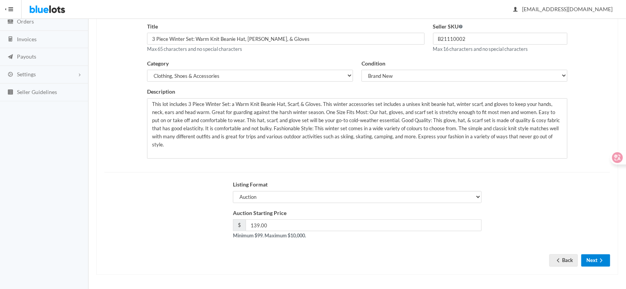
click at [596, 260] on button "Next" at bounding box center [595, 260] width 29 height 12
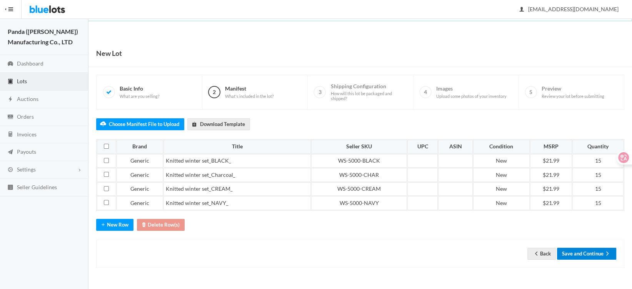
click at [575, 257] on div "Back Save and Continue" at bounding box center [360, 253] width 528 height 28
click at [575, 254] on button "Save and Continue" at bounding box center [586, 253] width 59 height 12
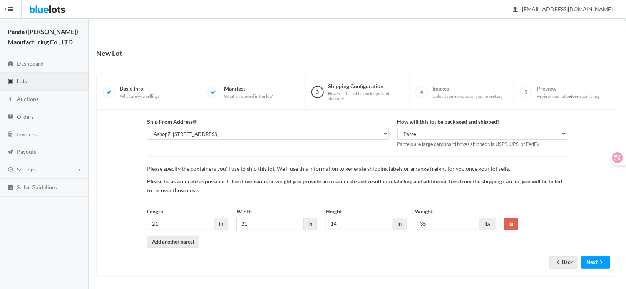
scroll to position [2, 0]
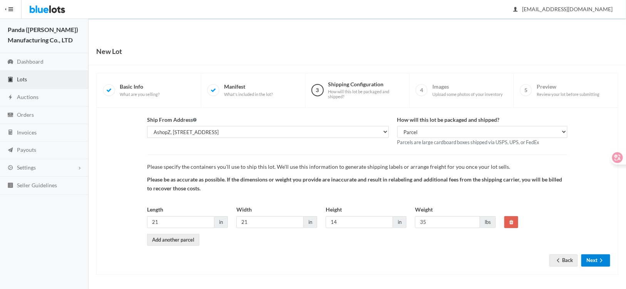
click at [598, 257] on icon "arrow forward" at bounding box center [601, 260] width 8 height 6
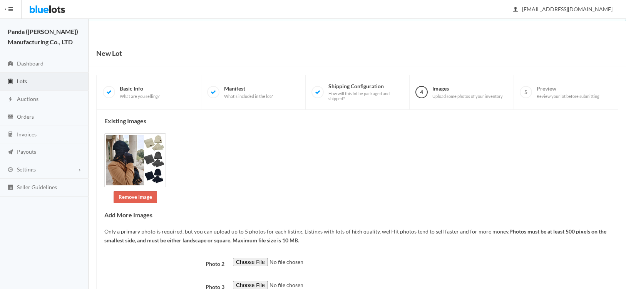
scroll to position [105, 0]
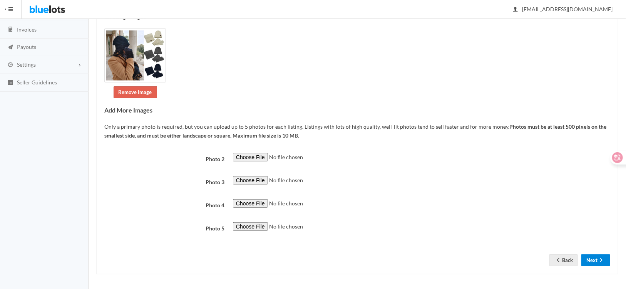
click at [593, 260] on button "Next" at bounding box center [595, 260] width 29 height 12
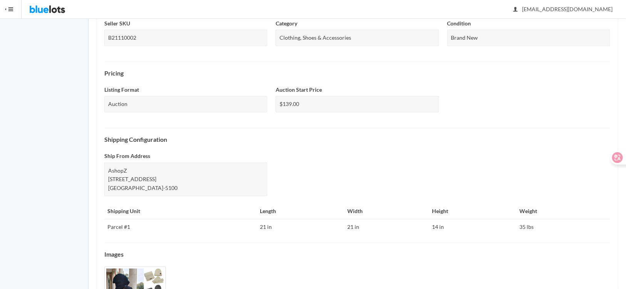
scroll to position [296, 0]
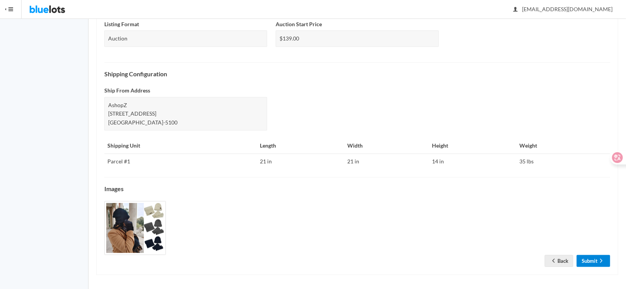
click at [592, 259] on link "Submit" at bounding box center [592, 261] width 33 height 12
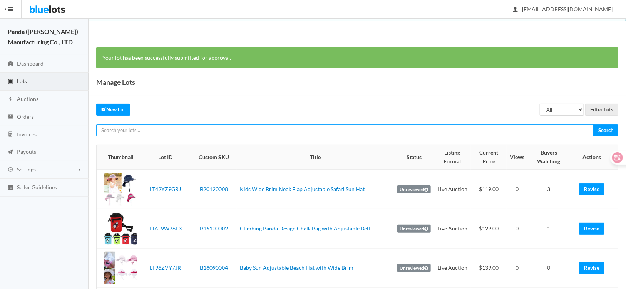
click at [199, 131] on input "text" at bounding box center [344, 130] width 497 height 12
paste input "LT2YPKWARG"
type input "LT2YPKWARG"
click at [593, 124] on input "Search" at bounding box center [605, 130] width 25 height 12
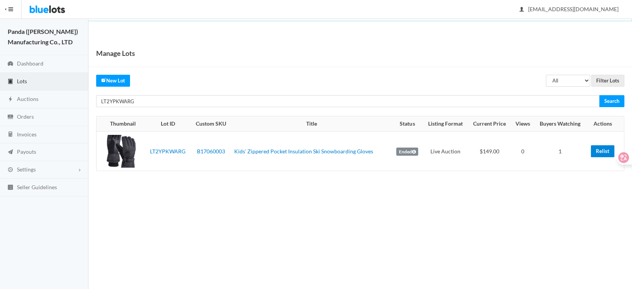
click at [601, 151] on link "Relist" at bounding box center [602, 151] width 23 height 12
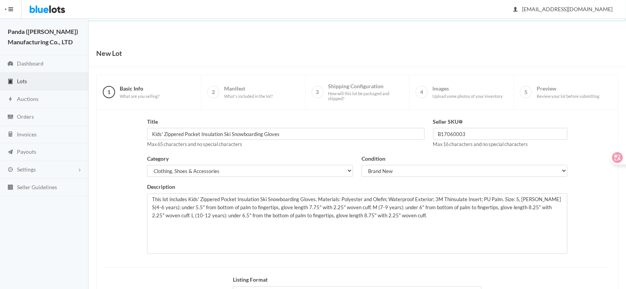
scroll to position [77, 0]
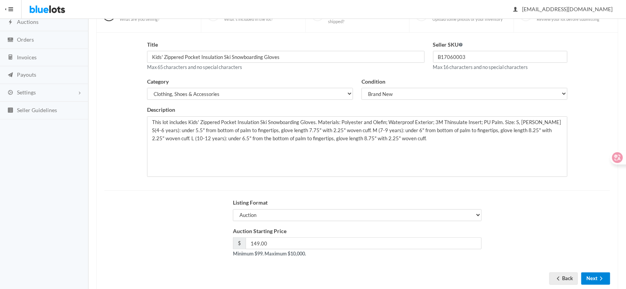
click at [603, 278] on icon "arrow forward" at bounding box center [601, 278] width 8 height 6
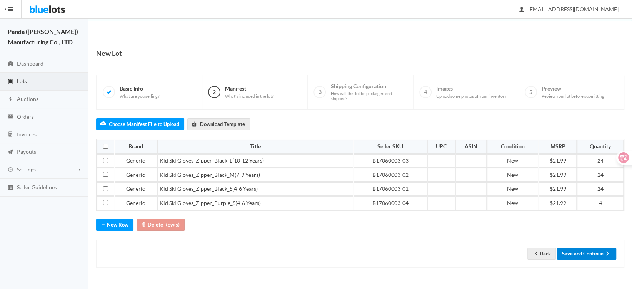
click at [598, 251] on button "Save and Continue" at bounding box center [586, 253] width 59 height 12
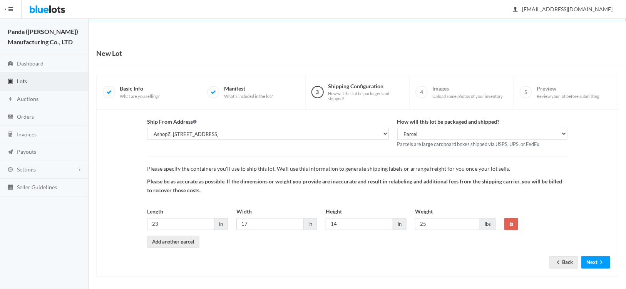
scroll to position [2, 0]
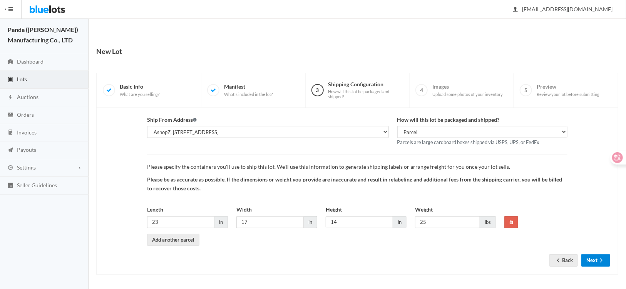
click at [584, 260] on button "Next" at bounding box center [595, 260] width 29 height 12
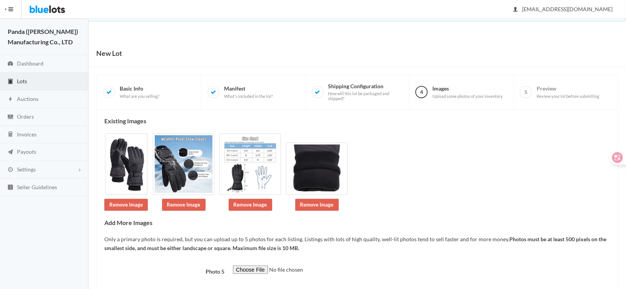
scroll to position [43, 0]
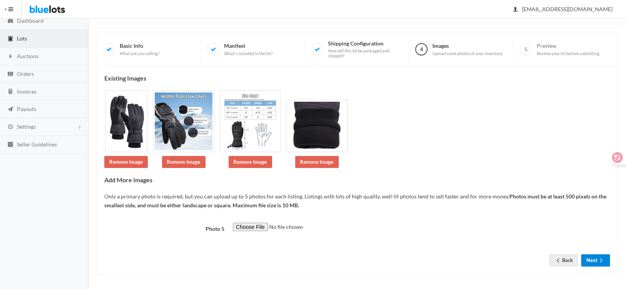
click at [588, 257] on button "Next" at bounding box center [595, 260] width 29 height 12
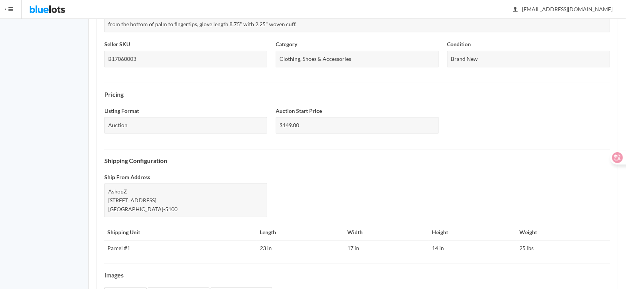
scroll to position [287, 0]
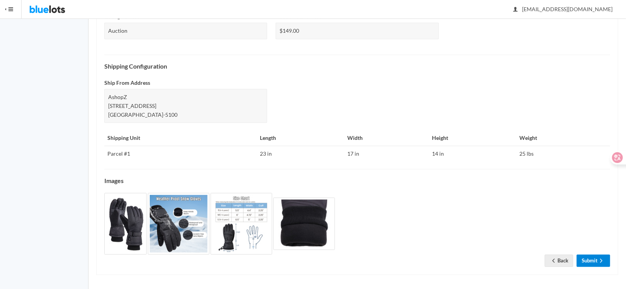
click at [591, 259] on link "Submit" at bounding box center [592, 260] width 33 height 12
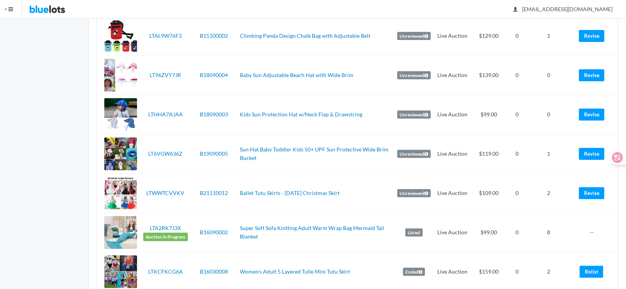
scroll to position [77, 0]
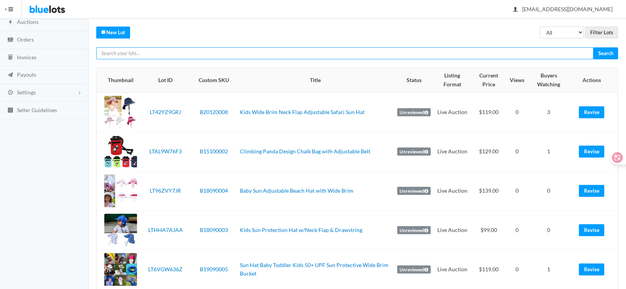
click at [172, 55] on input "text" at bounding box center [344, 53] width 497 height 12
paste input "LTJ33RRVTY"
type input "LTJ33RRVTY"
click at [593, 47] on input "Search" at bounding box center [605, 53] width 25 height 12
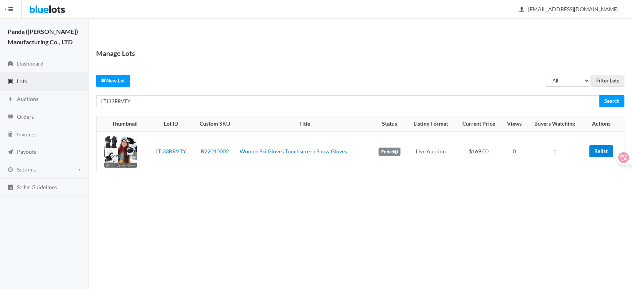
click at [599, 150] on link "Relist" at bounding box center [600, 151] width 23 height 12
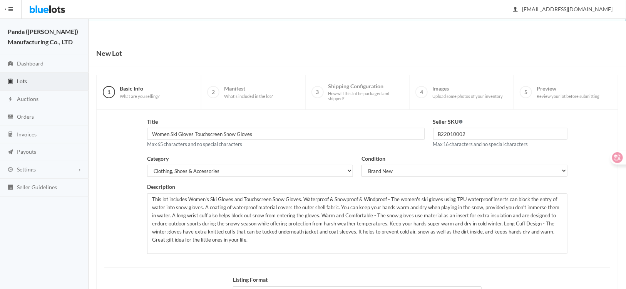
scroll to position [95, 0]
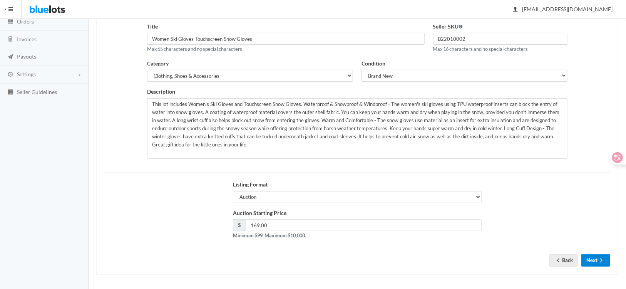
click at [598, 261] on icon "arrow forward" at bounding box center [601, 260] width 8 height 6
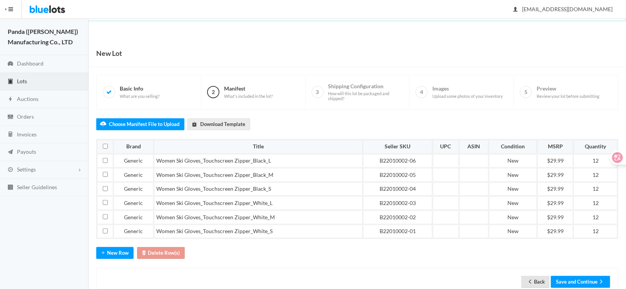
drag, startPoint x: 536, startPoint y: 283, endPoint x: 354, endPoint y: 22, distance: 318.3
click at [535, 282] on link "Back" at bounding box center [535, 281] width 28 height 12
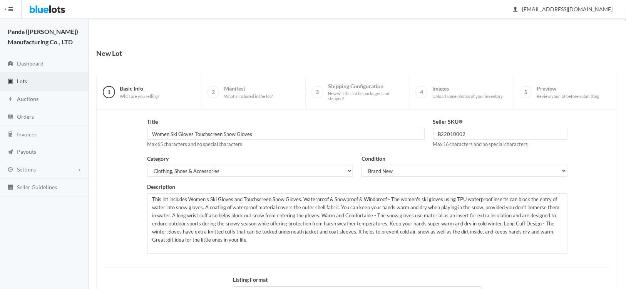
scroll to position [95, 0]
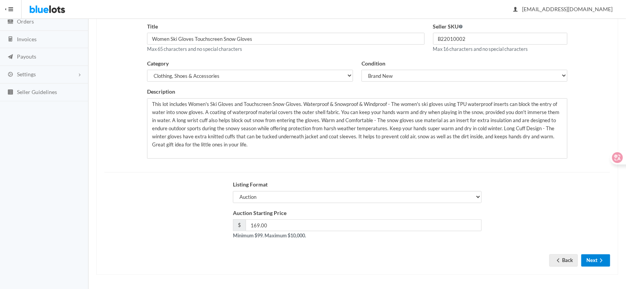
click at [593, 263] on button "Next" at bounding box center [595, 260] width 29 height 12
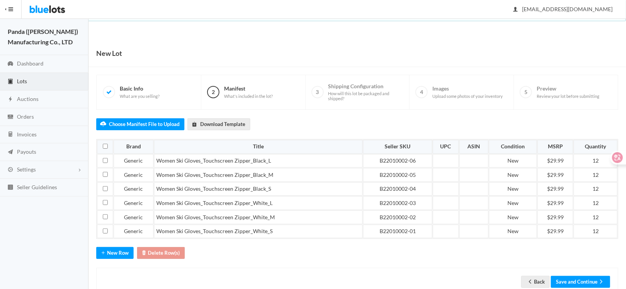
click at [317, 253] on div "Choose Manifest File to Upload Download Template Brand Title Seller SKU UPC ASI…" at bounding box center [357, 203] width 522 height 186
click at [104, 158] on input "checkbox" at bounding box center [105, 160] width 5 height 5
checkbox input "true"
click at [167, 253] on button "Delete Row(s)" at bounding box center [161, 253] width 48 height 12
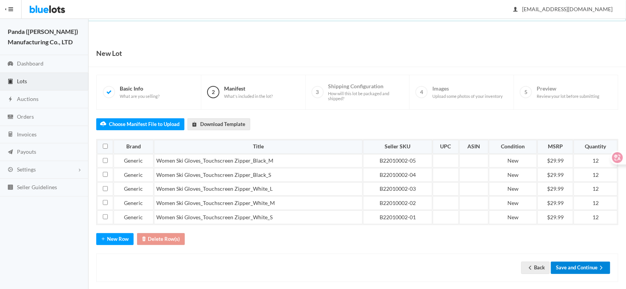
click at [593, 269] on button "Save and Continue" at bounding box center [580, 267] width 59 height 12
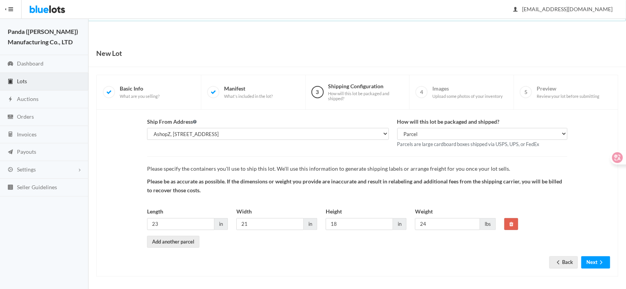
scroll to position [2, 0]
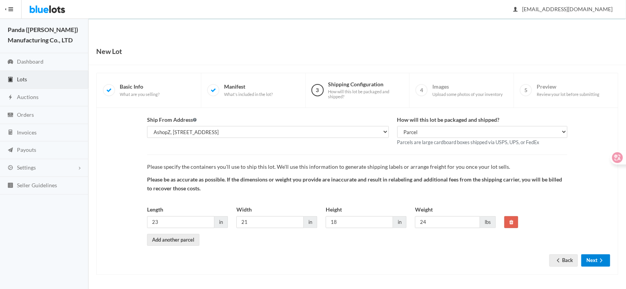
click at [593, 261] on button "Next" at bounding box center [595, 260] width 29 height 12
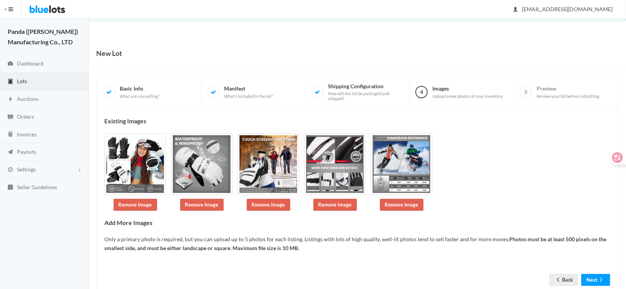
scroll to position [20, 0]
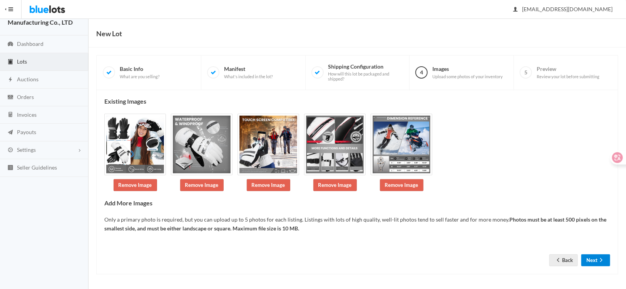
click at [593, 260] on button "Next" at bounding box center [595, 260] width 29 height 12
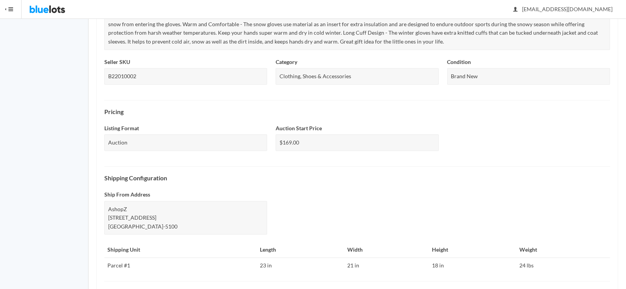
scroll to position [304, 0]
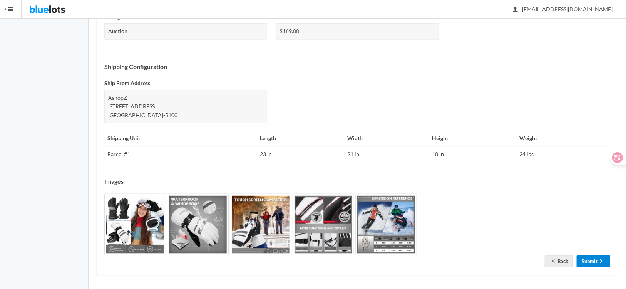
click at [590, 262] on link "Submit" at bounding box center [592, 261] width 33 height 12
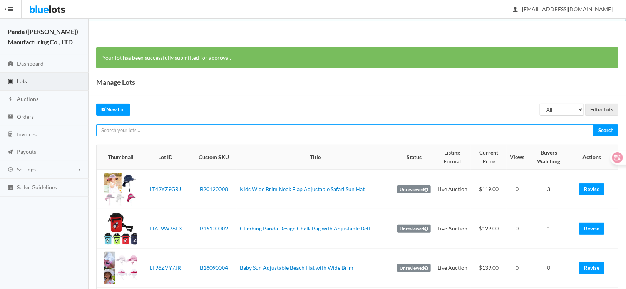
click at [229, 133] on input "text" at bounding box center [344, 130] width 497 height 12
paste input "LTJZ99F6FH"
type input "LTJZ99F6FH"
click at [593, 124] on input "Search" at bounding box center [605, 130] width 25 height 12
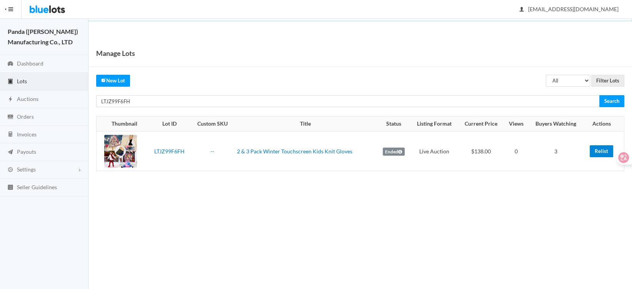
click at [594, 152] on link "Relist" at bounding box center [601, 151] width 23 height 12
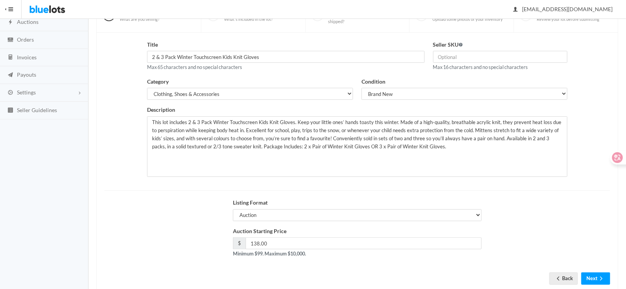
scroll to position [95, 0]
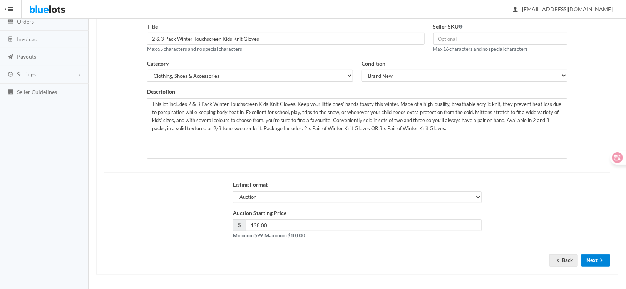
click at [604, 262] on ion-icon "arrow forward" at bounding box center [601, 260] width 8 height 7
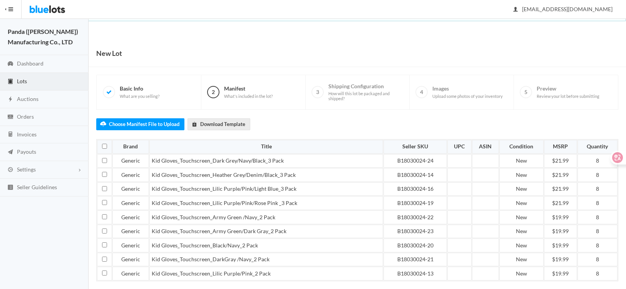
scroll to position [61, 0]
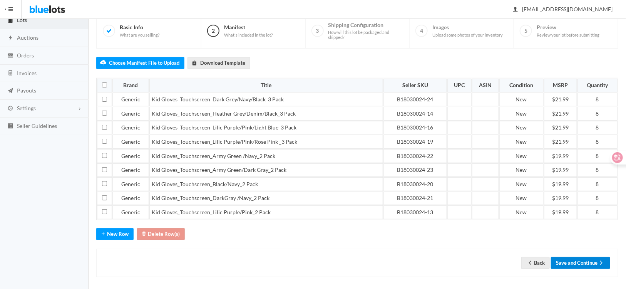
click at [573, 257] on button "Save and Continue" at bounding box center [580, 263] width 59 height 12
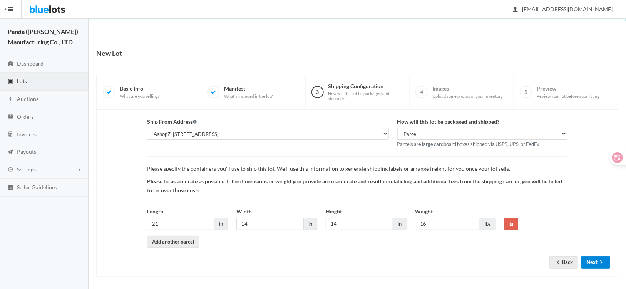
click at [590, 262] on button "Next" at bounding box center [595, 262] width 29 height 12
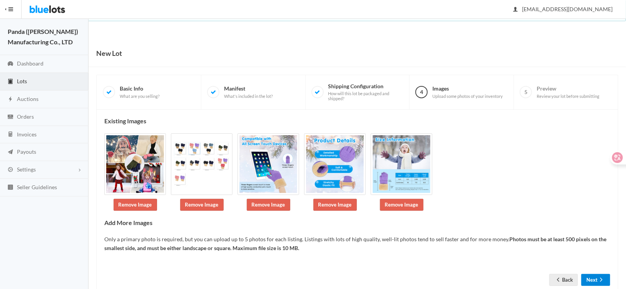
scroll to position [20, 0]
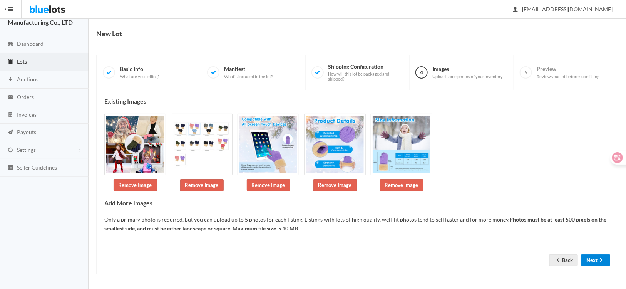
click at [594, 257] on button "Next" at bounding box center [595, 260] width 29 height 12
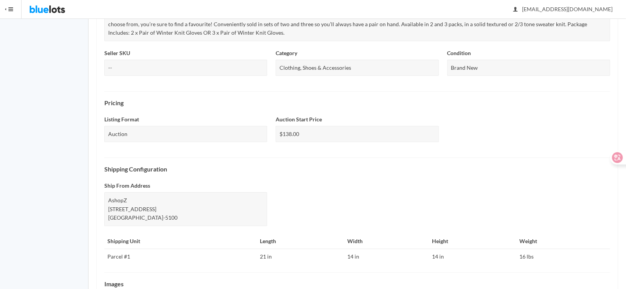
scroll to position [295, 0]
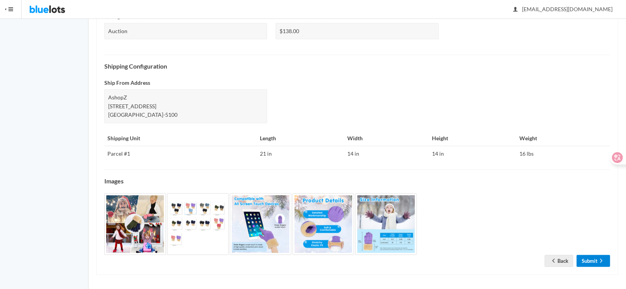
drag, startPoint x: 596, startPoint y: 261, endPoint x: 513, endPoint y: 254, distance: 83.4
click at [596, 261] on link "Submit" at bounding box center [592, 261] width 33 height 12
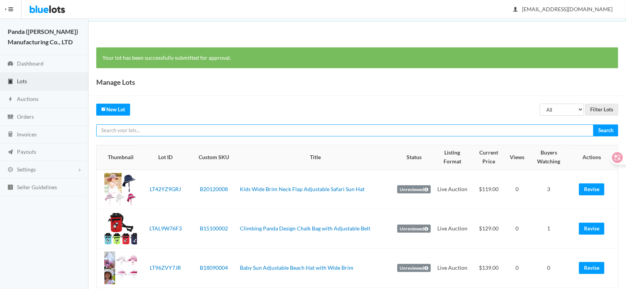
click at [148, 134] on input "text" at bounding box center [344, 130] width 497 height 12
paste input "LT2ZYRP7TJ"
type input "LT2ZYRP7TJ"
click at [593, 124] on input "Search" at bounding box center [605, 130] width 25 height 12
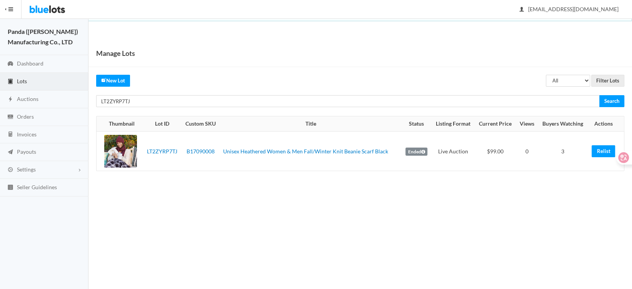
click at [316, 200] on body "Bluelots is for sale. If you are interested in purchasing the business, please …" at bounding box center [316, 144] width 632 height 289
click at [599, 148] on link "Relist" at bounding box center [603, 151] width 23 height 12
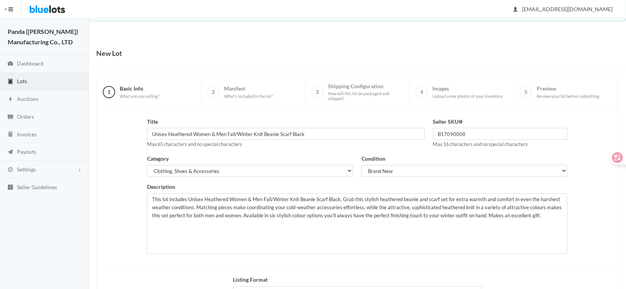
scroll to position [95, 0]
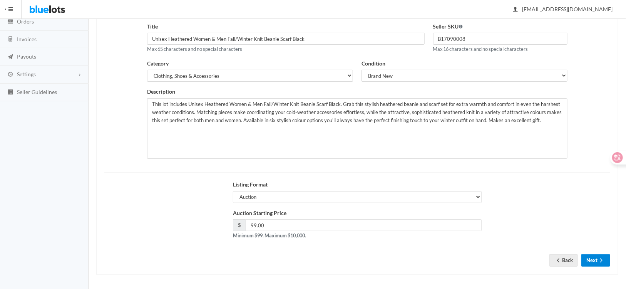
click at [592, 261] on button "Next" at bounding box center [595, 260] width 29 height 12
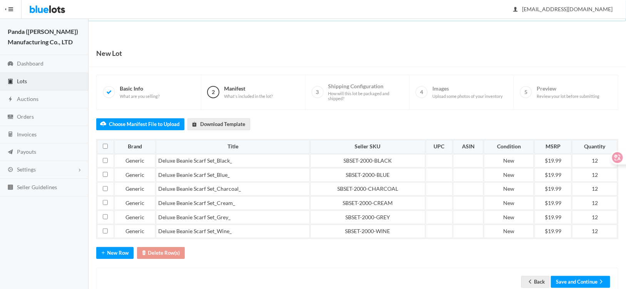
scroll to position [20, 0]
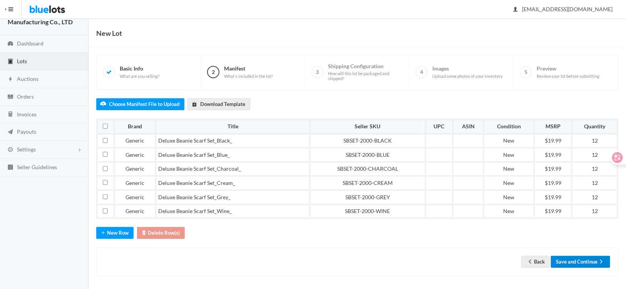
click at [591, 261] on button "Save and Continue" at bounding box center [580, 261] width 59 height 12
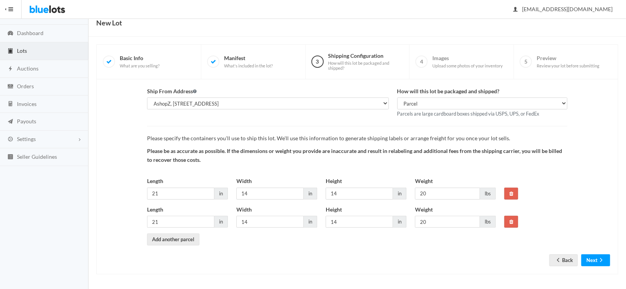
scroll to position [30, 0]
drag, startPoint x: 0, startPoint y: 0, endPoint x: 591, endPoint y: 261, distance: 645.7
click at [591, 261] on button "Next" at bounding box center [595, 260] width 29 height 12
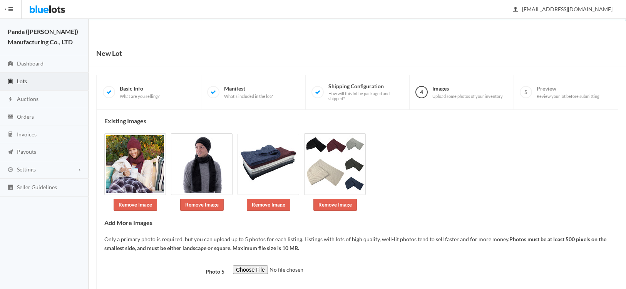
scroll to position [43, 0]
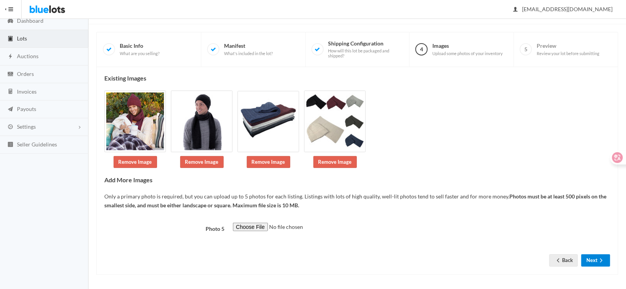
click at [591, 259] on button "Next" at bounding box center [595, 260] width 29 height 12
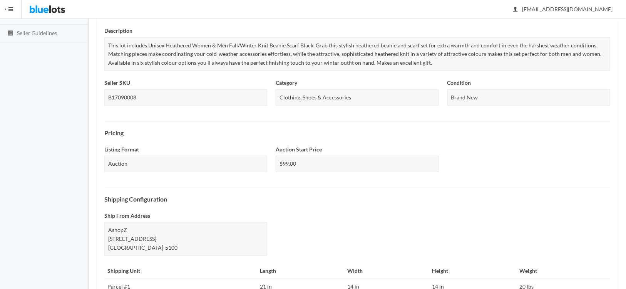
scroll to position [302, 0]
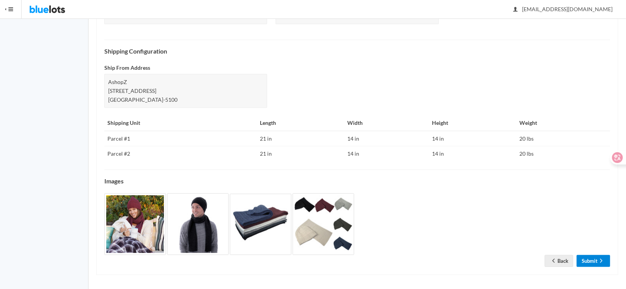
drag, startPoint x: 0, startPoint y: 0, endPoint x: 190, endPoint y: 200, distance: 276.3
click at [591, 259] on link "Submit" at bounding box center [592, 261] width 33 height 12
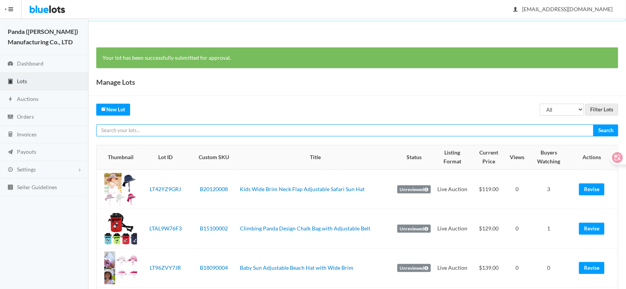
paste input "LTXWX7VKG3"
click at [170, 131] on input "LTXWX7VKG3" at bounding box center [344, 130] width 497 height 12
type input "LTXWX7VKG3"
click at [593, 124] on input "Search" at bounding box center [605, 130] width 25 height 12
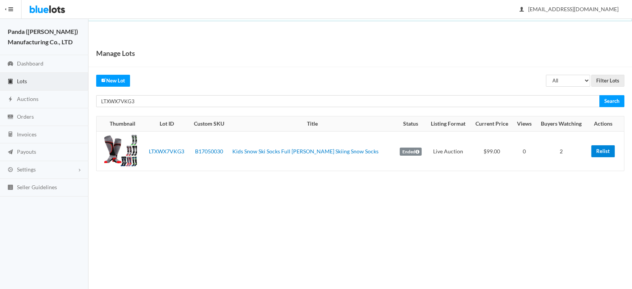
click at [601, 148] on link "Relist" at bounding box center [602, 151] width 23 height 12
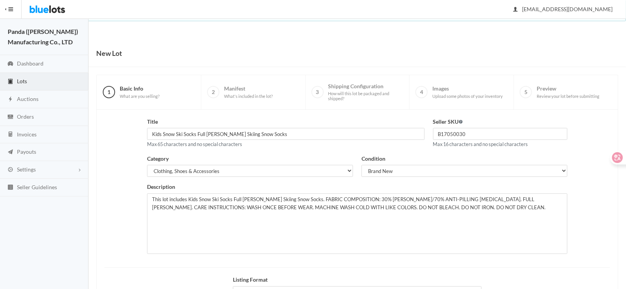
scroll to position [95, 0]
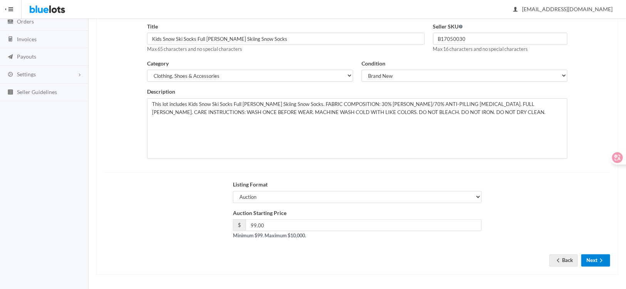
click at [602, 259] on icon "arrow forward" at bounding box center [601, 260] width 8 height 6
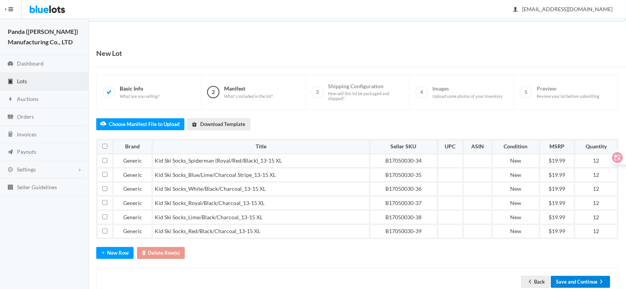
click at [570, 280] on button "Save and Continue" at bounding box center [580, 281] width 59 height 12
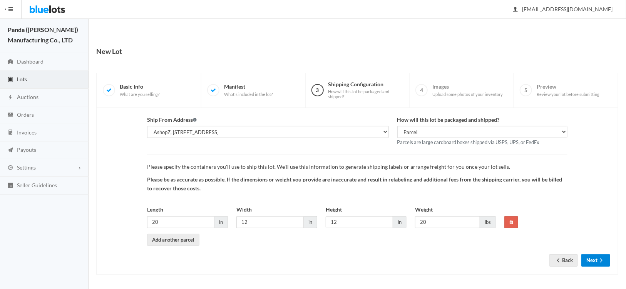
scroll to position [2, 0]
click at [600, 255] on button "Next" at bounding box center [595, 260] width 29 height 12
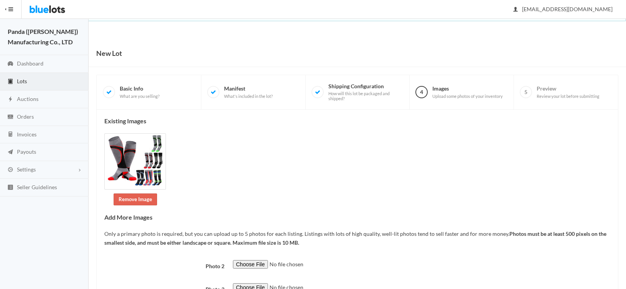
scroll to position [107, 0]
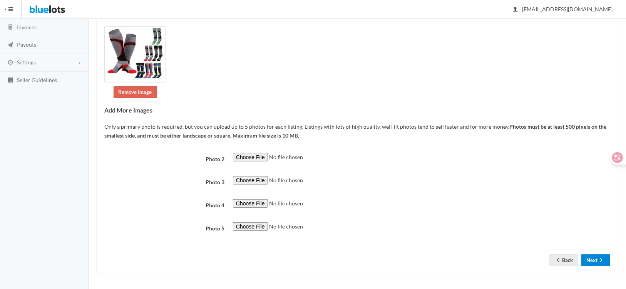
click at [597, 255] on button "Next" at bounding box center [595, 260] width 29 height 12
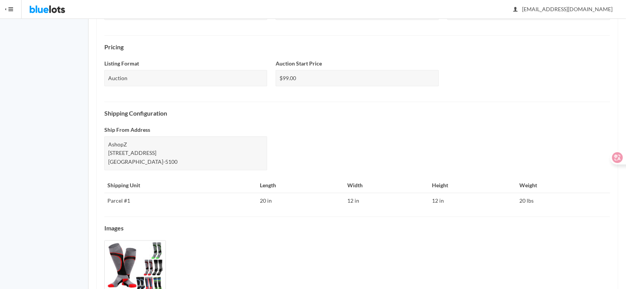
scroll to position [272, 0]
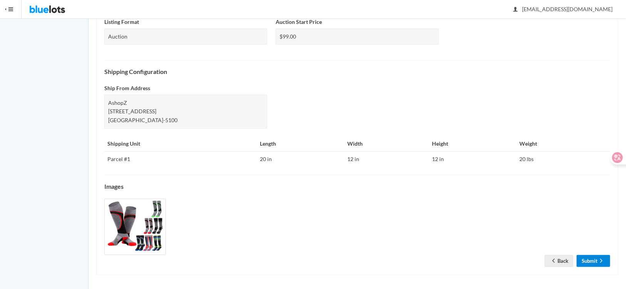
click at [596, 255] on link "Submit" at bounding box center [592, 261] width 33 height 12
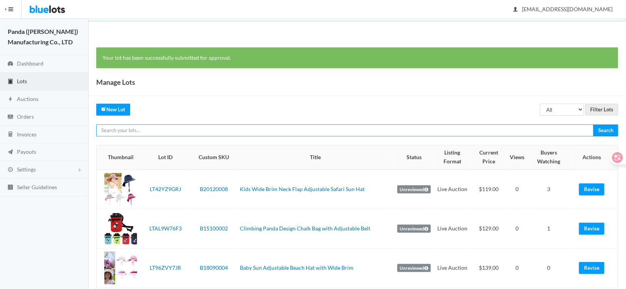
paste input "LT6L4WY3T2"
click at [222, 133] on input "text" at bounding box center [344, 130] width 497 height 12
type input "LT6L4WY3T2"
click at [593, 124] on input "Search" at bounding box center [605, 130] width 25 height 12
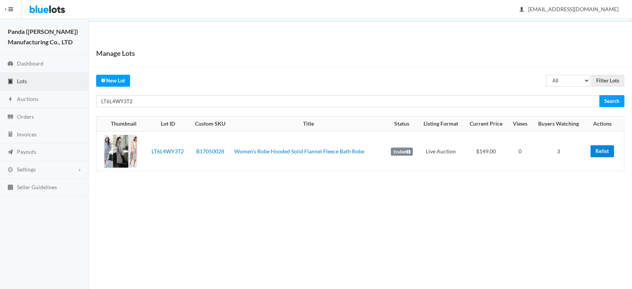
click at [599, 150] on link "Relist" at bounding box center [602, 151] width 23 height 12
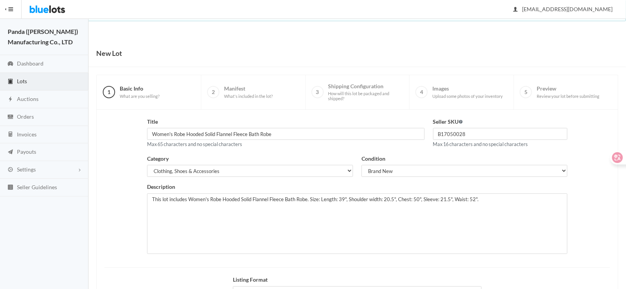
scroll to position [95, 0]
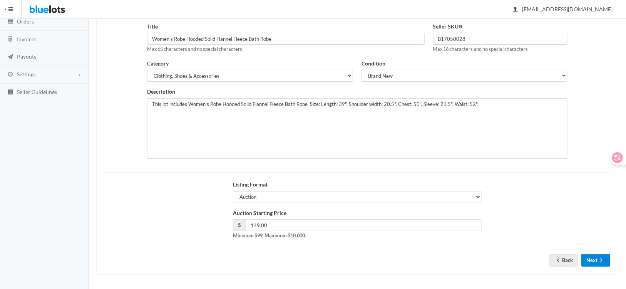
drag, startPoint x: 604, startPoint y: 257, endPoint x: 579, endPoint y: 259, distance: 25.5
click at [604, 257] on icon "arrow forward" at bounding box center [601, 260] width 8 height 6
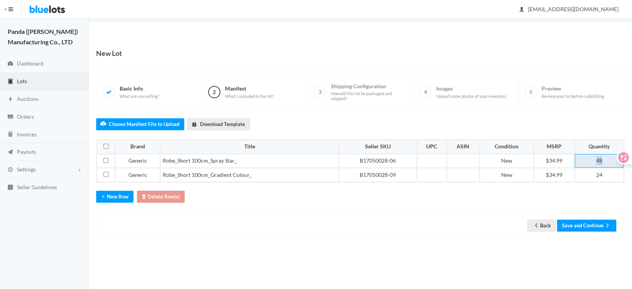
drag, startPoint x: 602, startPoint y: 163, endPoint x: 589, endPoint y: 160, distance: 13.5
click at [589, 160] on td "48" at bounding box center [599, 161] width 49 height 14
click at [593, 225] on button "Save and Continue" at bounding box center [586, 225] width 59 height 12
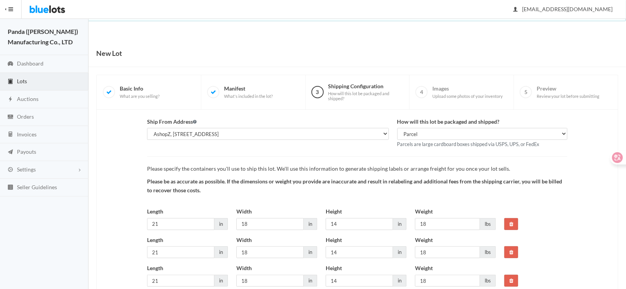
scroll to position [59, 0]
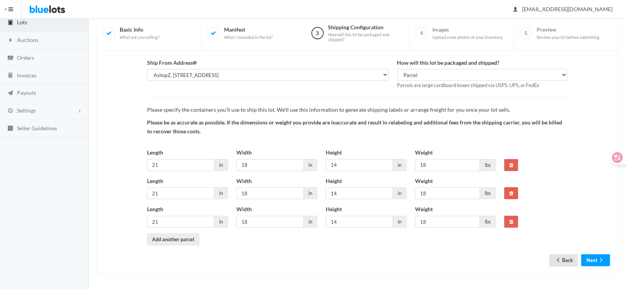
click at [566, 259] on link "Back" at bounding box center [563, 260] width 28 height 12
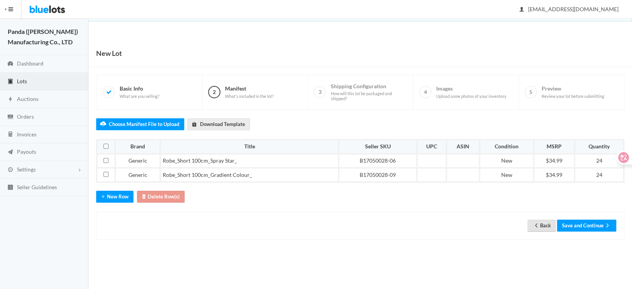
click at [535, 224] on icon "arrow back" at bounding box center [536, 225] width 2 height 4
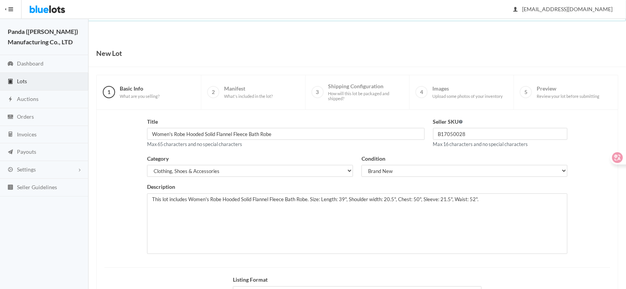
scroll to position [95, 0]
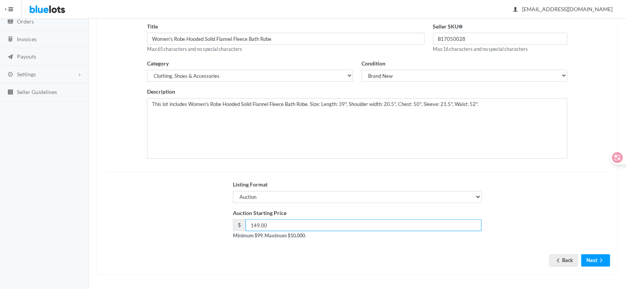
click at [256, 225] on input "149.00" at bounding box center [363, 225] width 236 height 12
type input "189.00"
click at [593, 261] on button "Next" at bounding box center [595, 260] width 29 height 12
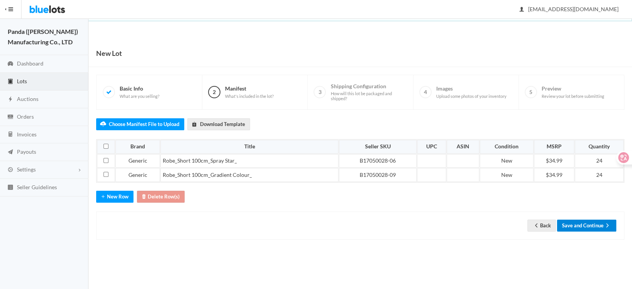
click at [581, 225] on button "Save and Continue" at bounding box center [586, 225] width 59 height 12
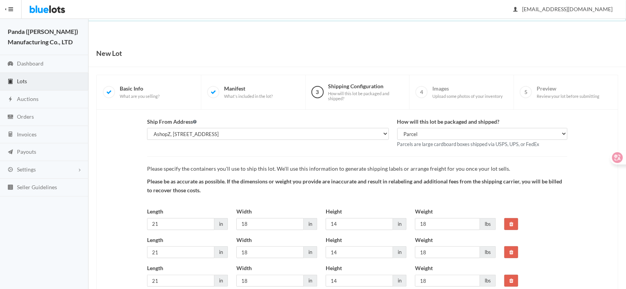
scroll to position [59, 0]
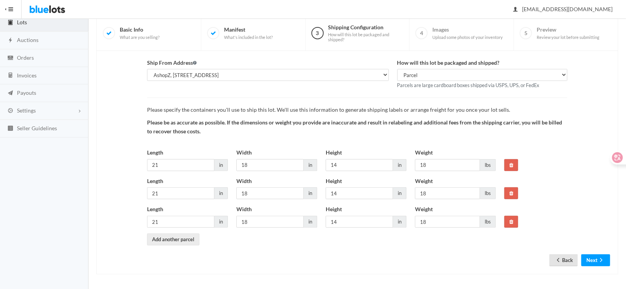
click at [555, 259] on icon "arrow back" at bounding box center [558, 260] width 8 height 6
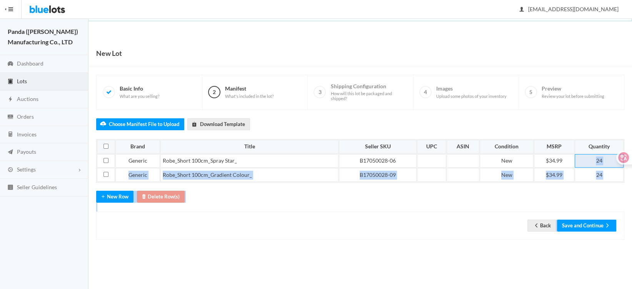
drag, startPoint x: 604, startPoint y: 162, endPoint x: 588, endPoint y: 159, distance: 16.6
click at [588, 159] on html "Bluelots is for sale. If you are interested in purchasing the business, please …" at bounding box center [316, 144] width 632 height 289
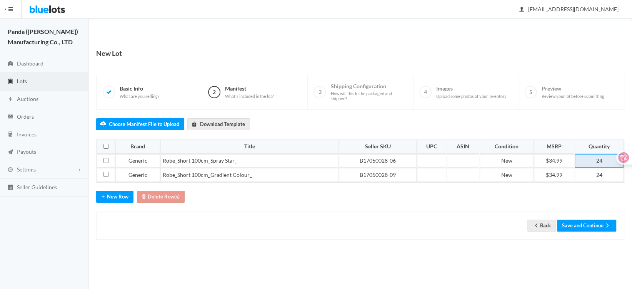
click at [591, 160] on td "24" at bounding box center [599, 161] width 49 height 14
drag, startPoint x: 594, startPoint y: 162, endPoint x: 602, endPoint y: 161, distance: 8.5
click at [602, 161] on td "24" at bounding box center [599, 161] width 49 height 14
drag, startPoint x: 591, startPoint y: 175, endPoint x: 606, endPoint y: 174, distance: 15.1
click at [606, 174] on td "24" at bounding box center [599, 175] width 49 height 14
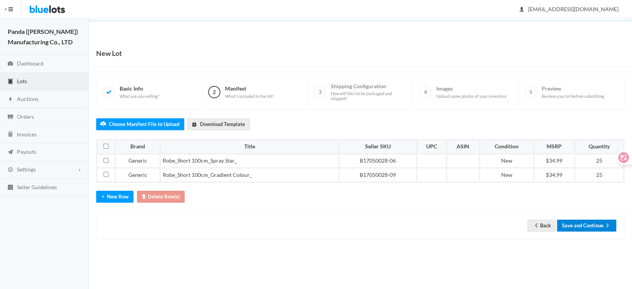
click at [595, 226] on button "Save and Continue" at bounding box center [586, 225] width 59 height 12
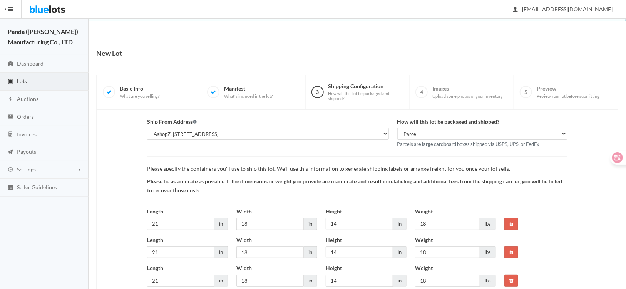
scroll to position [59, 0]
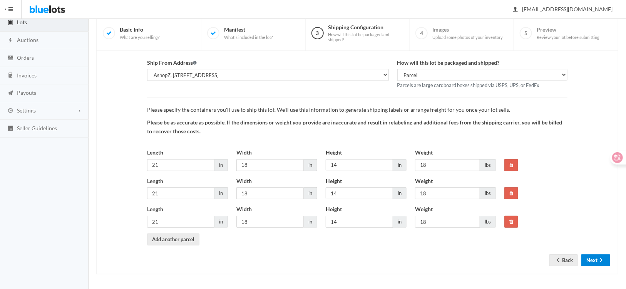
click at [593, 259] on button "Next" at bounding box center [595, 260] width 29 height 12
